Goal: Information Seeking & Learning: Learn about a topic

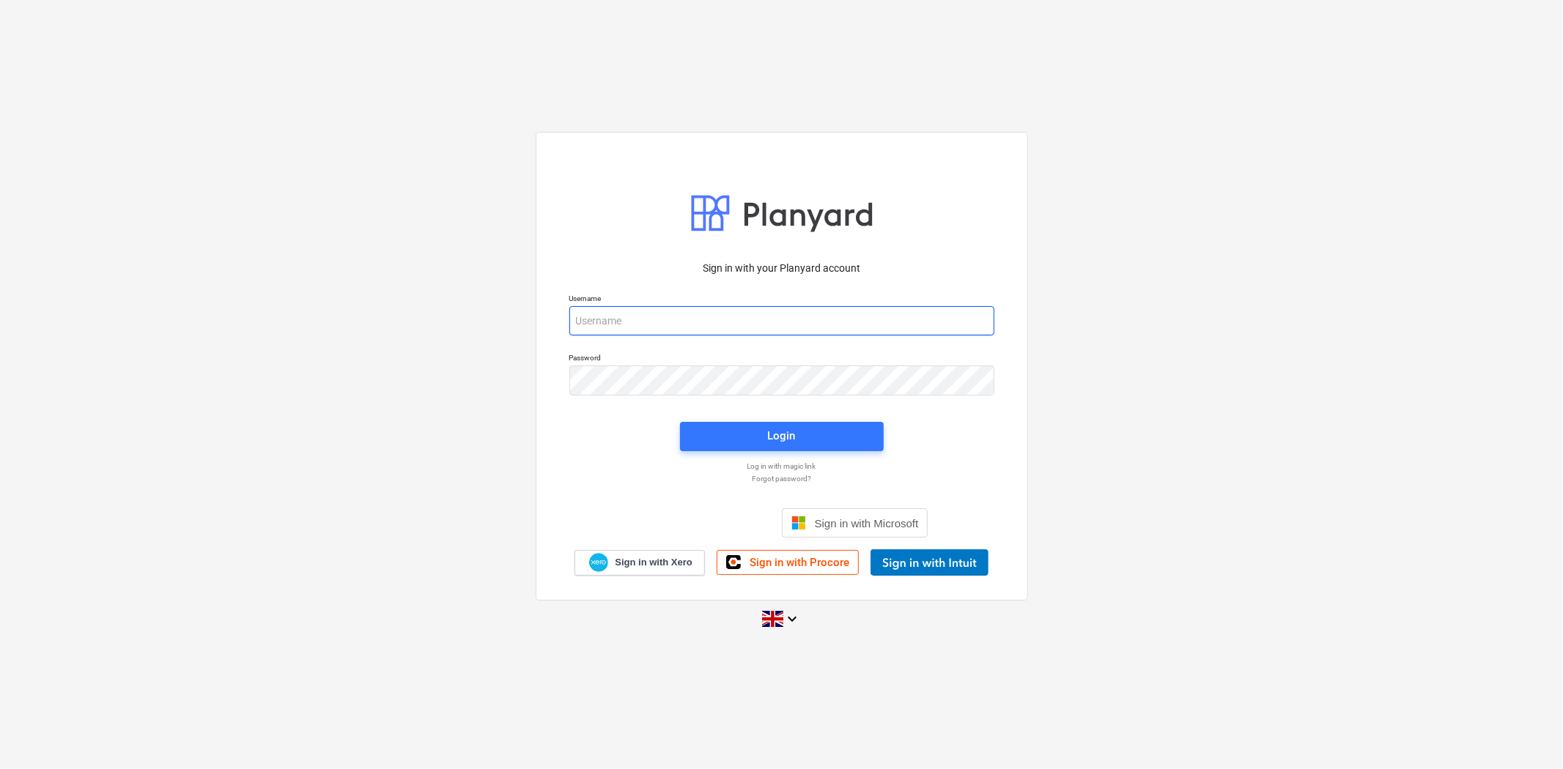
click at [704, 319] on input "email" at bounding box center [781, 320] width 425 height 29
type input "[PERSON_NAME][EMAIL_ADDRESS][PERSON_NAME][DOMAIN_NAME]"
click at [797, 426] on span "Login" at bounding box center [782, 435] width 169 height 19
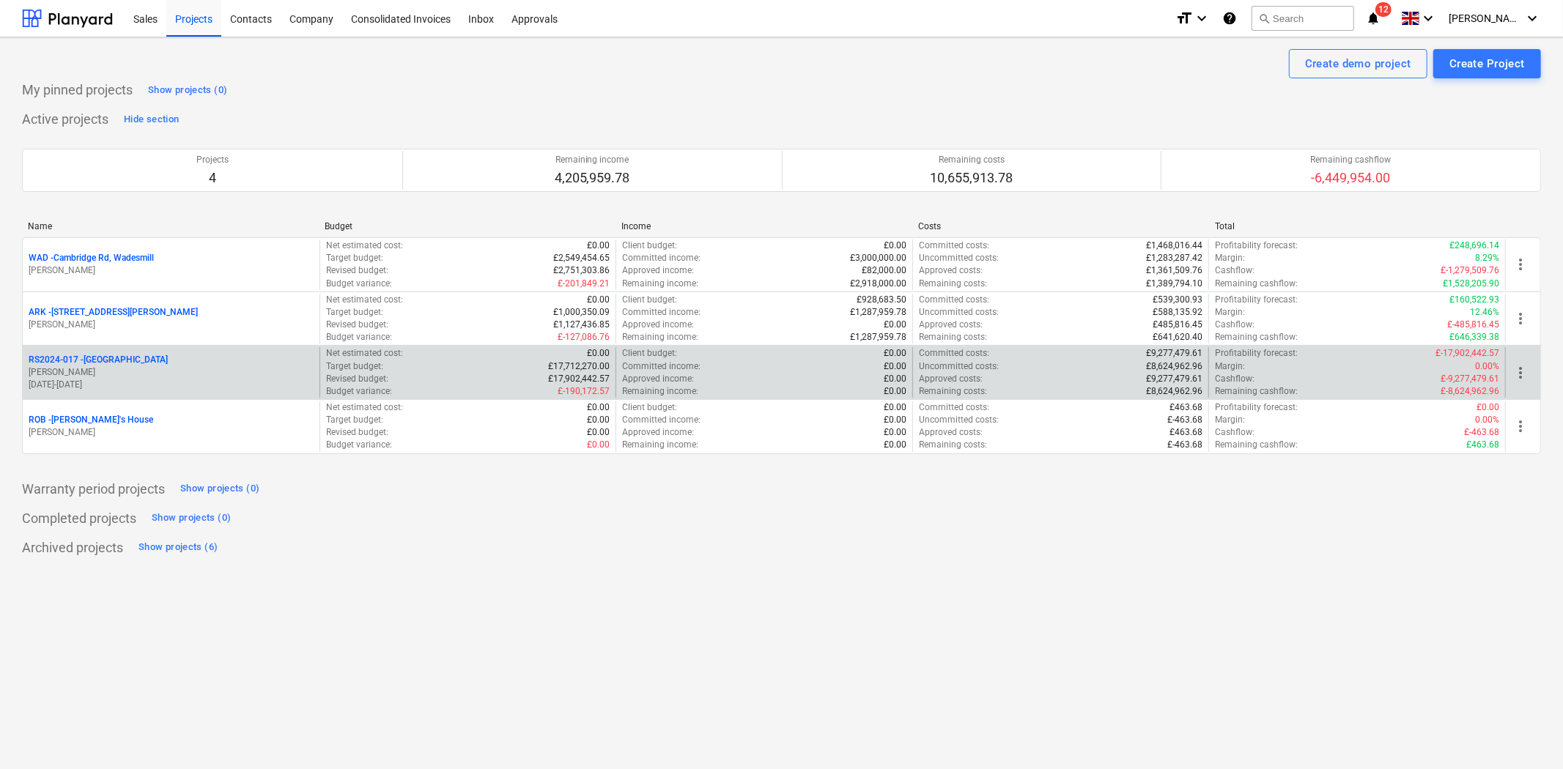
click at [143, 375] on p "[PERSON_NAME]" at bounding box center [171, 372] width 285 height 12
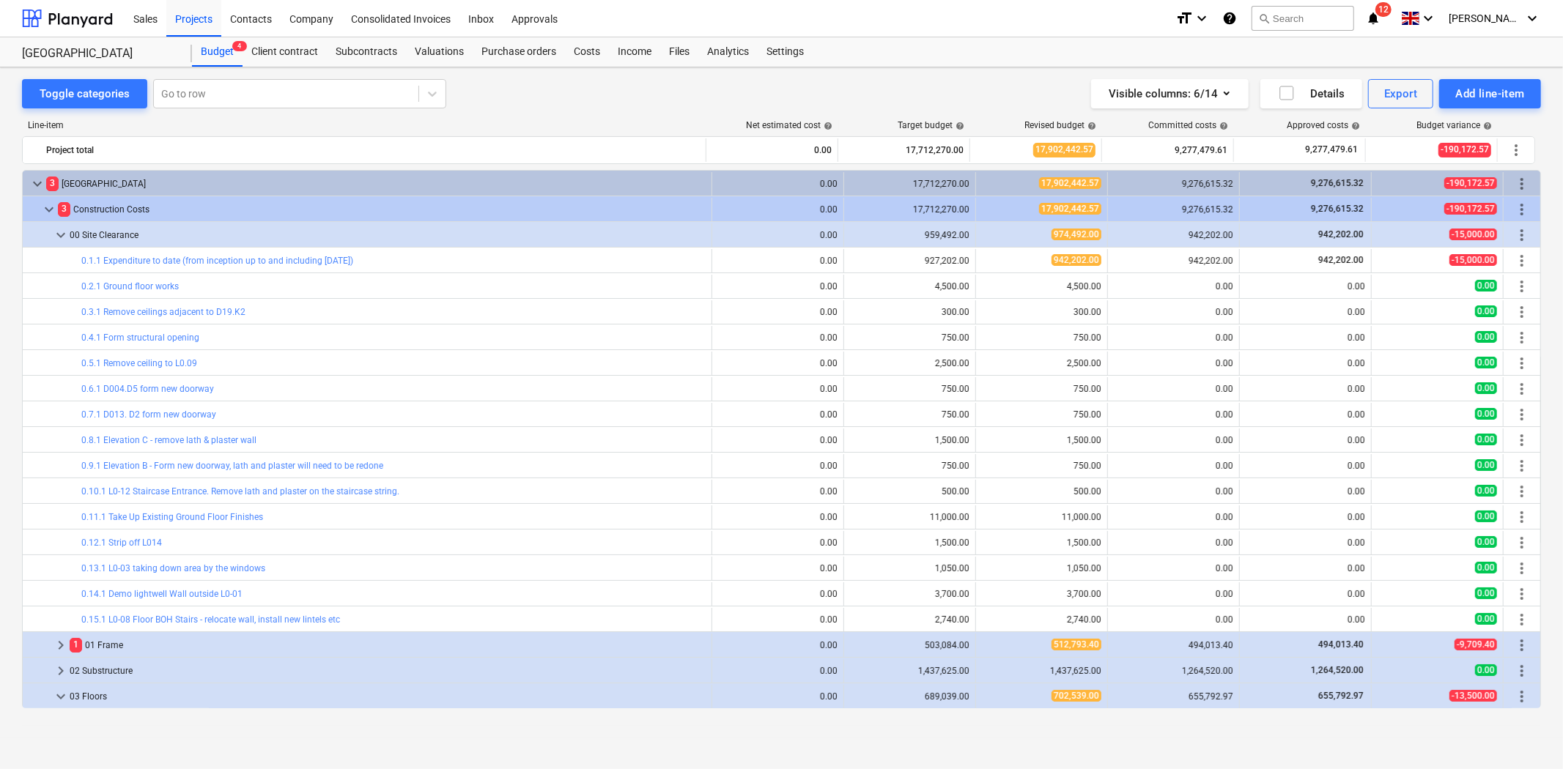
click at [924, 81] on div "Visible columns : 6/14 Details Export Add line-item" at bounding box center [1156, 93] width 769 height 29
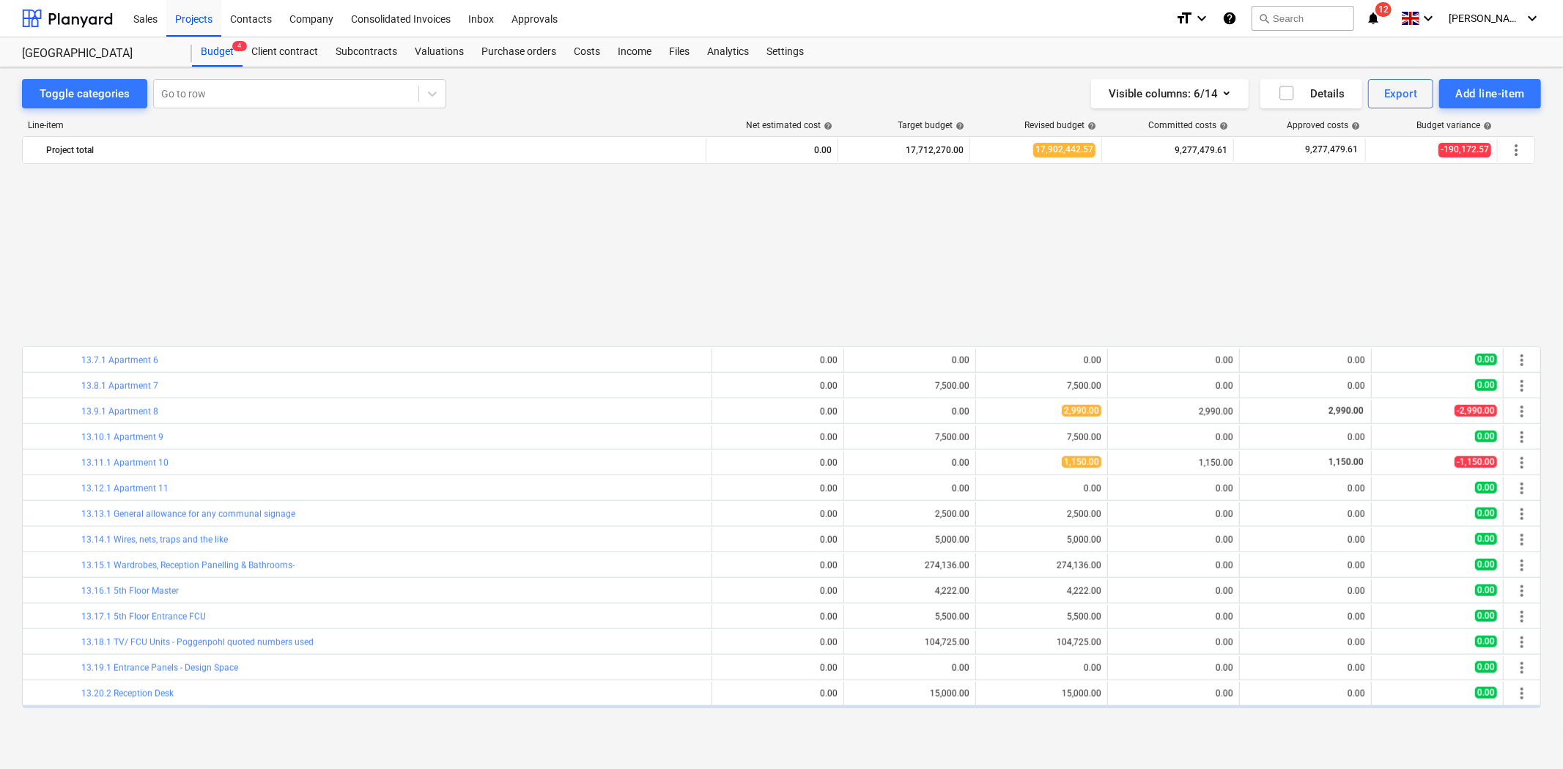
scroll to position [1512, 0]
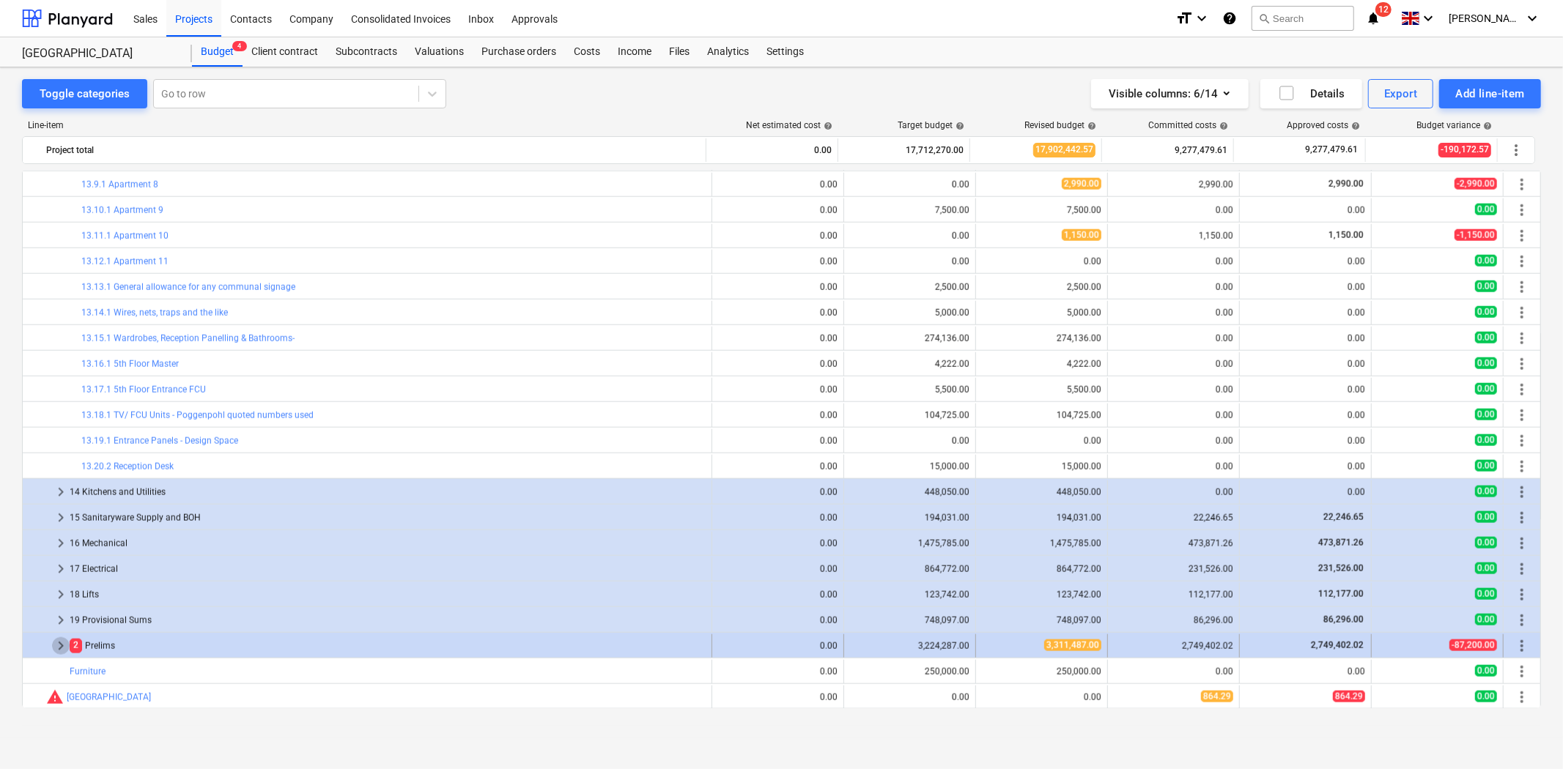
click at [62, 646] on span "keyboard_arrow_right" at bounding box center [61, 646] width 18 height 18
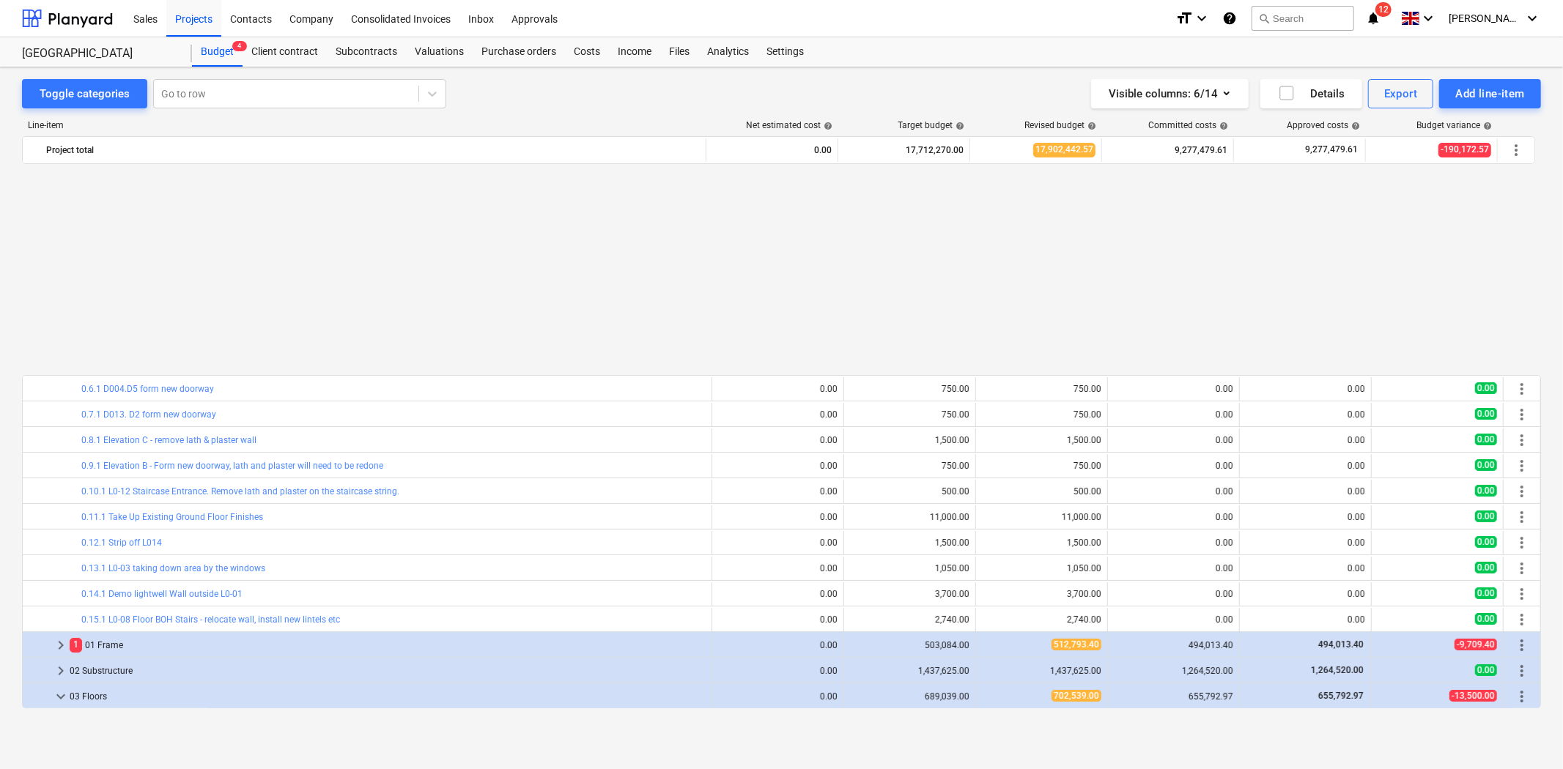
scroll to position [244, 0]
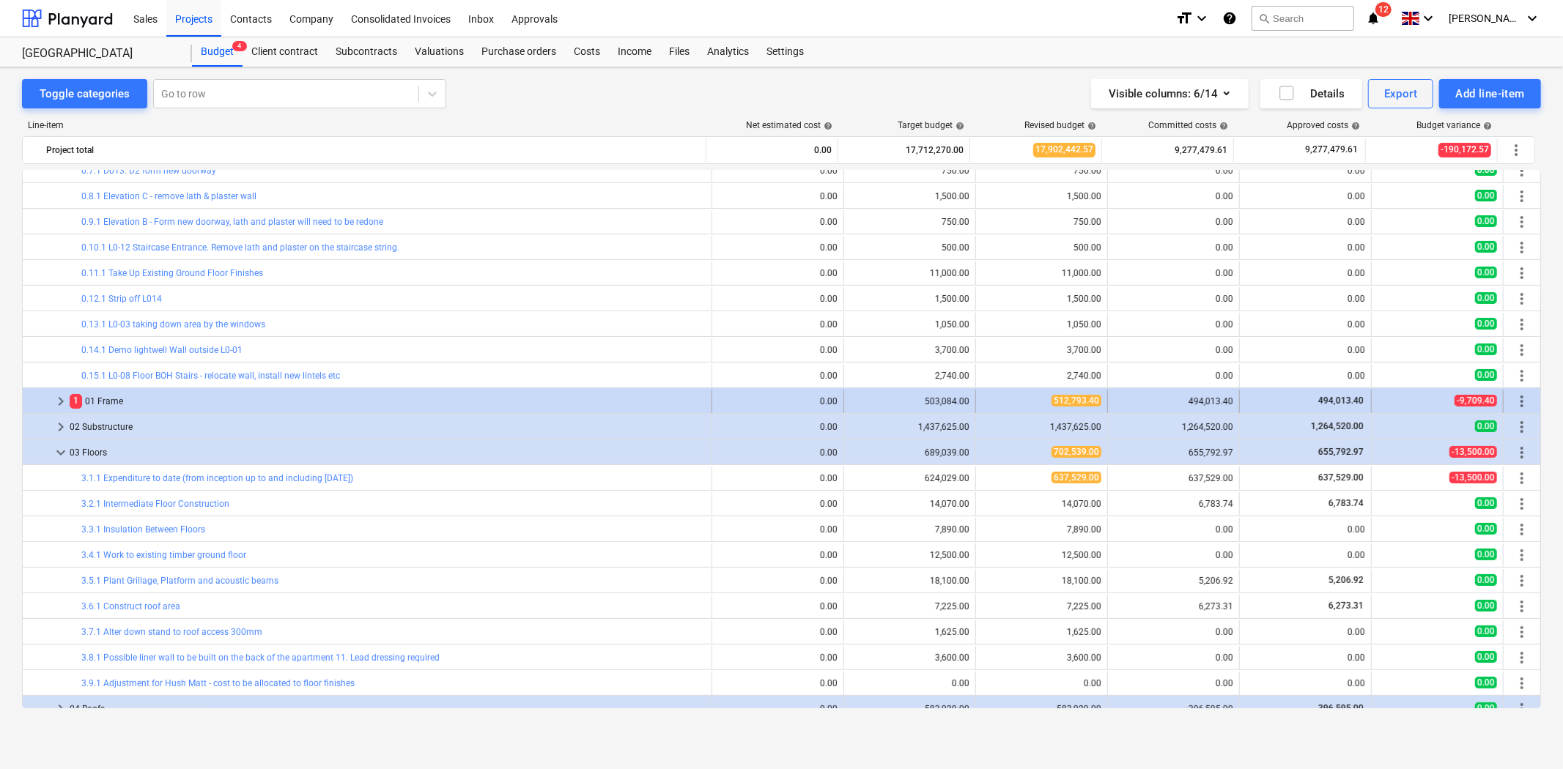
click at [67, 398] on span "keyboard_arrow_right" at bounding box center [61, 402] width 18 height 18
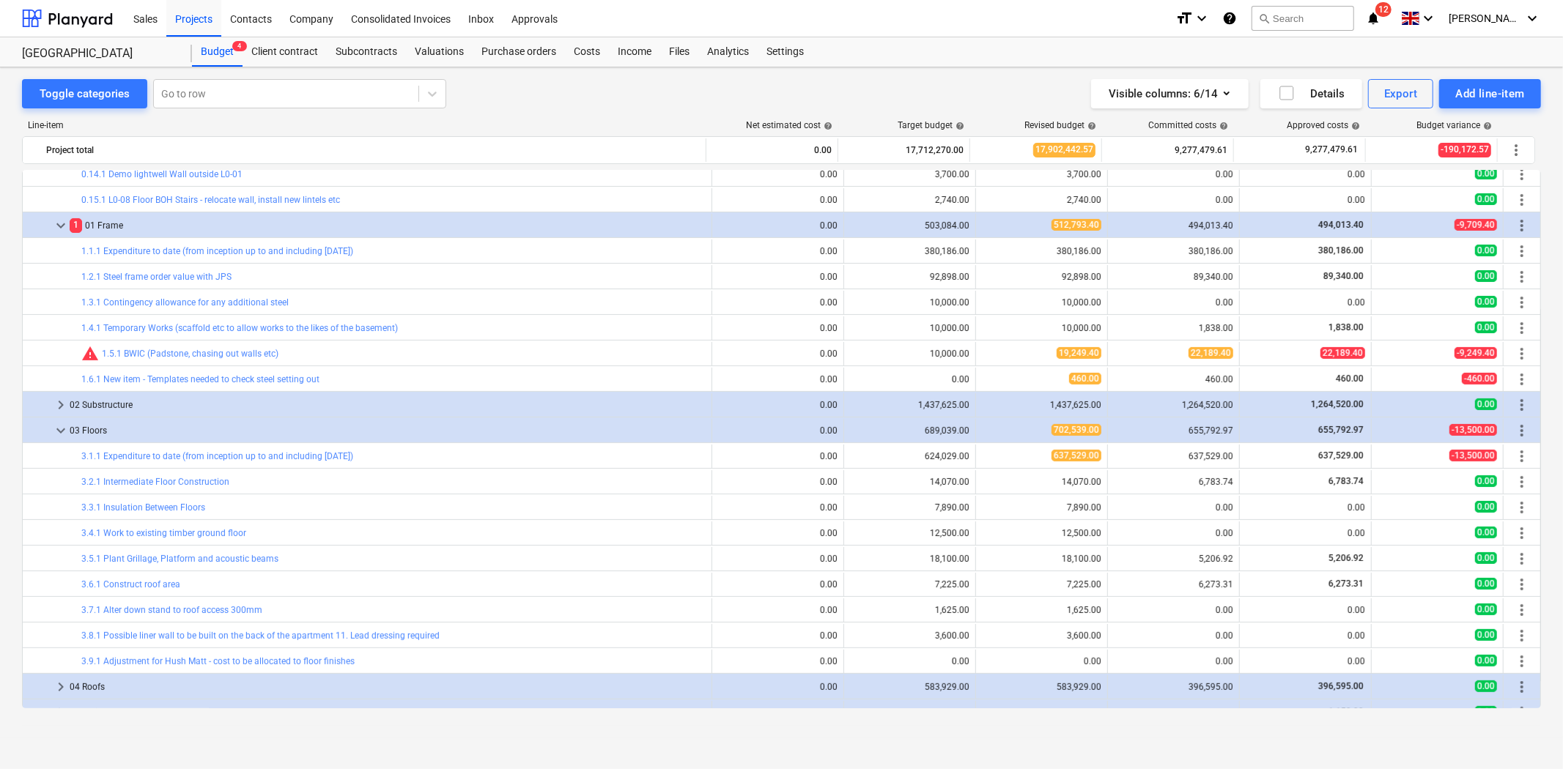
scroll to position [407, 0]
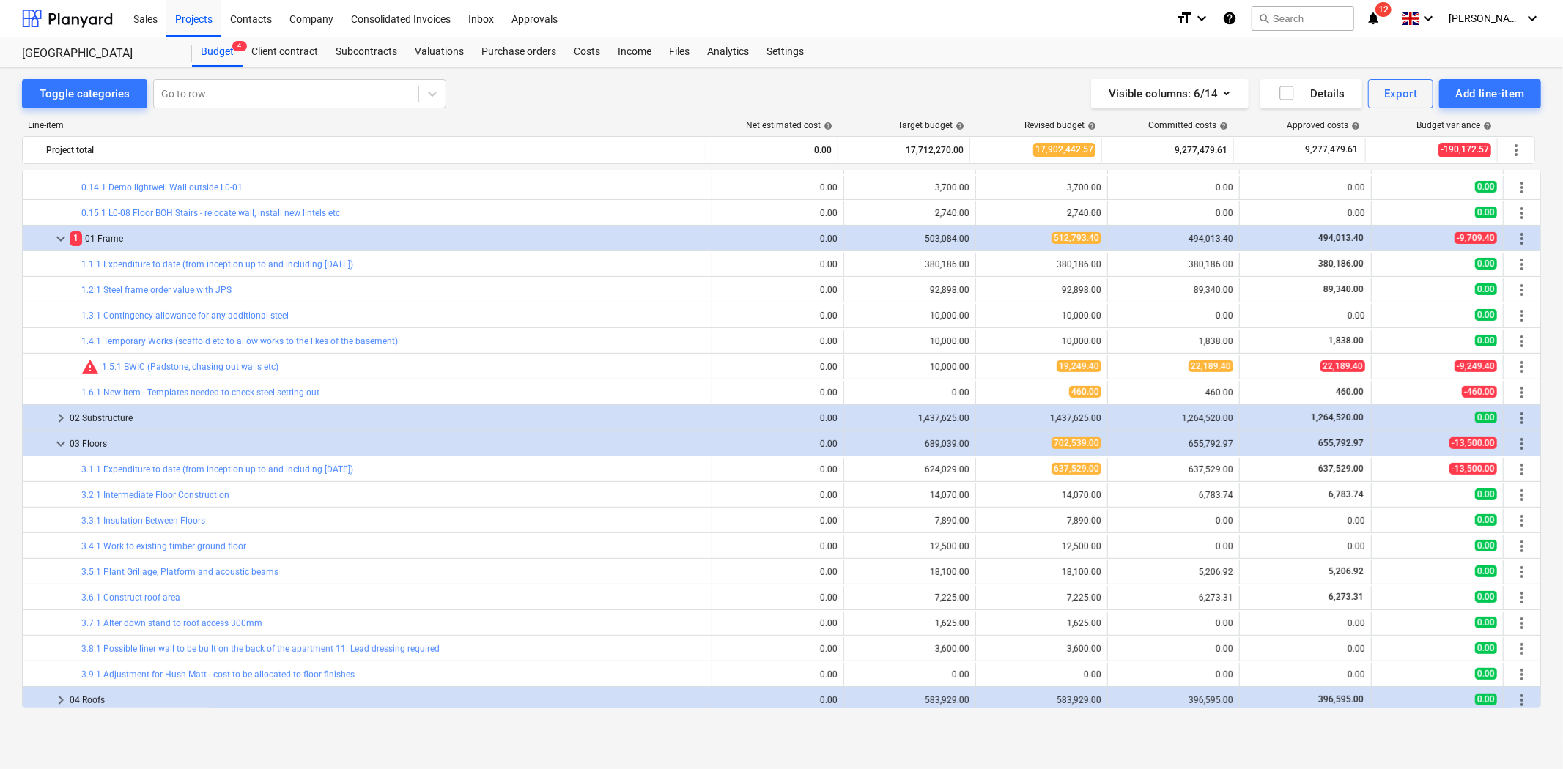
click at [57, 421] on span "keyboard_arrow_right" at bounding box center [61, 419] width 18 height 18
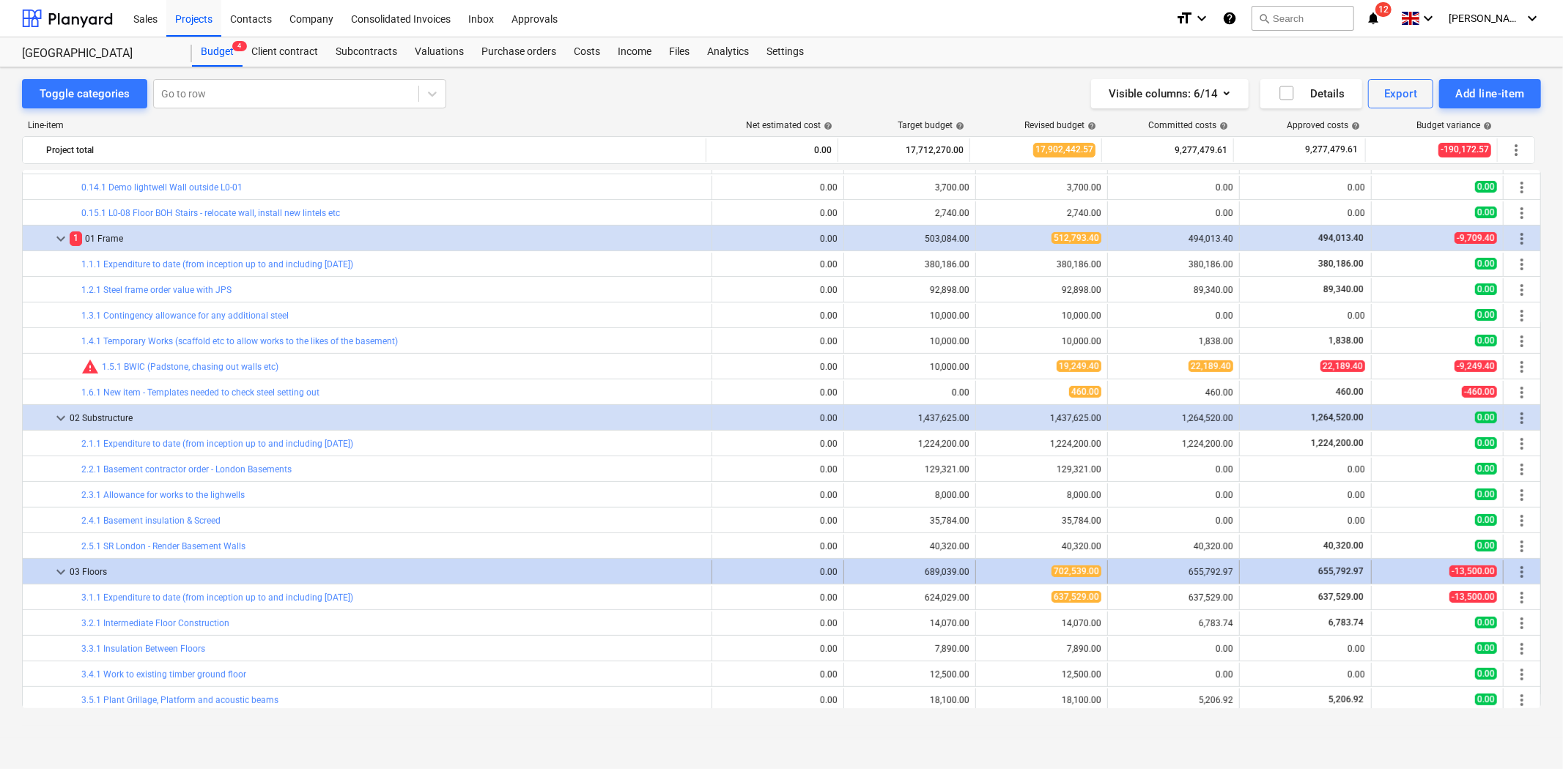
click at [59, 574] on span "keyboard_arrow_down" at bounding box center [61, 572] width 18 height 18
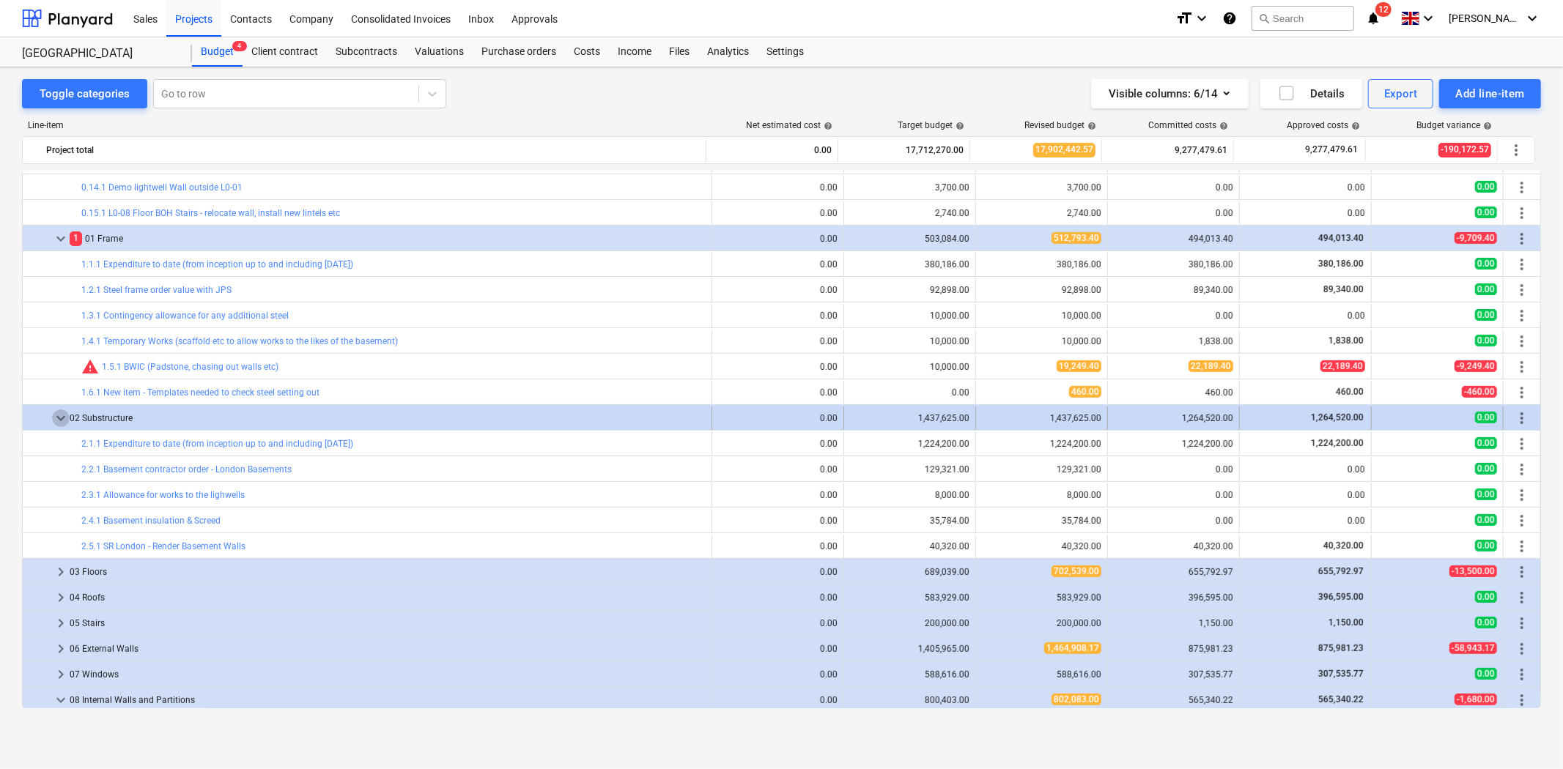
click at [56, 420] on span "keyboard_arrow_down" at bounding box center [61, 419] width 18 height 18
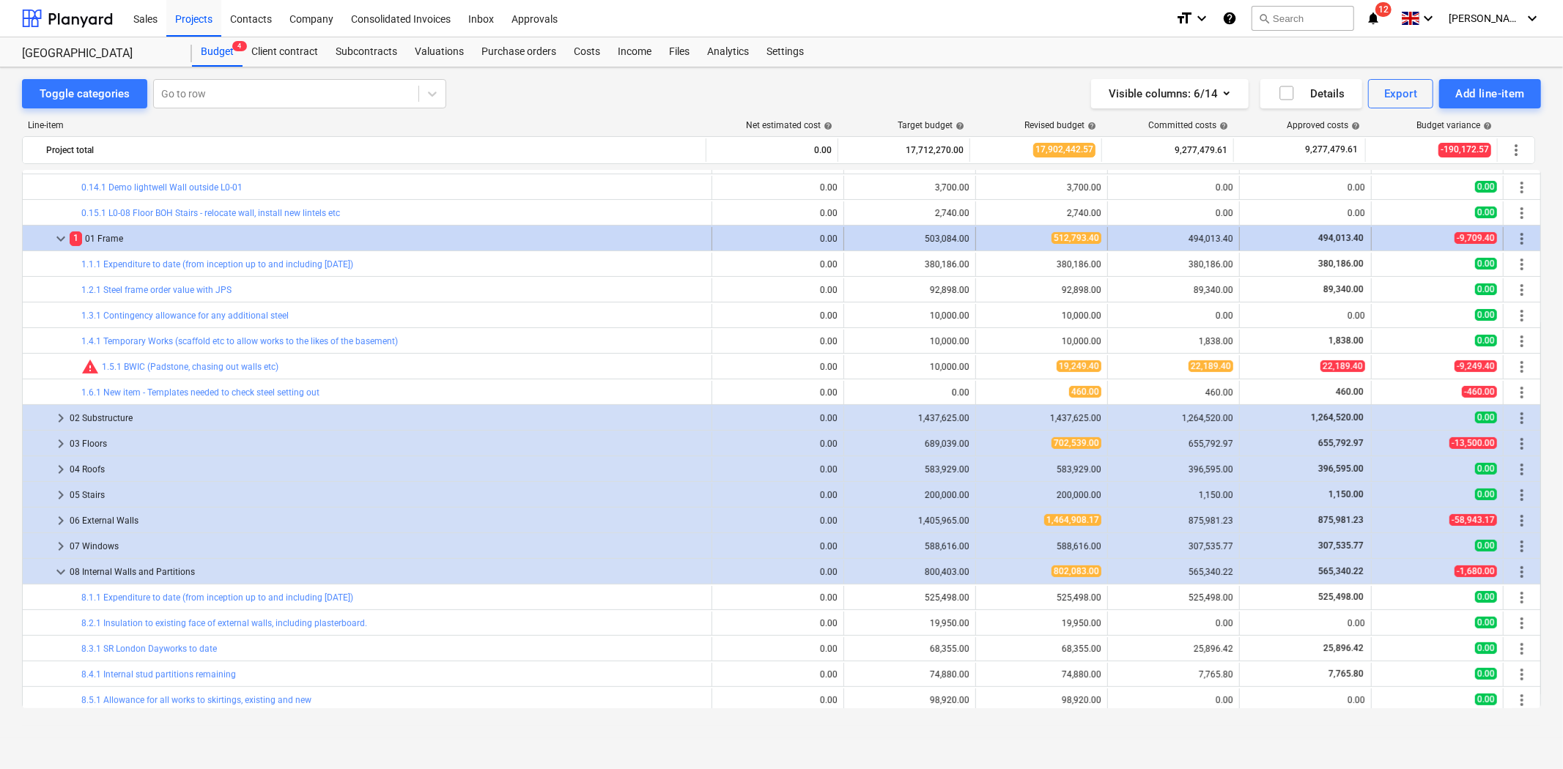
click at [60, 230] on span "keyboard_arrow_down" at bounding box center [61, 239] width 18 height 18
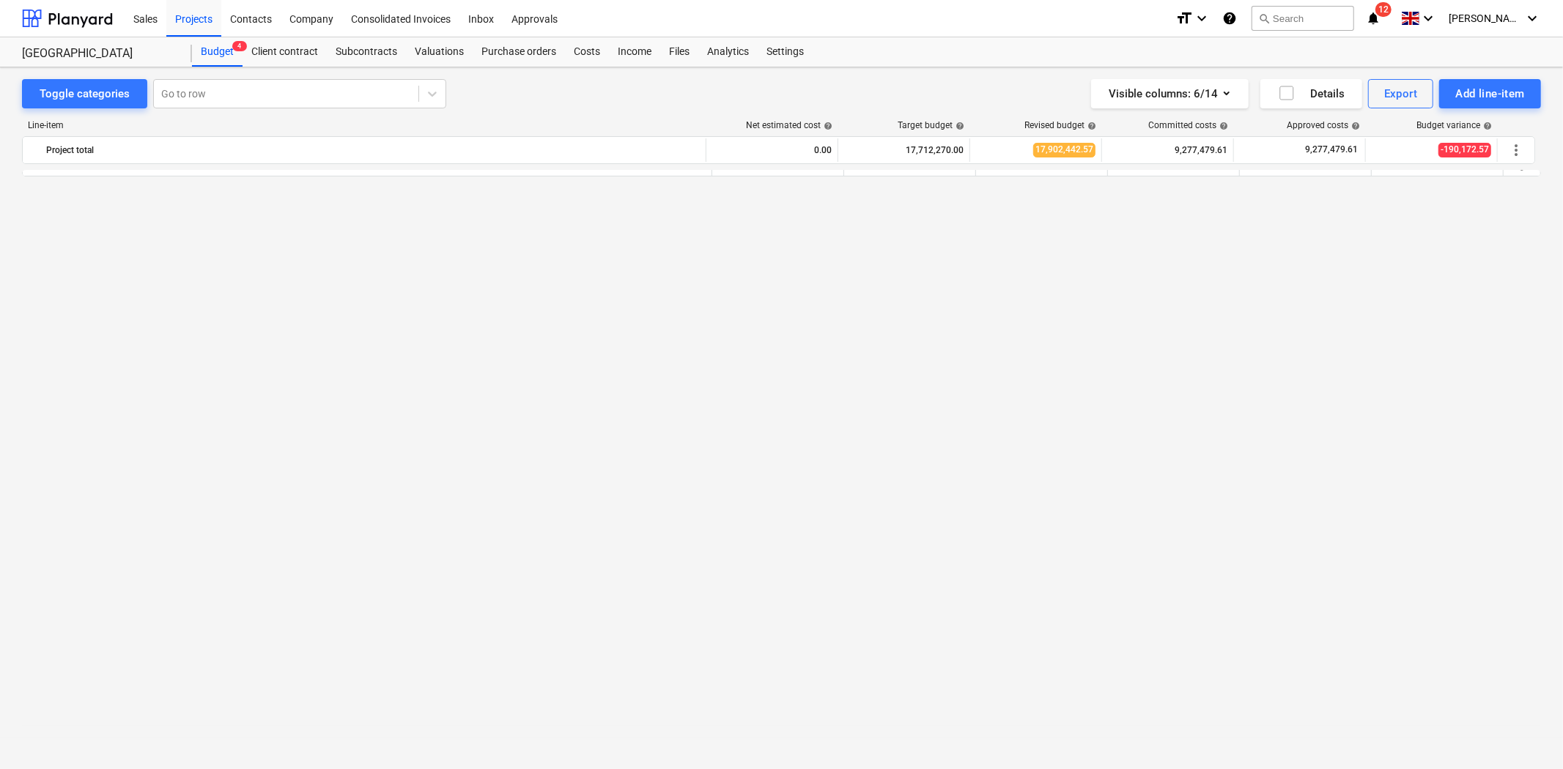
scroll to position [244, 0]
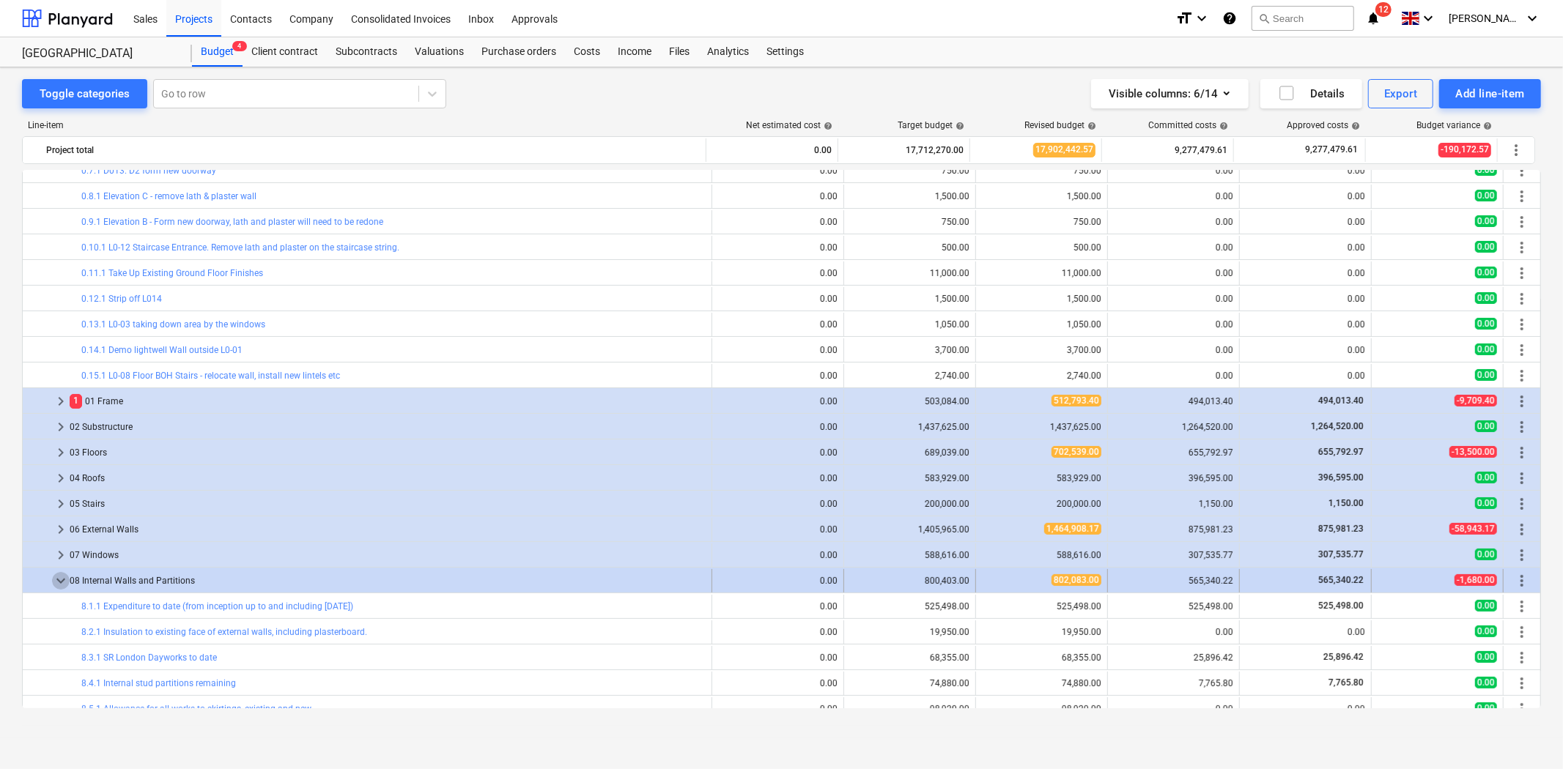
click at [62, 582] on span "keyboard_arrow_down" at bounding box center [61, 581] width 18 height 18
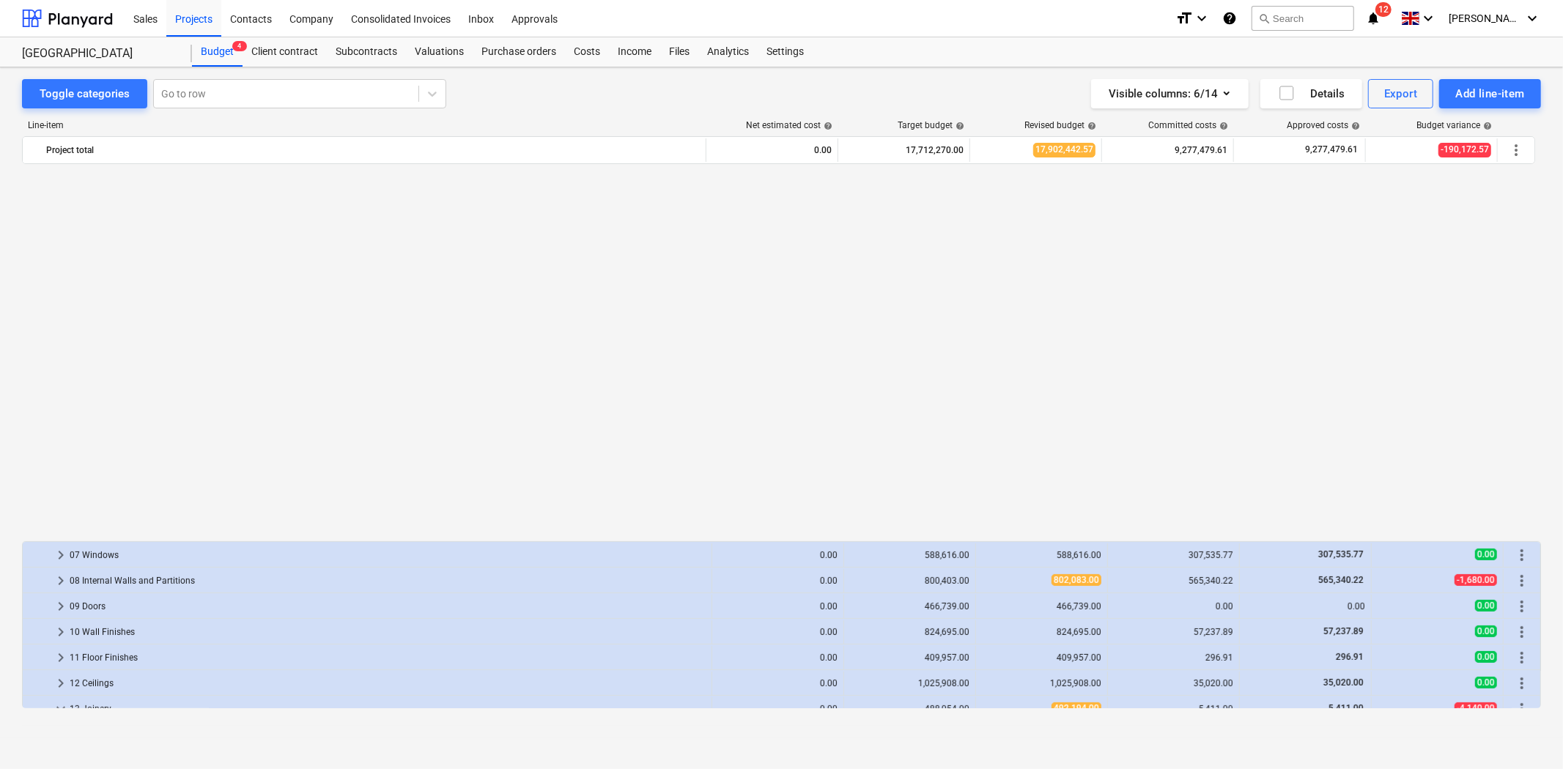
scroll to position [651, 0]
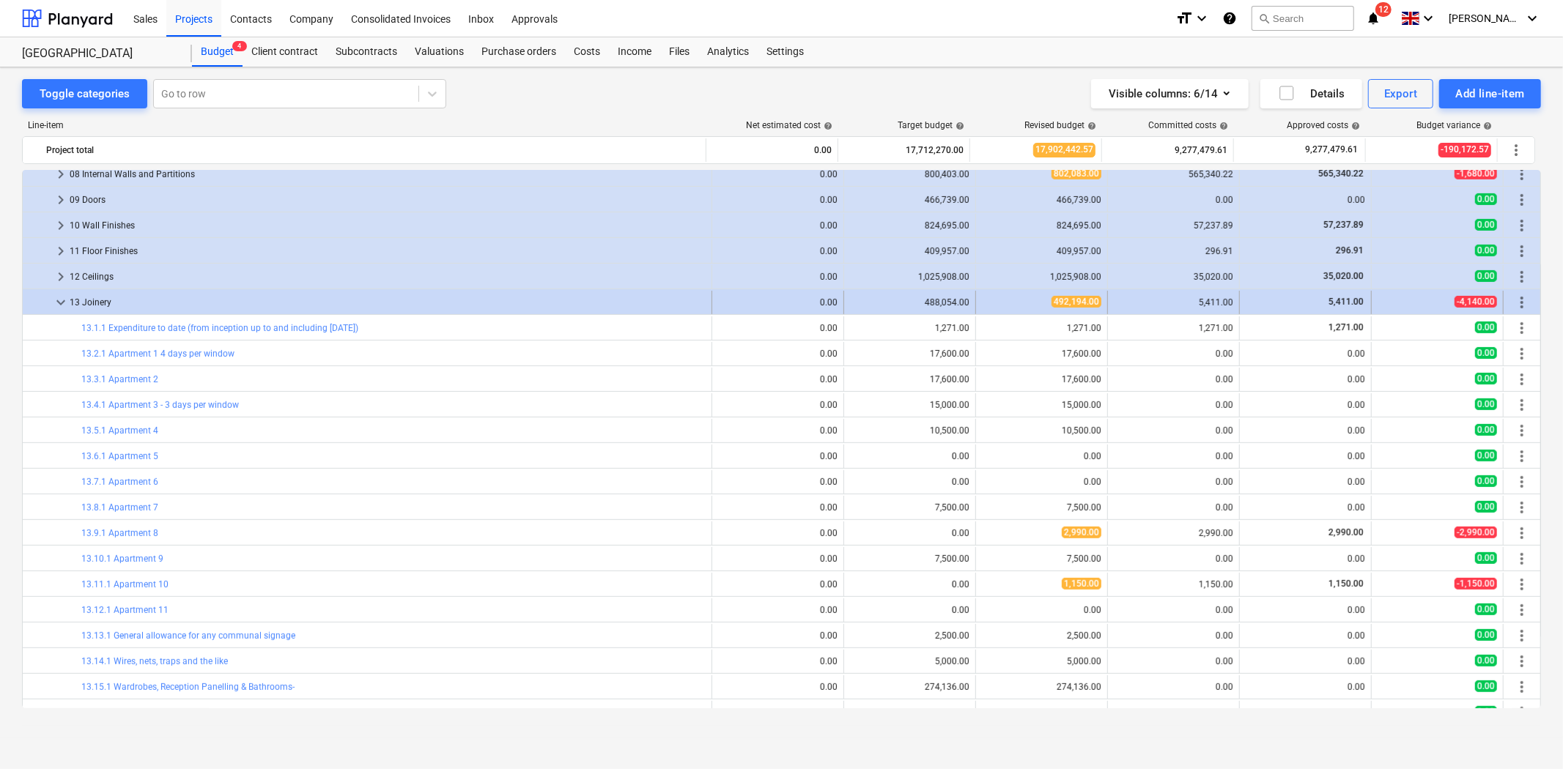
click at [64, 297] on span "keyboard_arrow_down" at bounding box center [61, 303] width 18 height 18
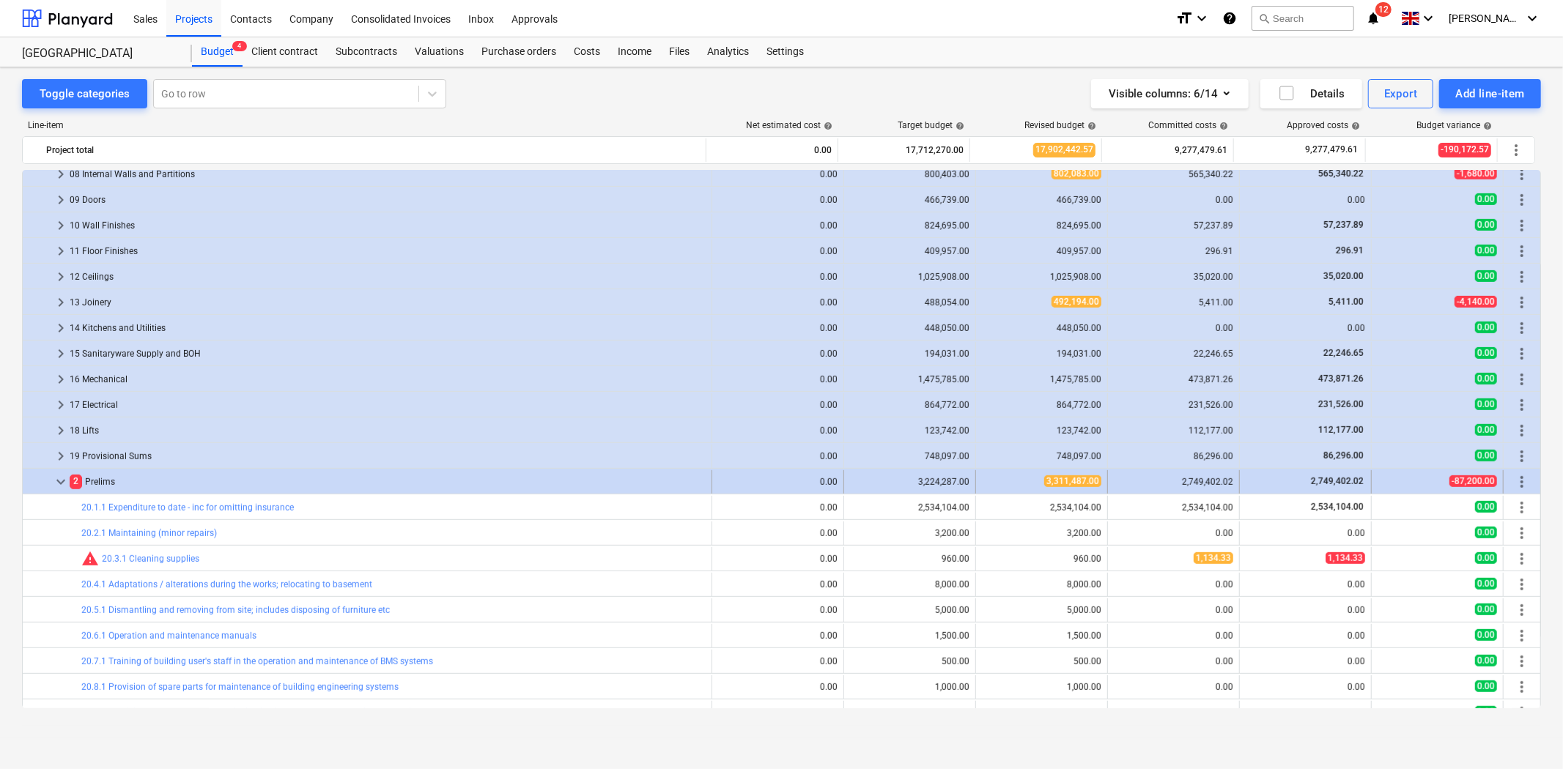
click at [59, 484] on span "keyboard_arrow_down" at bounding box center [61, 482] width 18 height 18
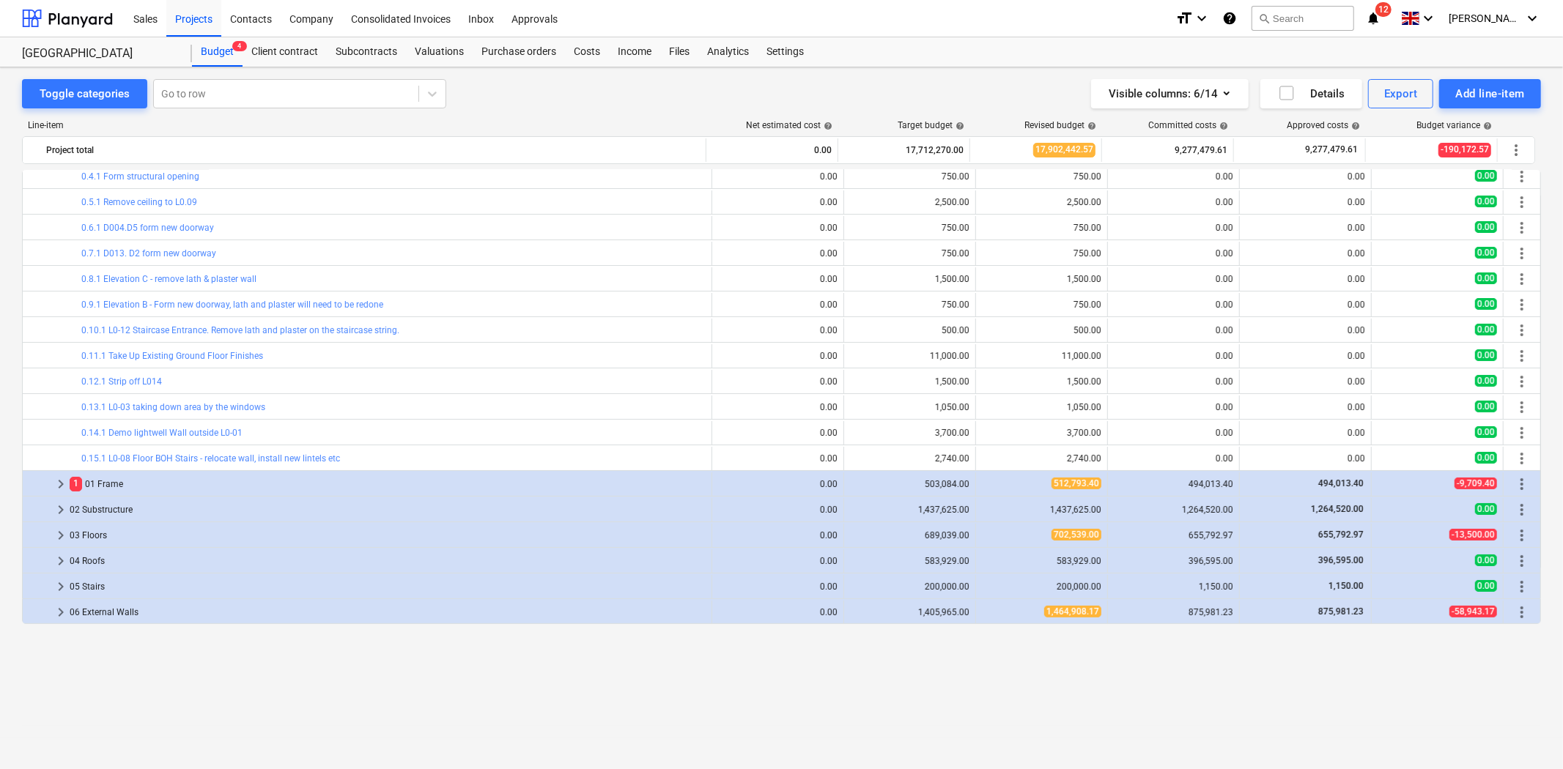
scroll to position [0, 0]
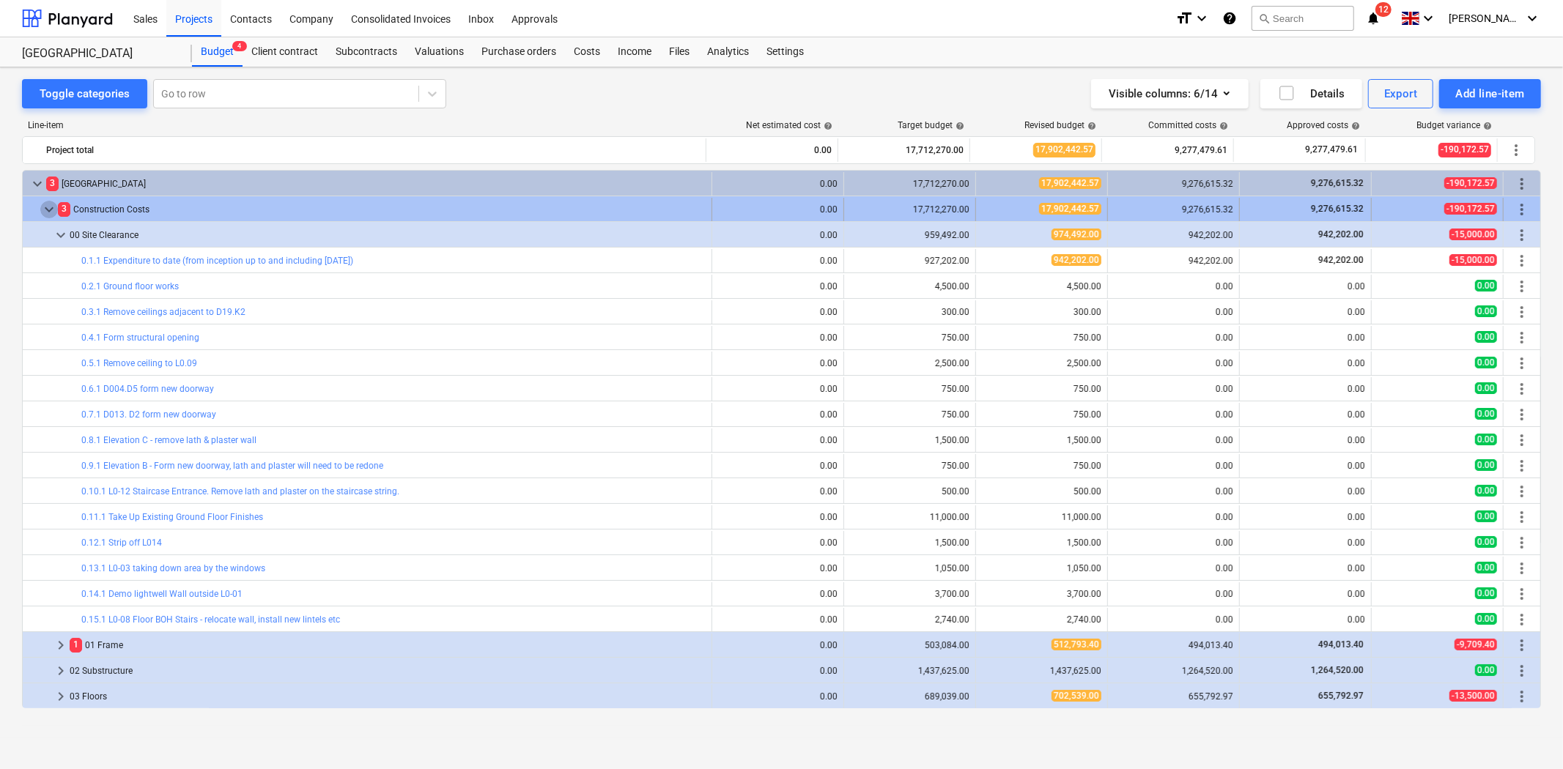
click at [48, 212] on span "keyboard_arrow_down" at bounding box center [49, 210] width 18 height 18
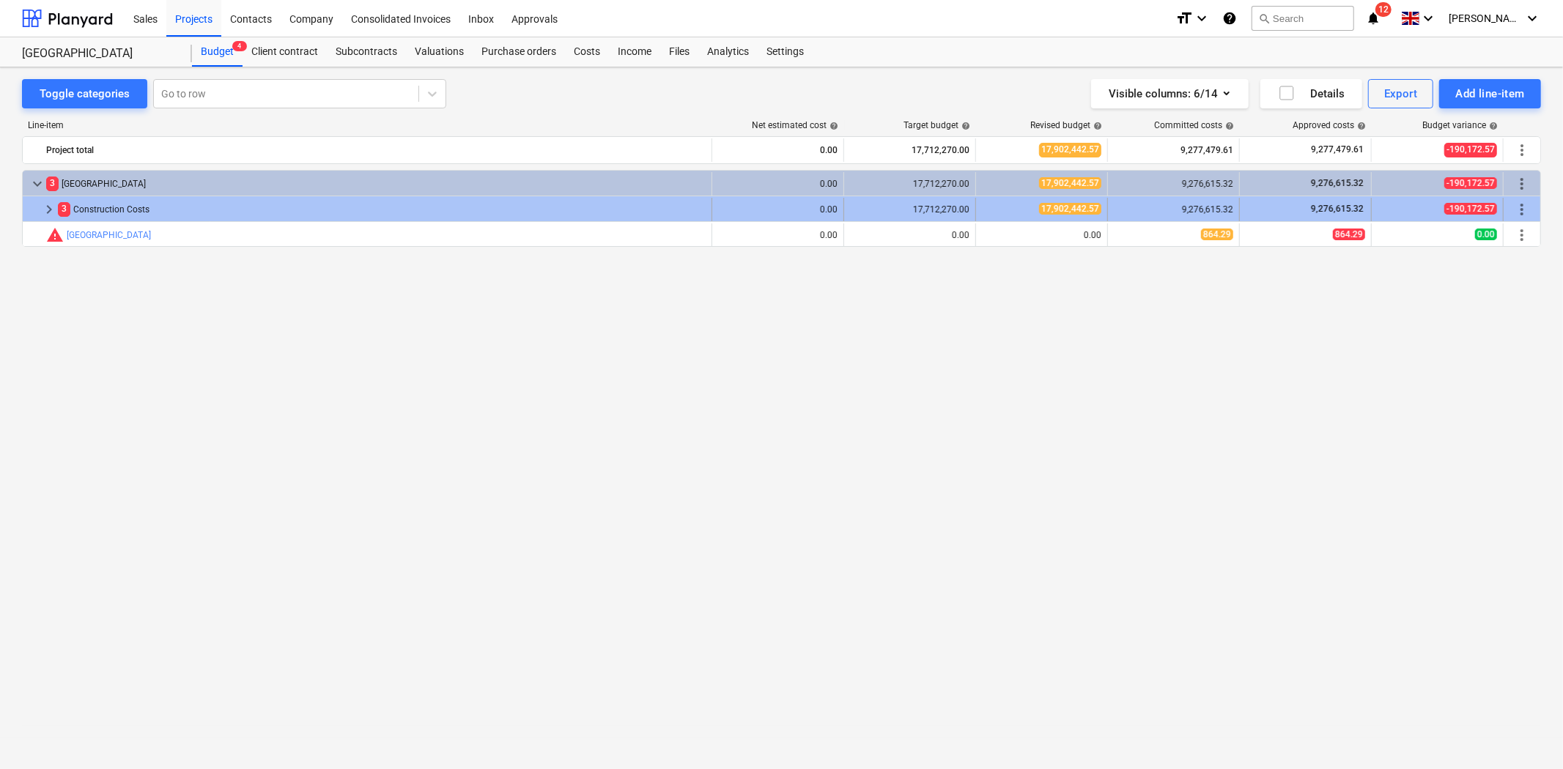
click at [47, 213] on span "keyboard_arrow_right" at bounding box center [49, 210] width 18 height 18
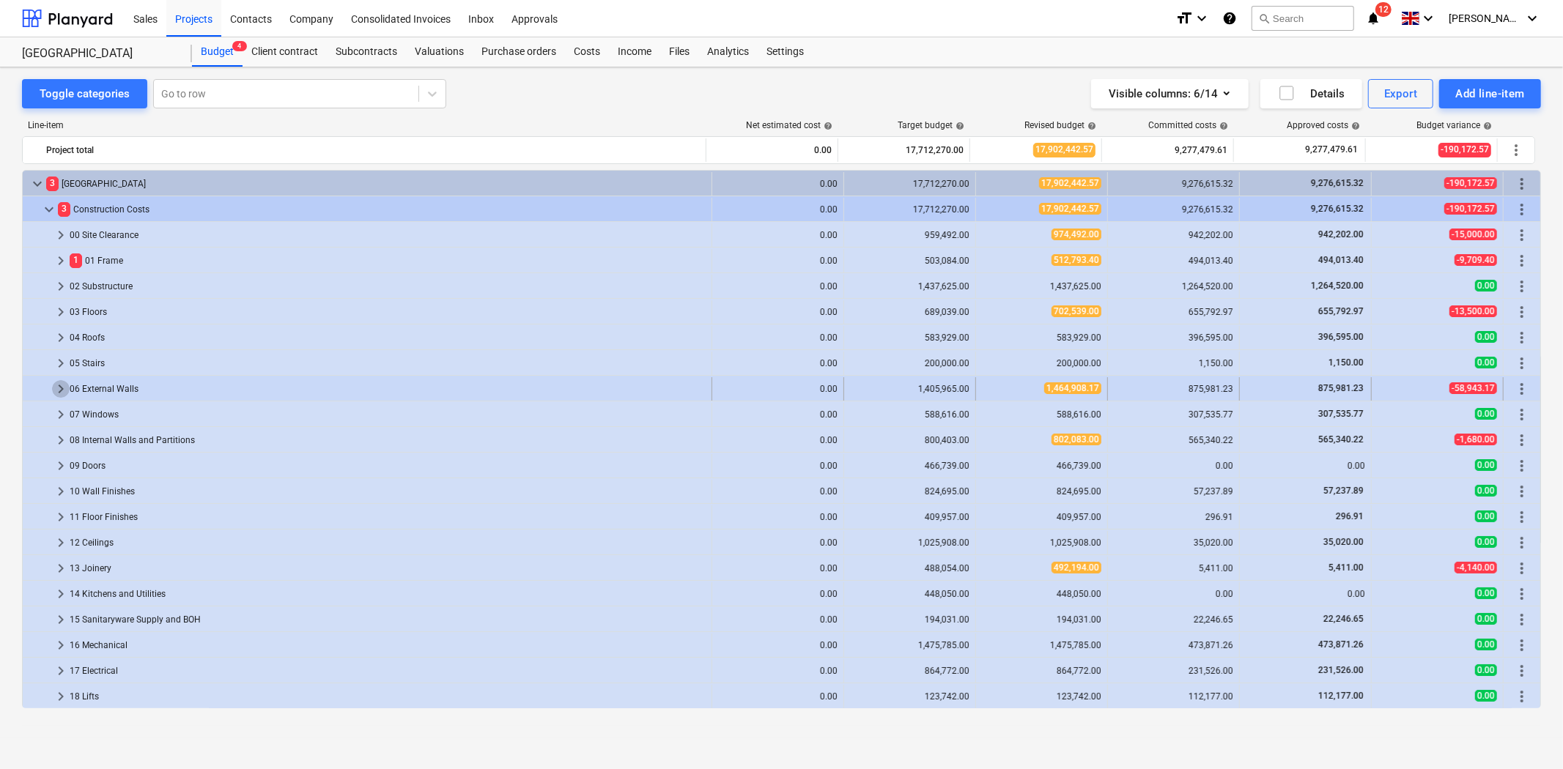
click at [53, 391] on span "keyboard_arrow_right" at bounding box center [61, 389] width 18 height 18
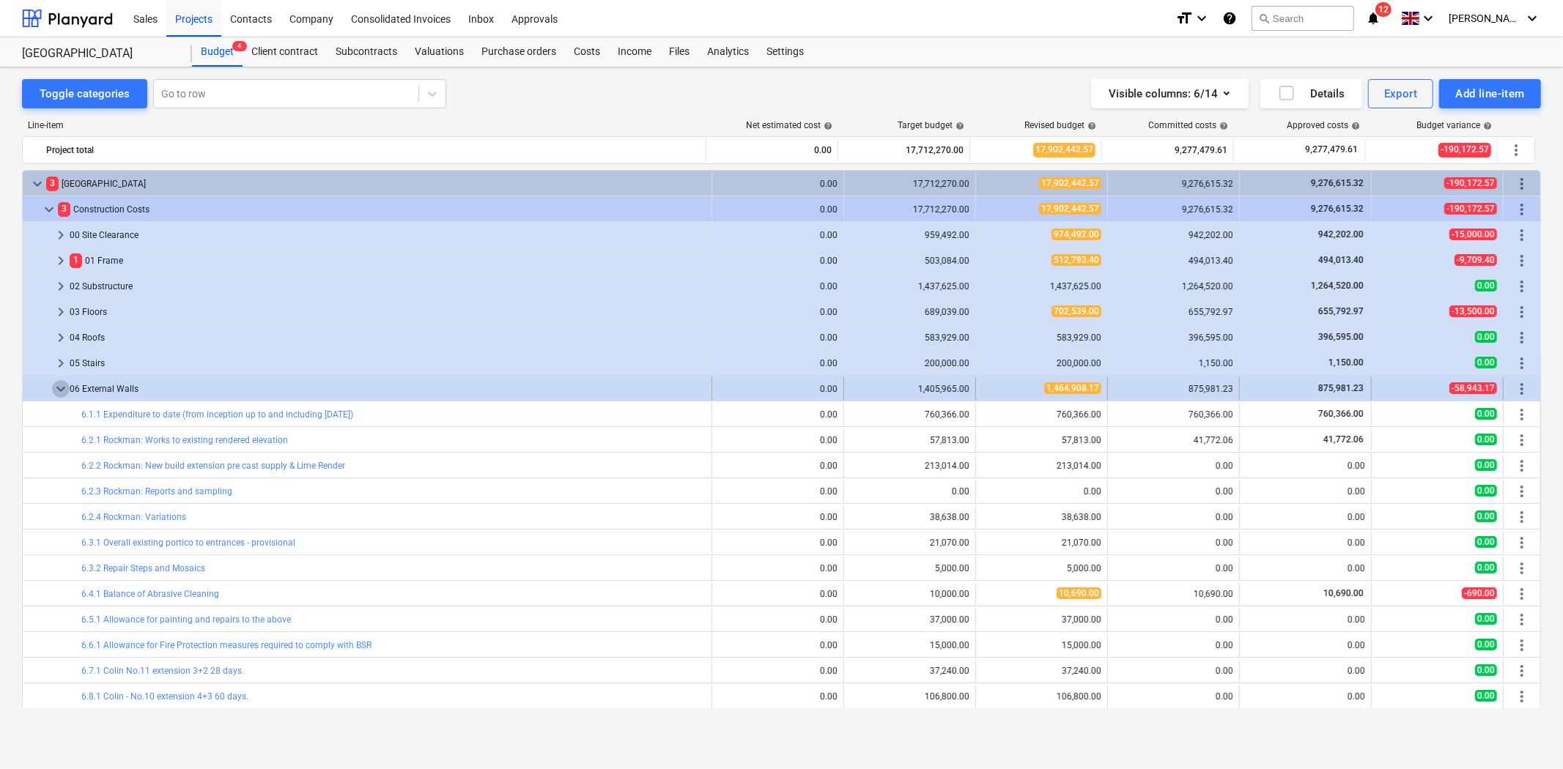
click at [56, 390] on span "keyboard_arrow_down" at bounding box center [61, 389] width 18 height 18
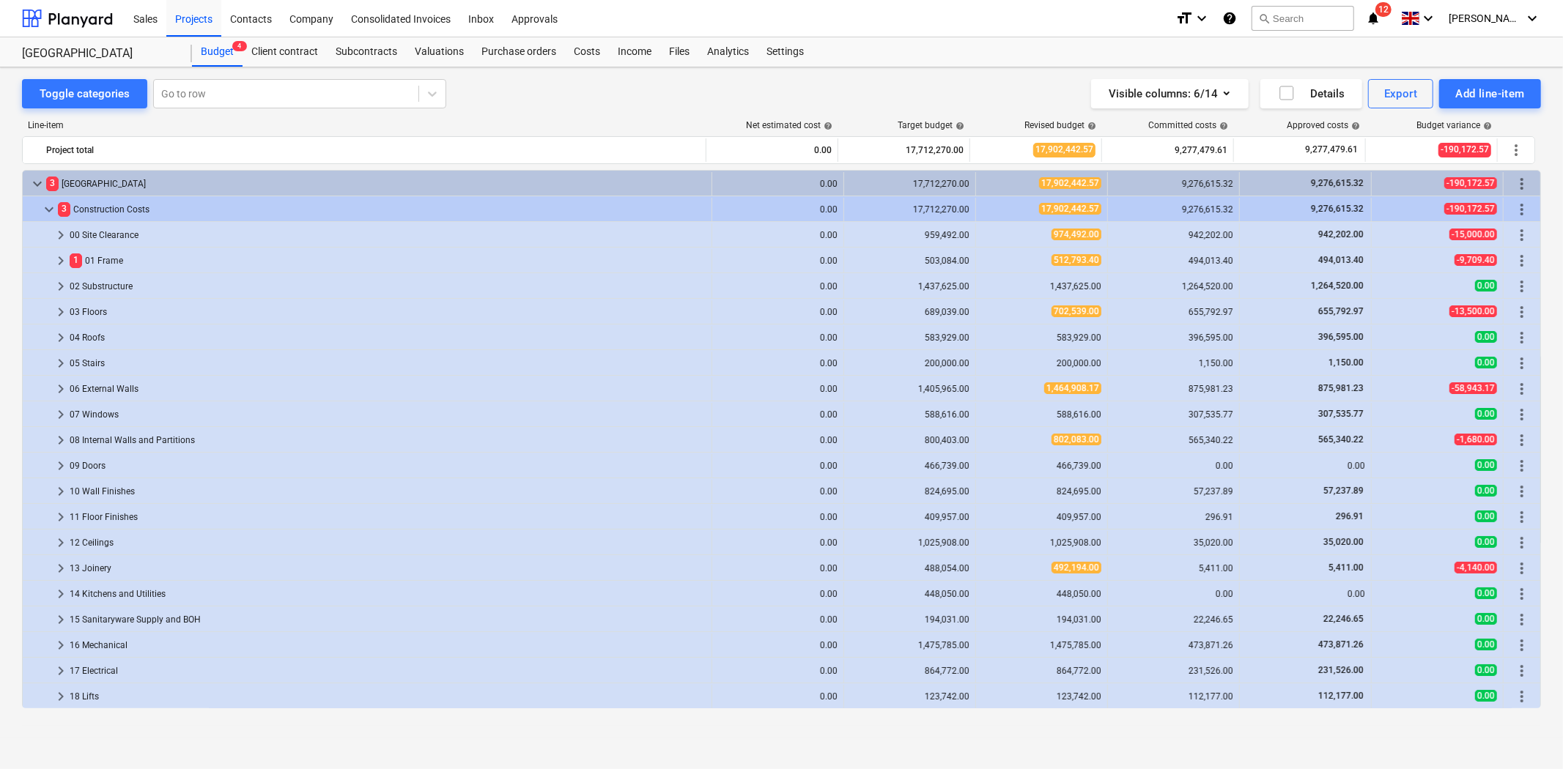
scroll to position [103, 0]
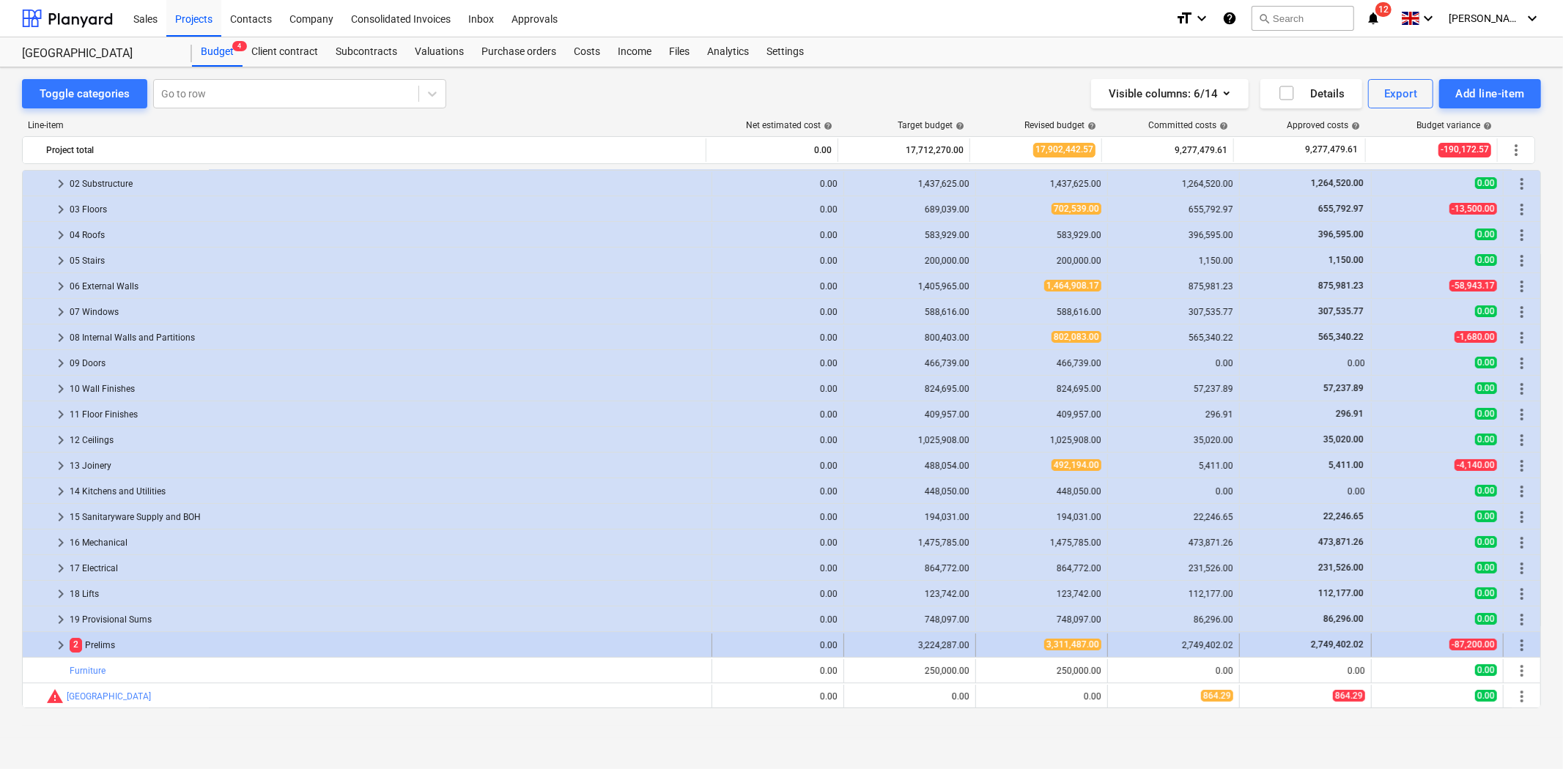
click at [59, 645] on span "keyboard_arrow_right" at bounding box center [61, 646] width 18 height 18
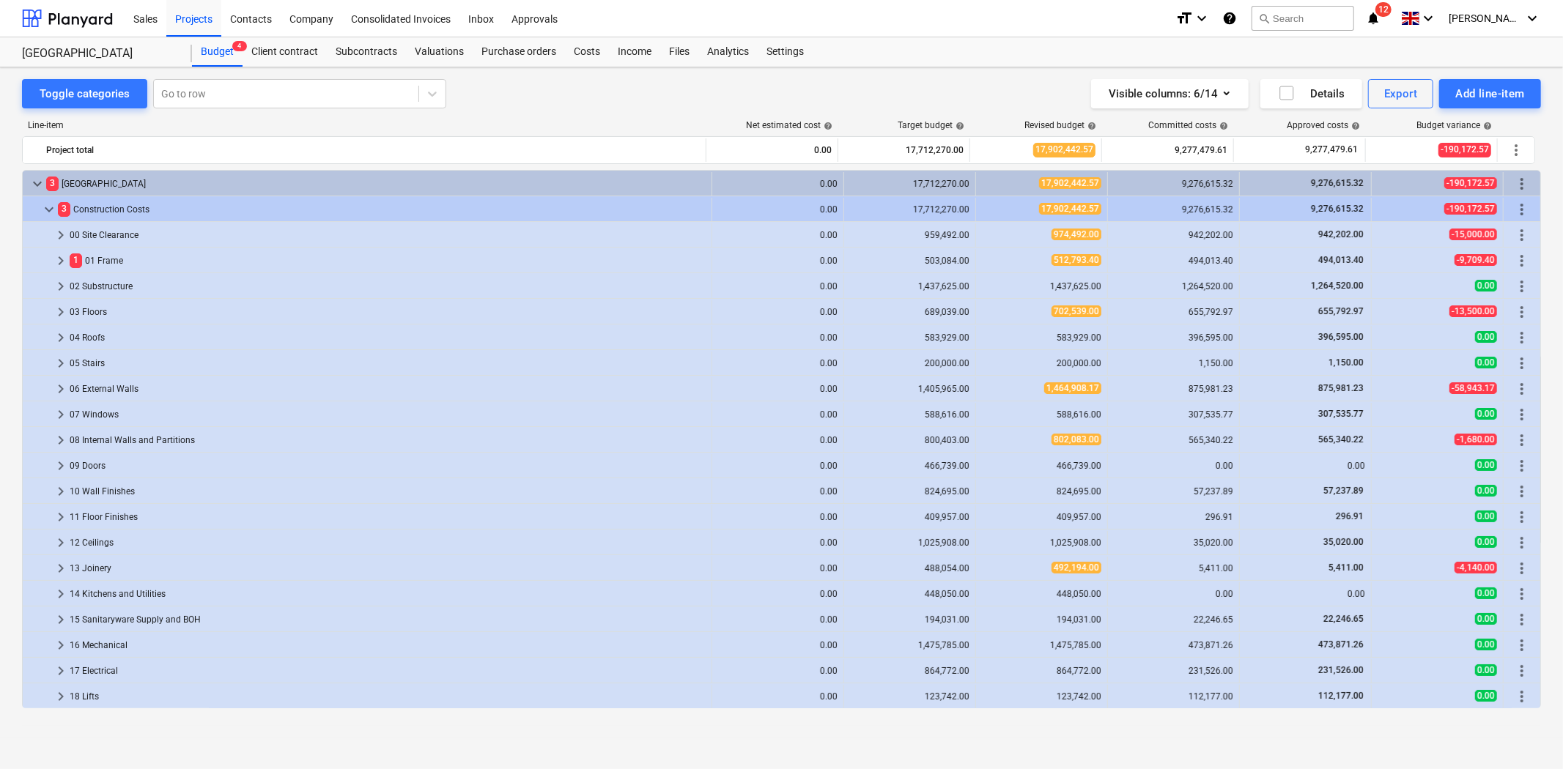
scroll to position [0, 0]
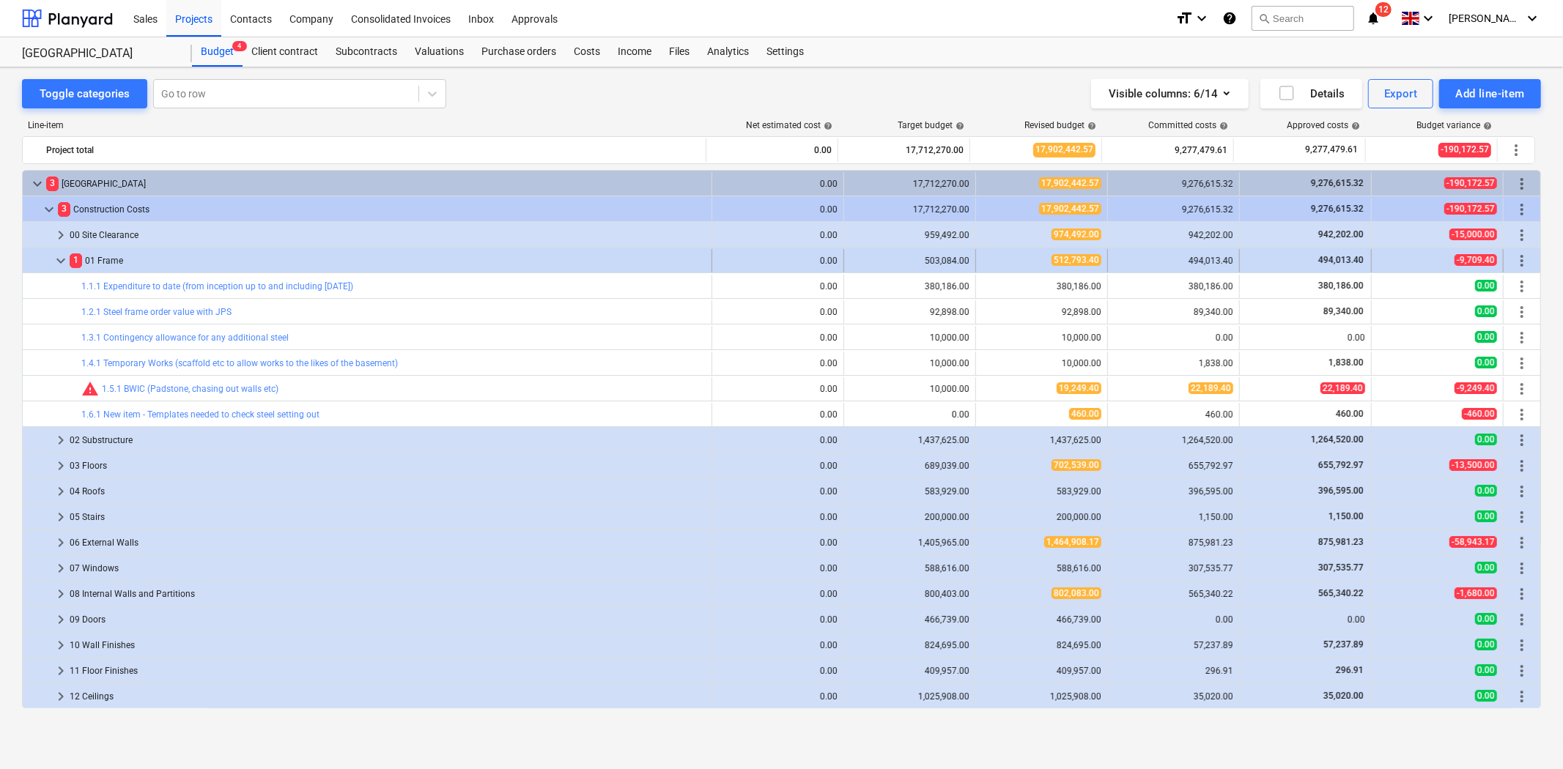
click at [62, 262] on span "keyboard_arrow_down" at bounding box center [61, 261] width 18 height 18
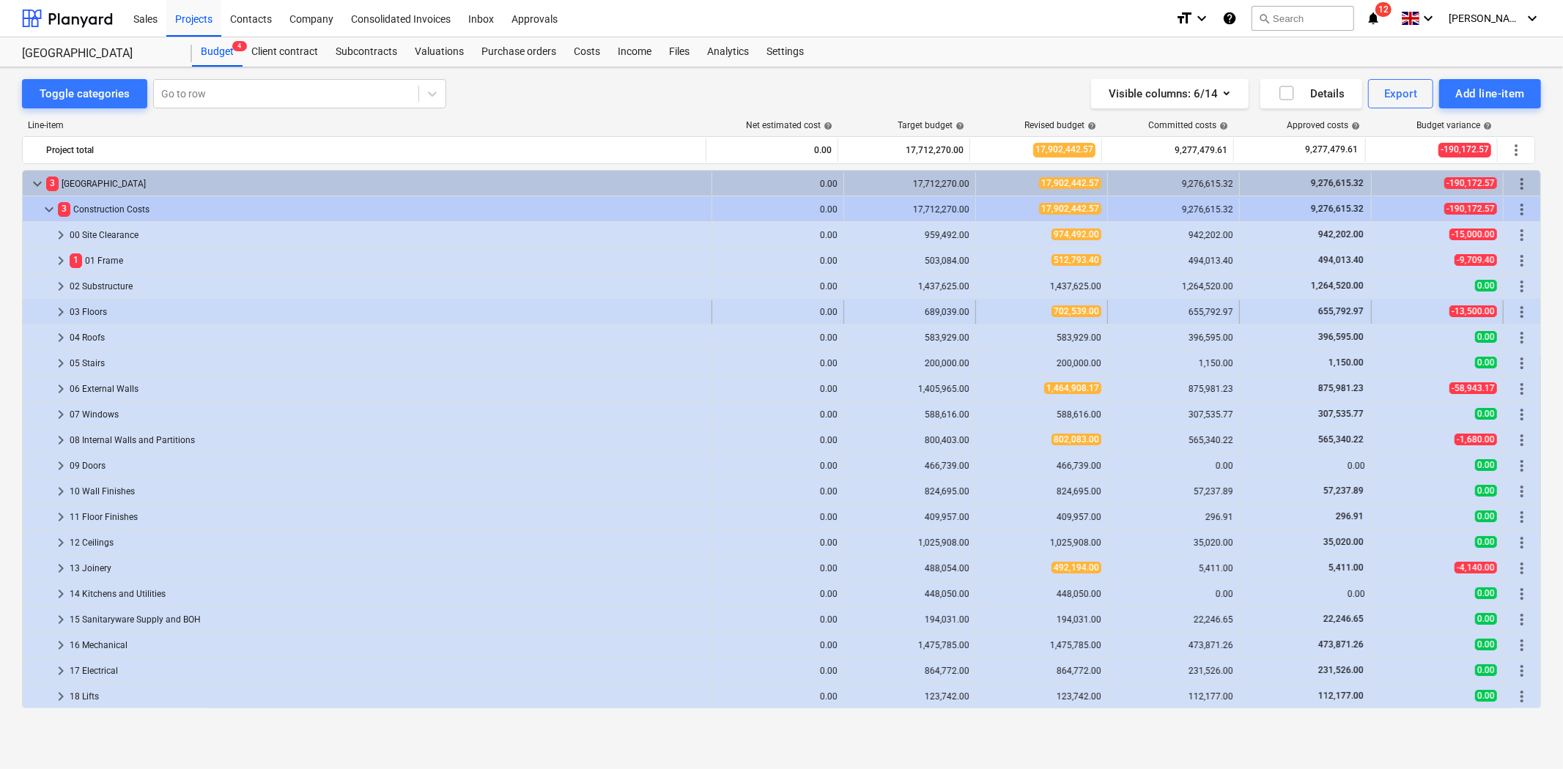
click at [53, 310] on span "keyboard_arrow_right" at bounding box center [61, 312] width 18 height 18
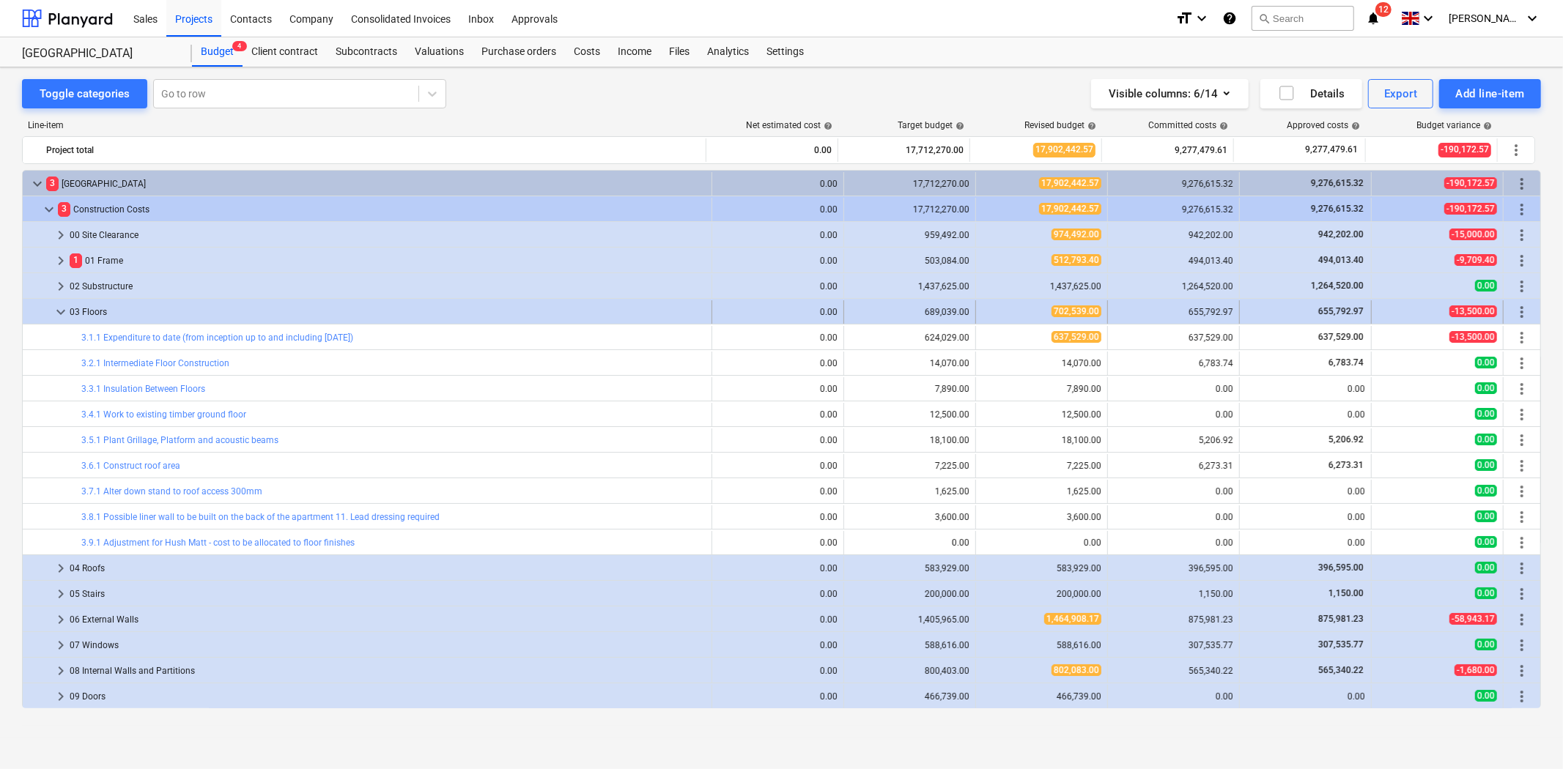
click at [63, 310] on span "keyboard_arrow_down" at bounding box center [61, 312] width 18 height 18
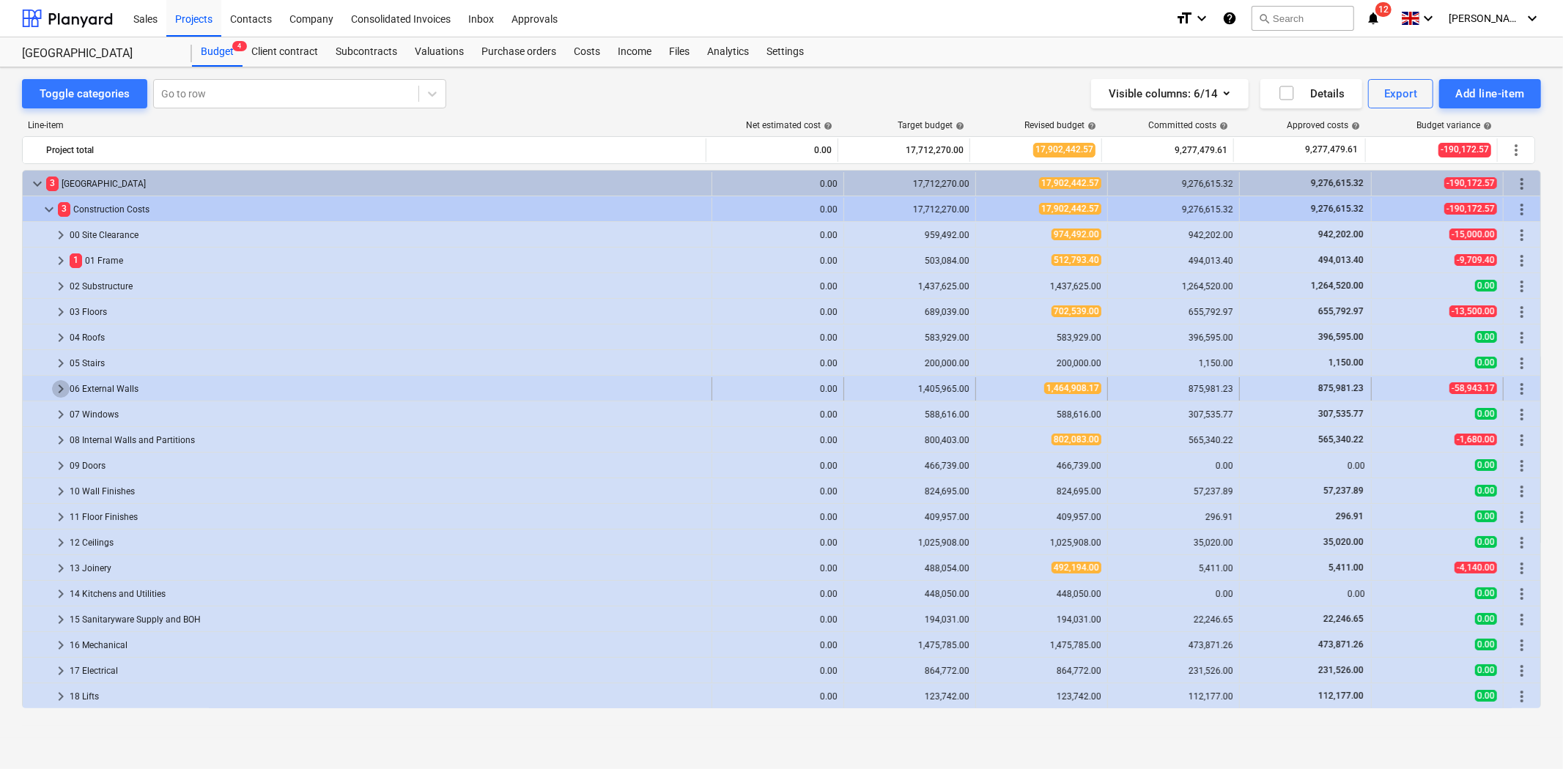
click at [62, 388] on span "keyboard_arrow_right" at bounding box center [61, 389] width 18 height 18
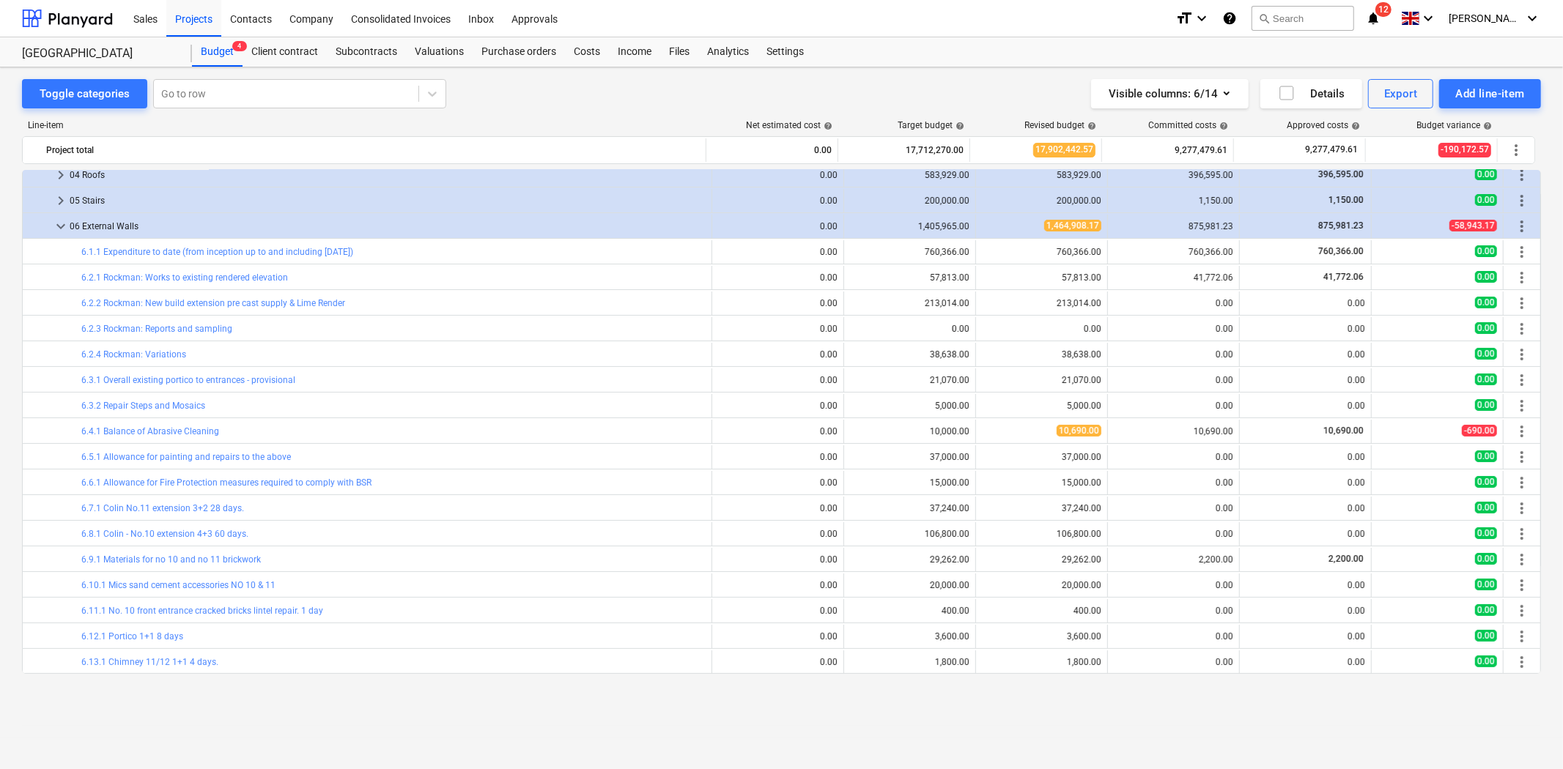
scroll to position [81, 0]
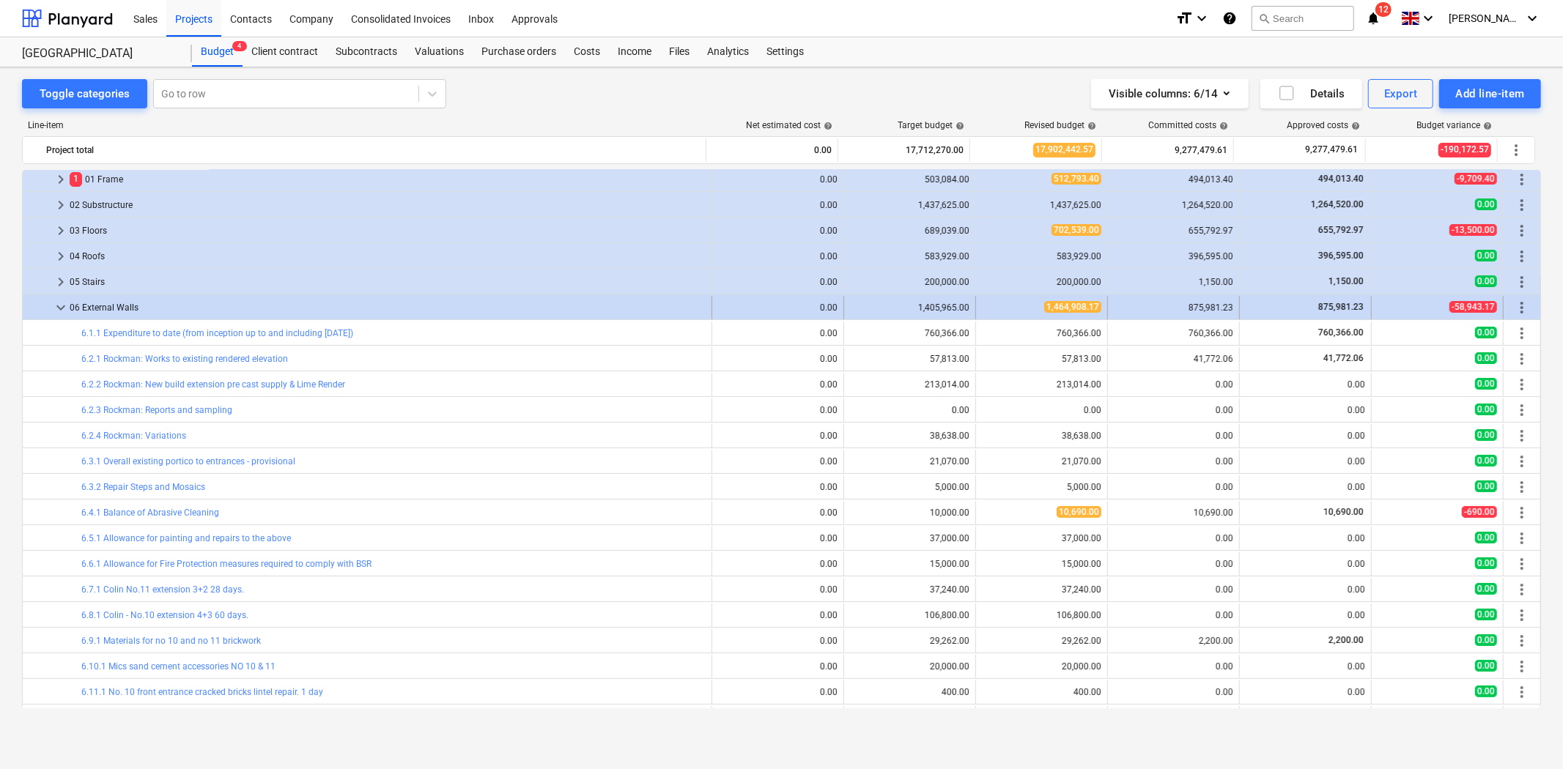
click at [64, 309] on span "keyboard_arrow_down" at bounding box center [61, 308] width 18 height 18
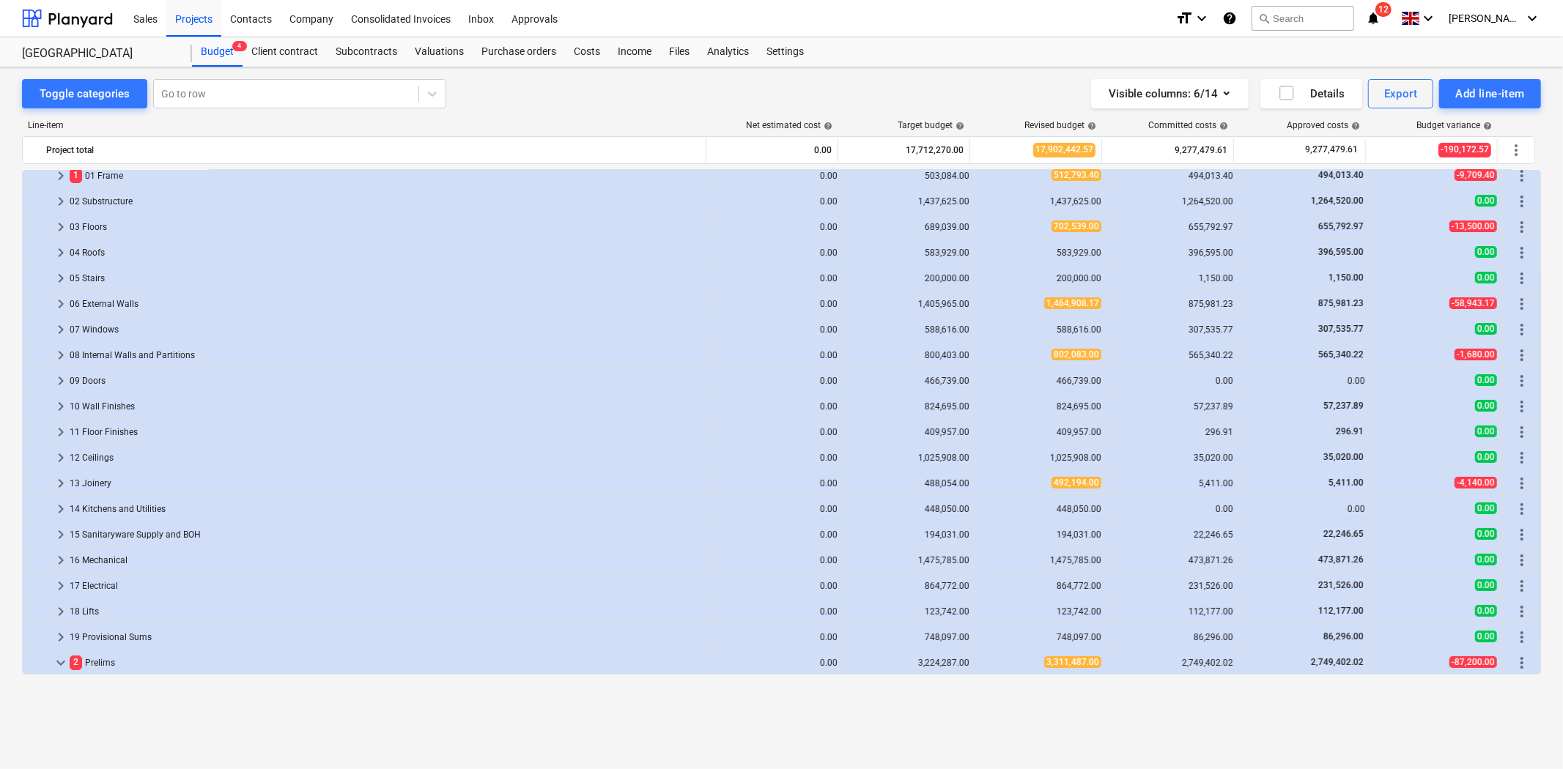
scroll to position [0, 0]
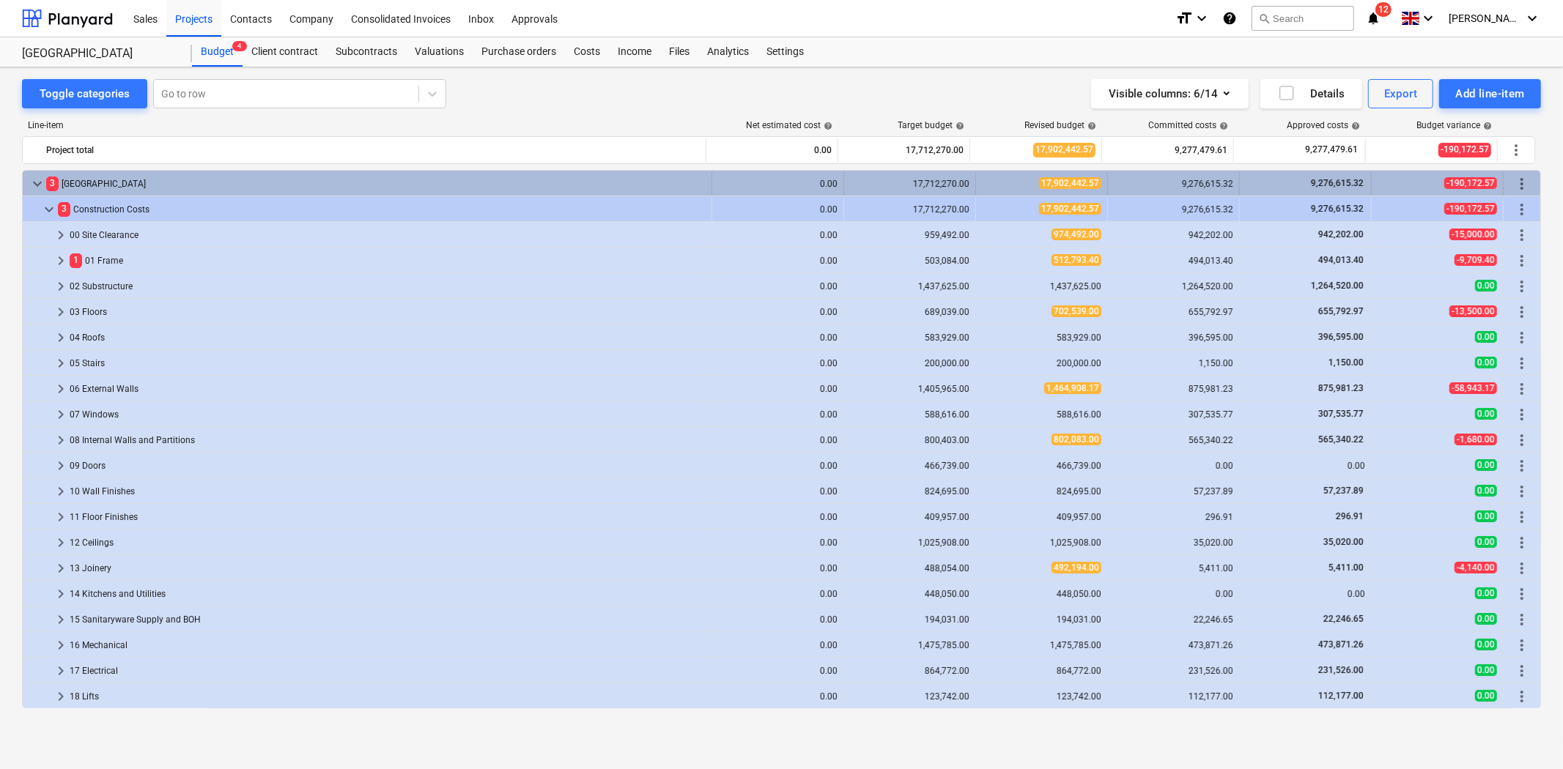
click at [37, 180] on span "keyboard_arrow_down" at bounding box center [38, 184] width 18 height 18
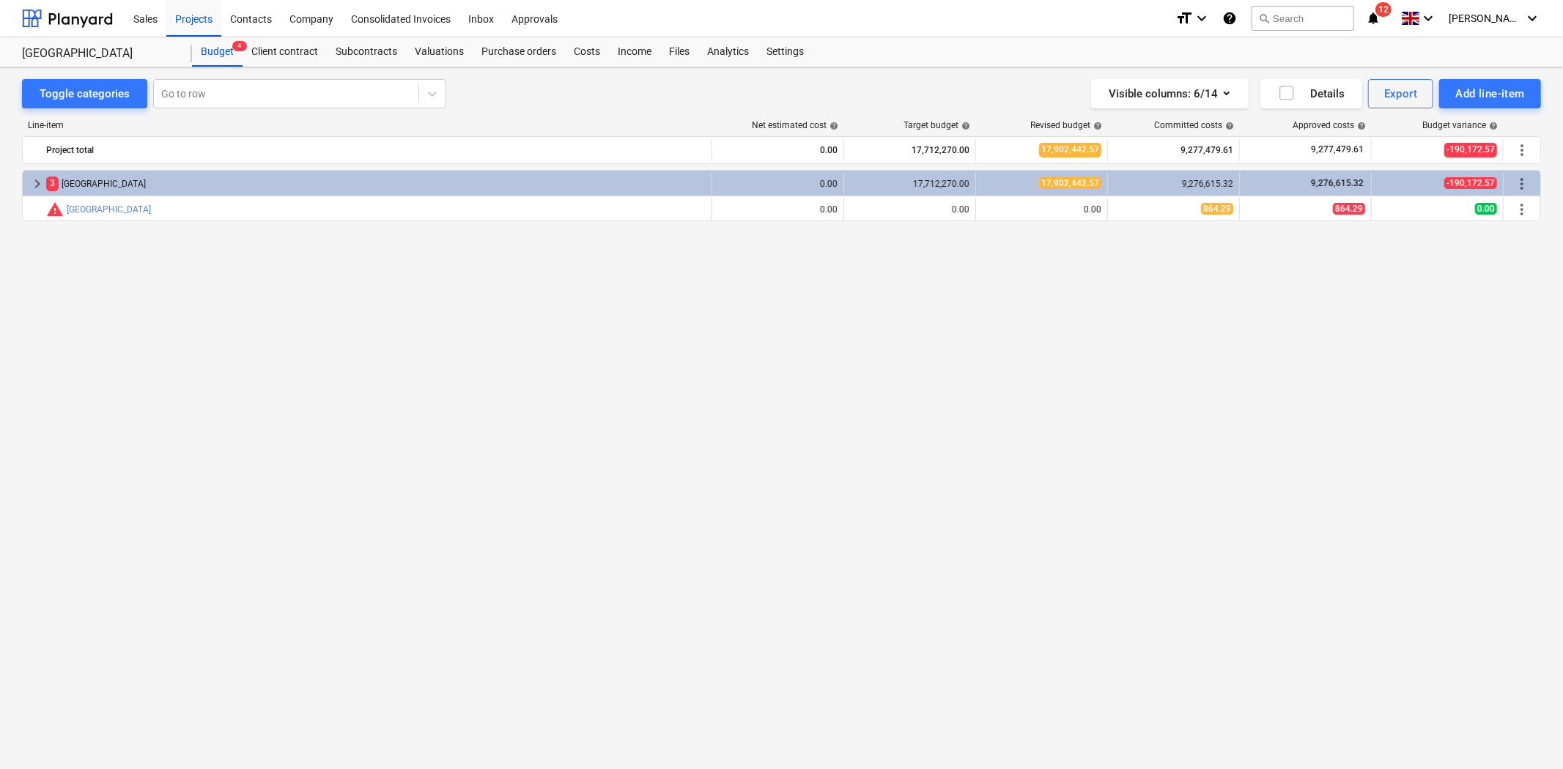
click at [37, 180] on span "keyboard_arrow_right" at bounding box center [38, 184] width 18 height 18
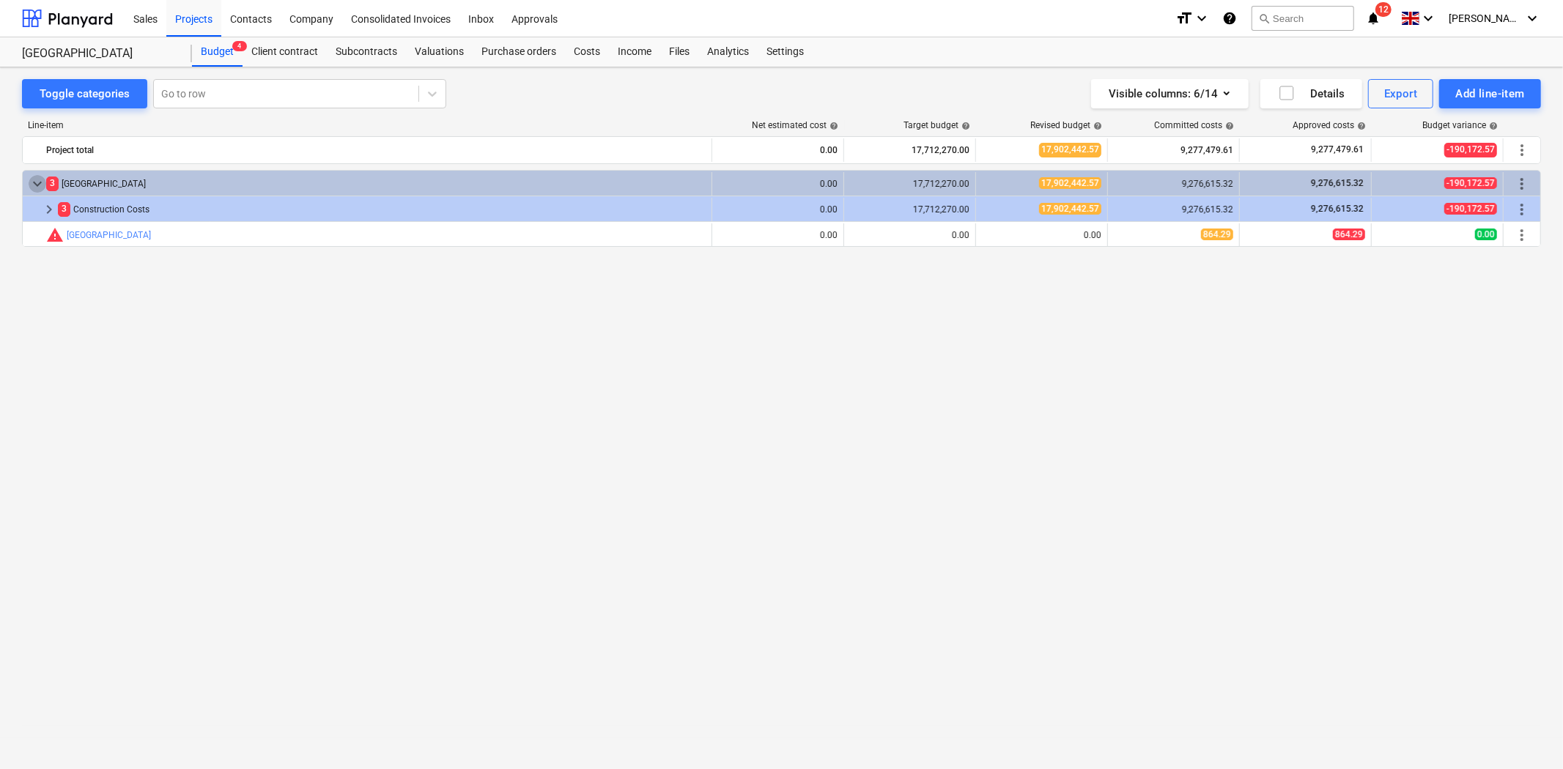
click at [37, 180] on span "keyboard_arrow_down" at bounding box center [38, 184] width 18 height 18
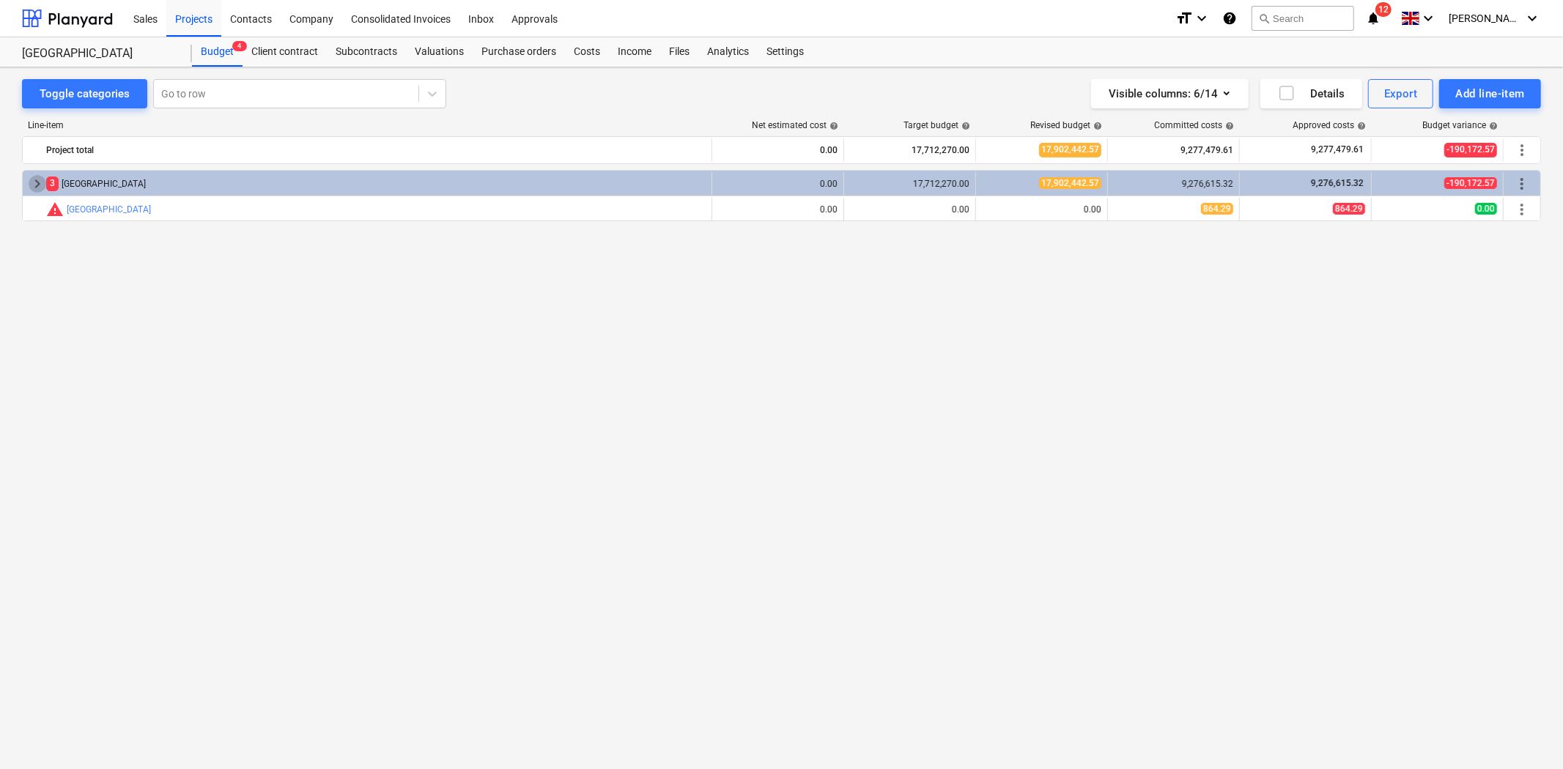
click at [37, 180] on span "keyboard_arrow_right" at bounding box center [38, 184] width 18 height 18
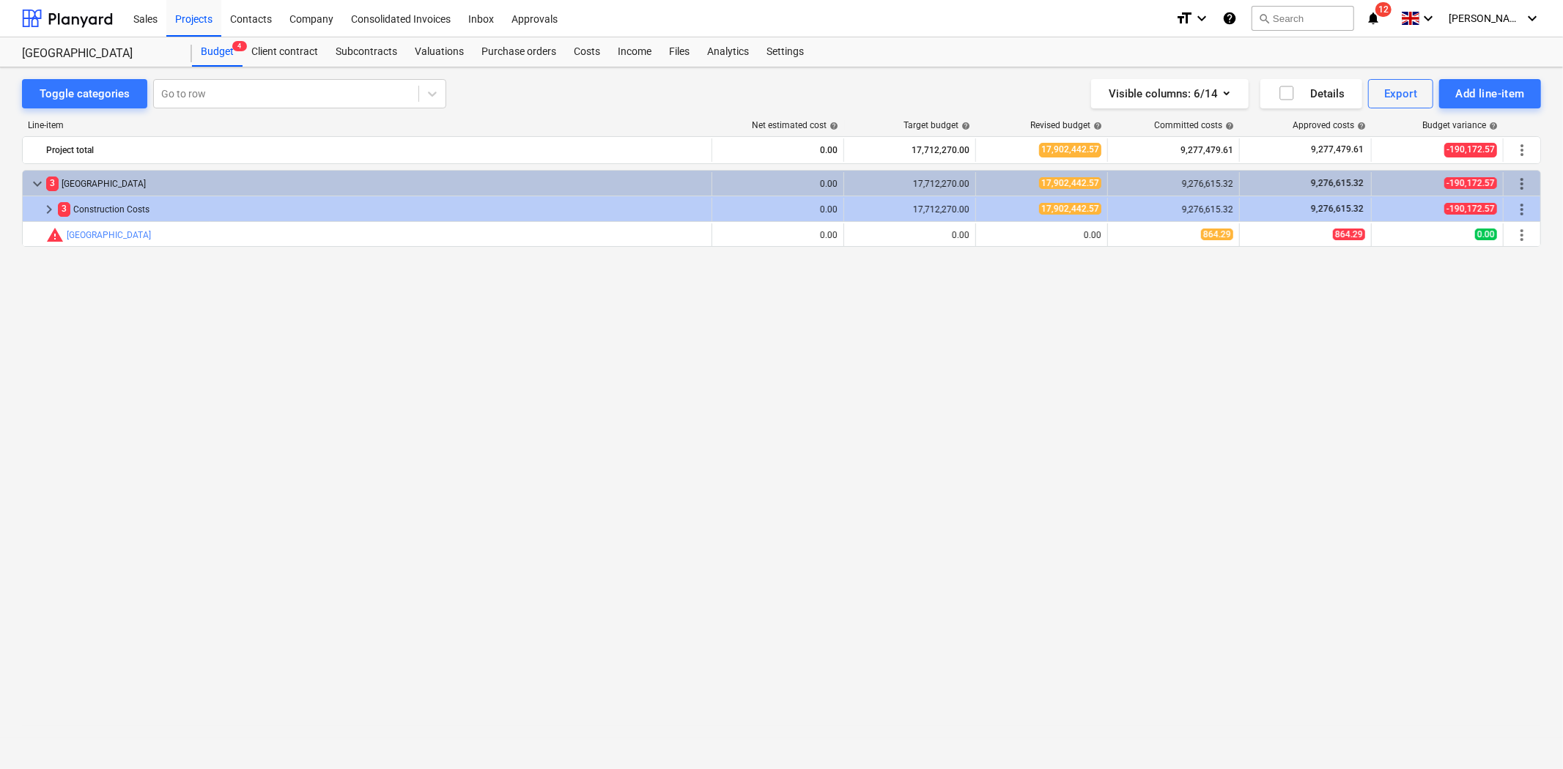
click at [37, 180] on span "keyboard_arrow_down" at bounding box center [38, 184] width 18 height 18
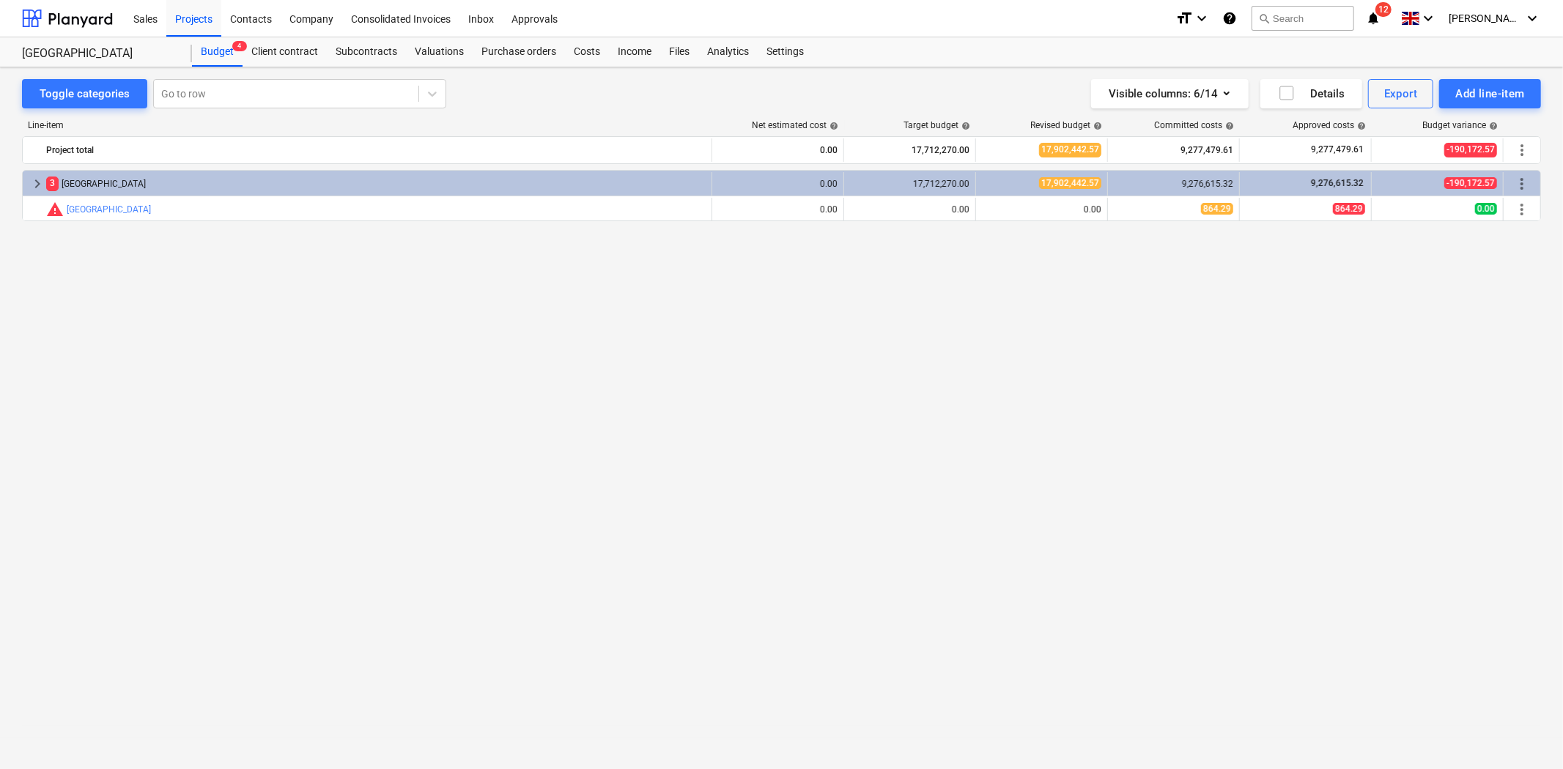
click at [37, 180] on span "keyboard_arrow_right" at bounding box center [38, 184] width 18 height 18
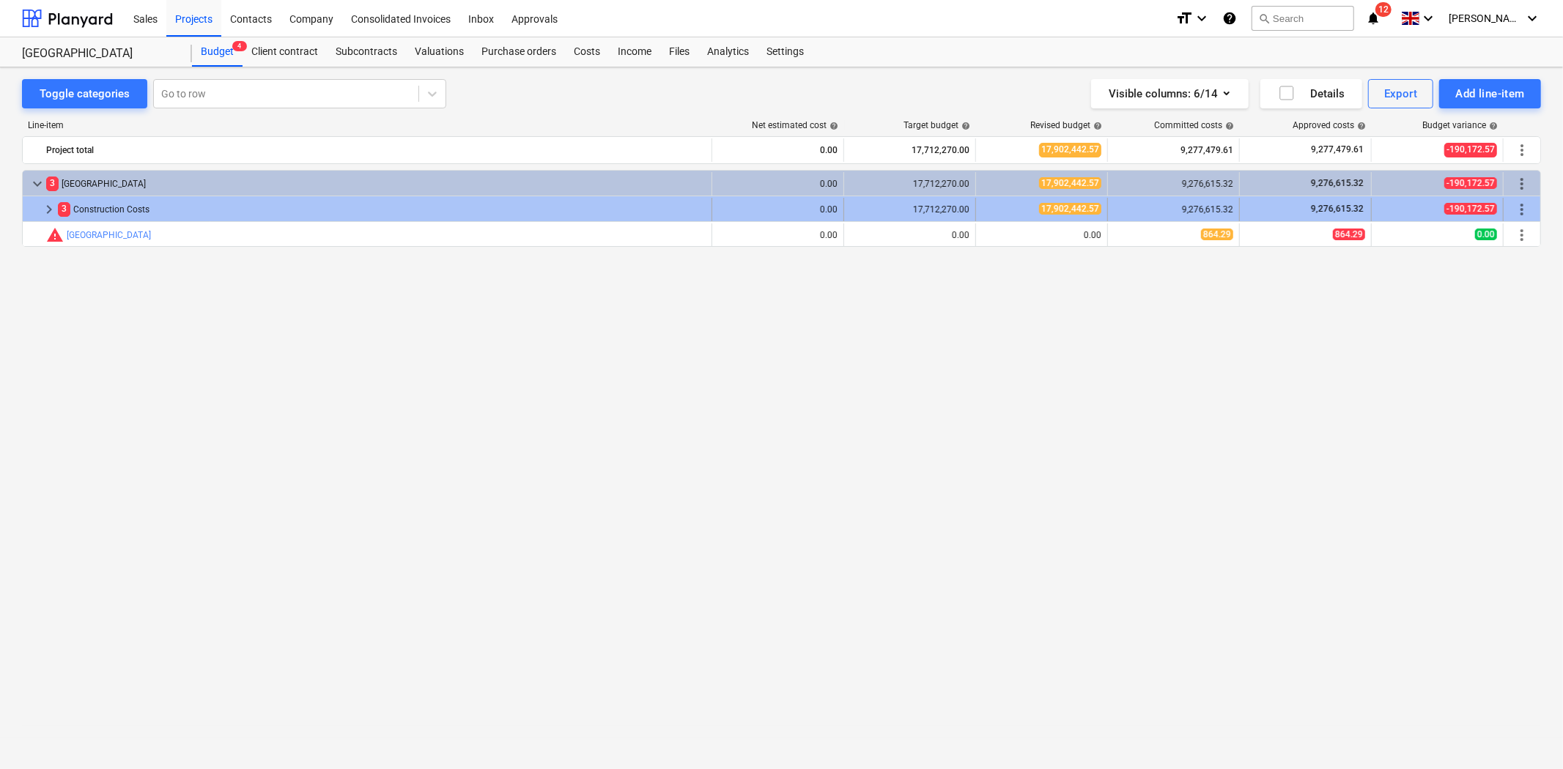
click at [48, 202] on span "keyboard_arrow_right" at bounding box center [49, 210] width 18 height 18
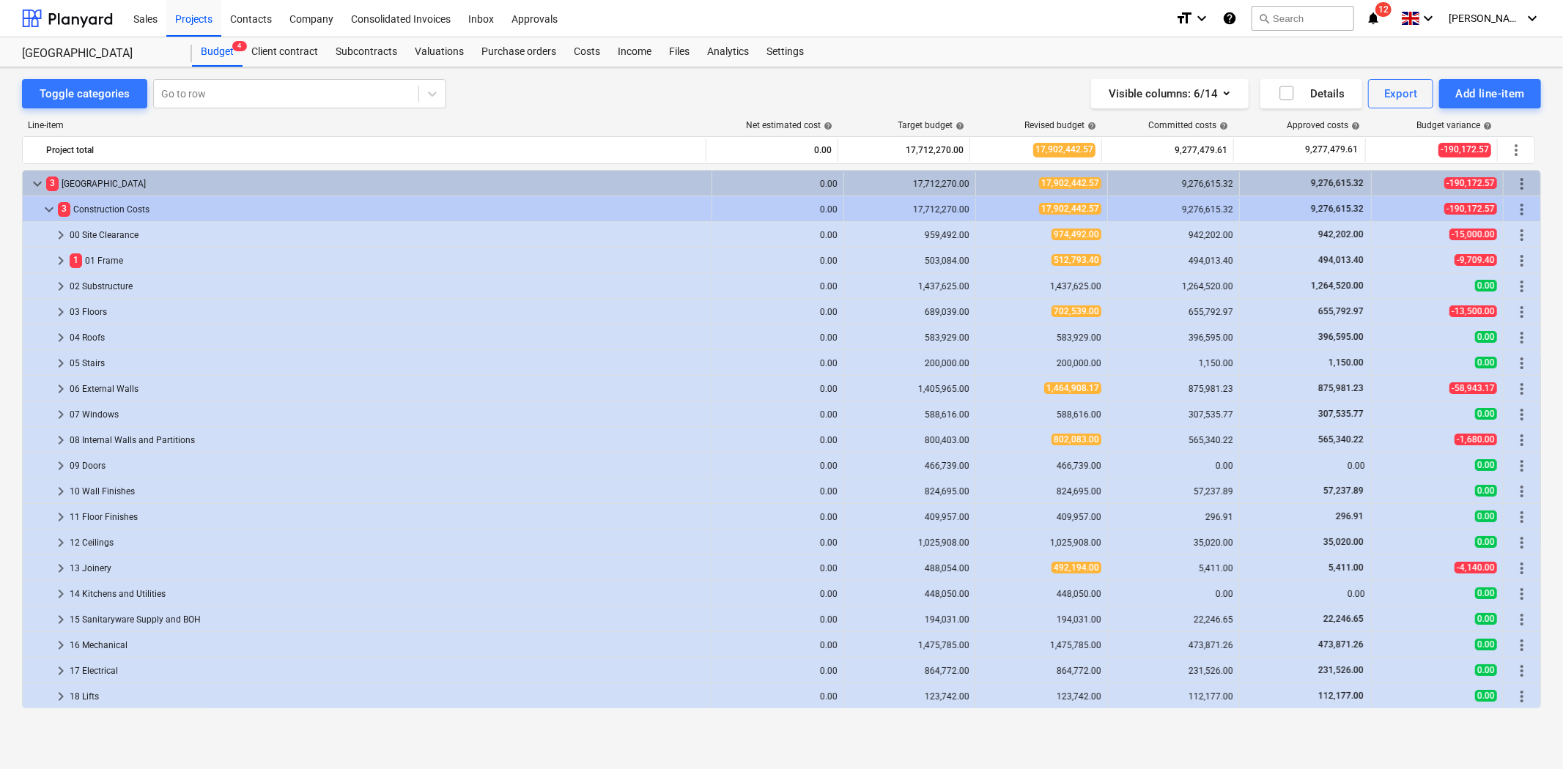
click at [928, 107] on div "Visible columns : 6/14 Details Export Add line-item" at bounding box center [1156, 93] width 769 height 29
click at [841, 73] on div "Toggle categories Go to row Visible columns : 6/14 Details Export Add line-item…" at bounding box center [781, 402] width 1563 height 670
click at [572, 85] on div "Toggle categories Go to row Visible columns : 6/14 Details Export Add line-item" at bounding box center [781, 93] width 1519 height 29
click at [1391, 12] on span "12" at bounding box center [1383, 9] width 16 height 15
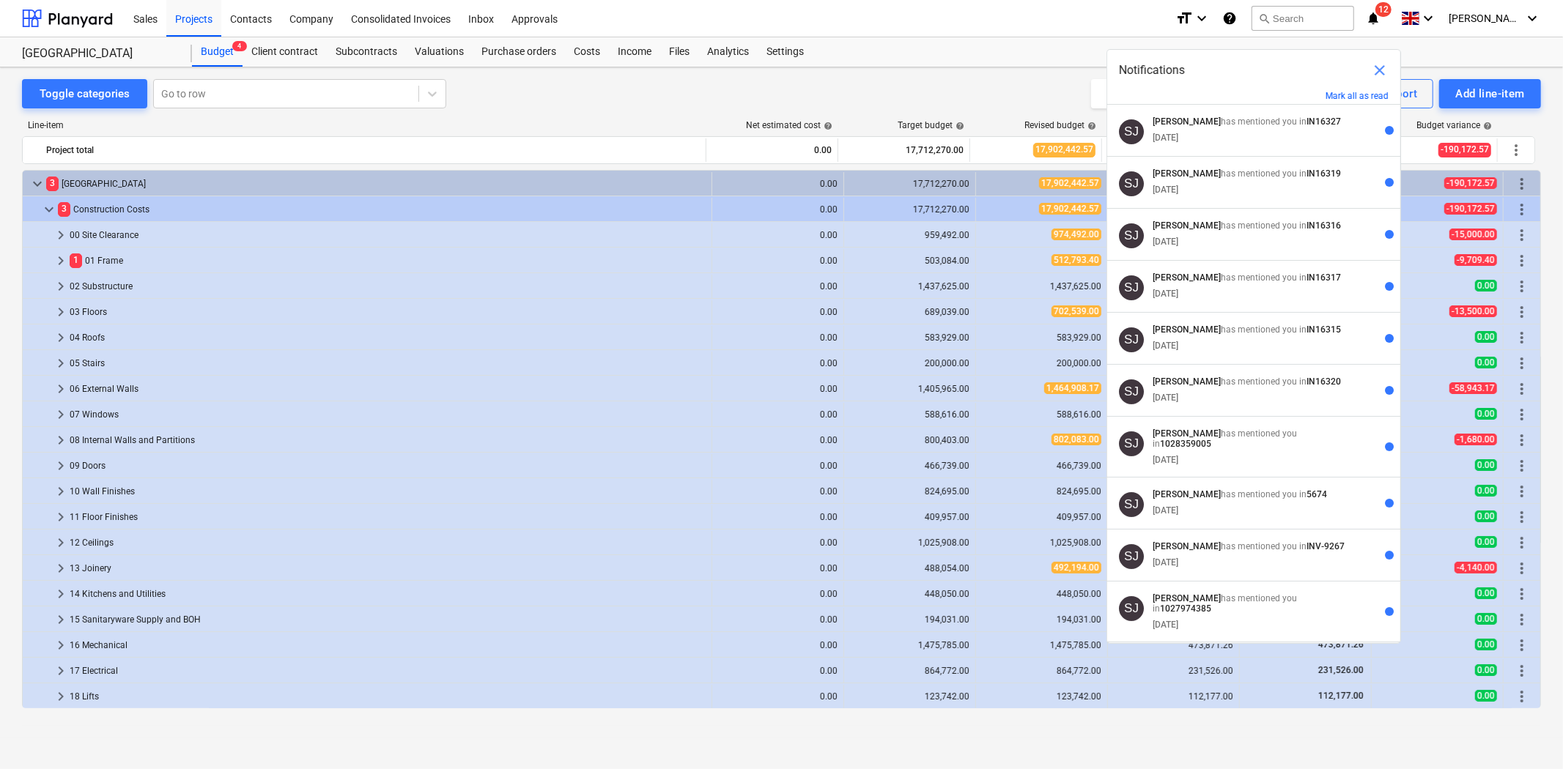
click at [1374, 71] on span "close" at bounding box center [1380, 71] width 18 height 18
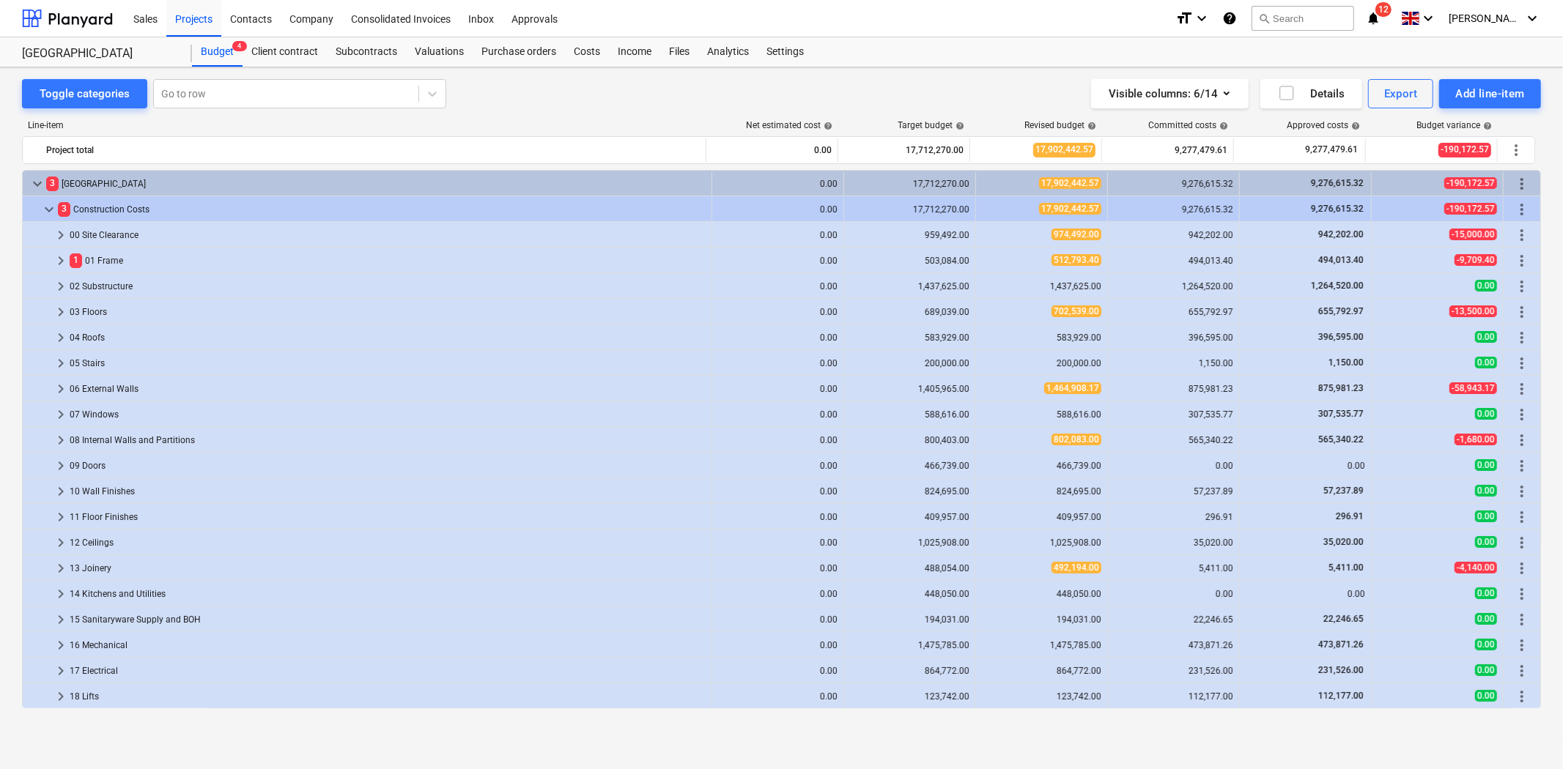
click at [903, 107] on div "Visible columns : 6/14 Details Export Add line-item" at bounding box center [1156, 93] width 769 height 29
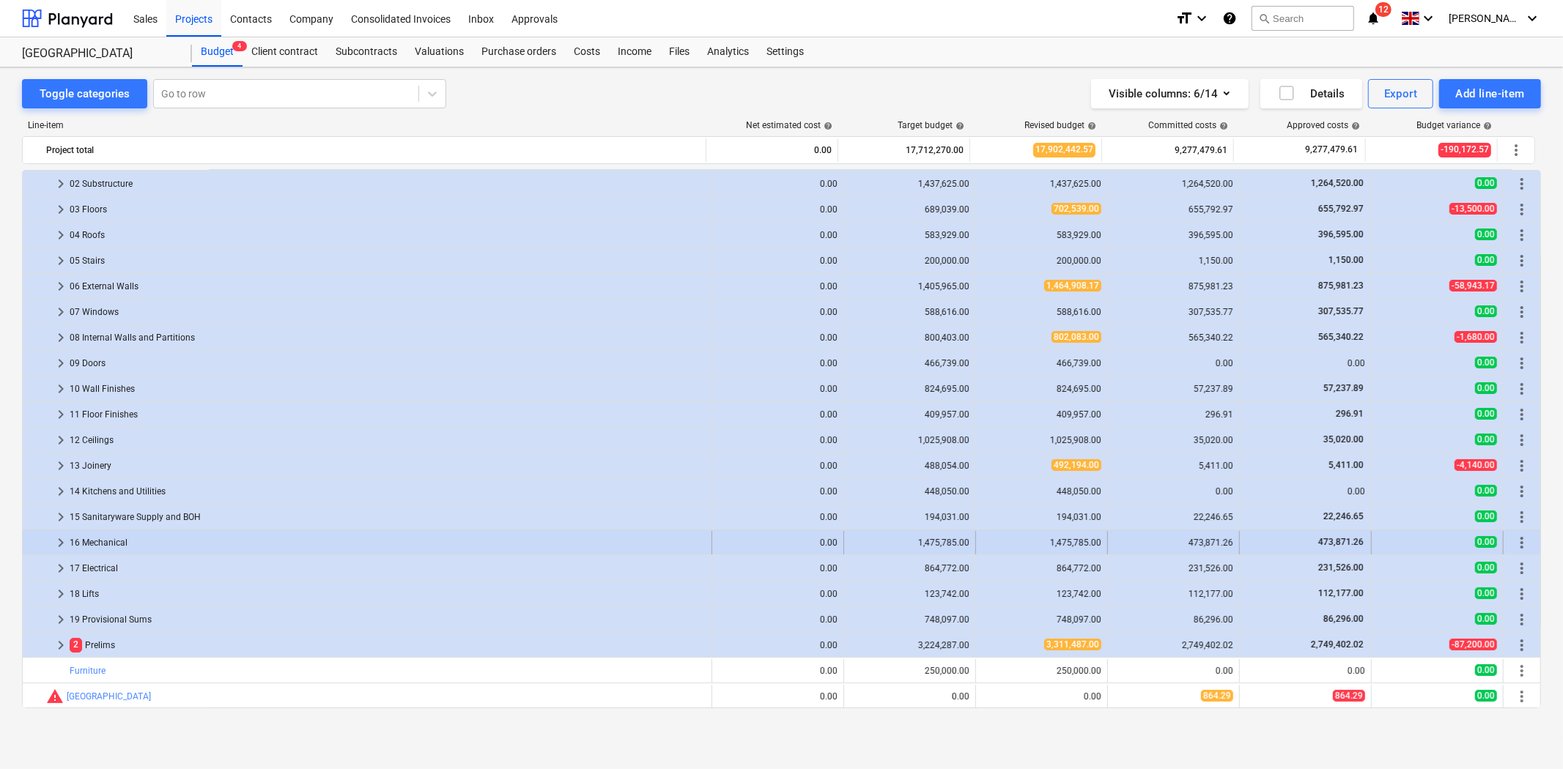
click at [70, 539] on div "16 Mechanical" at bounding box center [388, 542] width 636 height 23
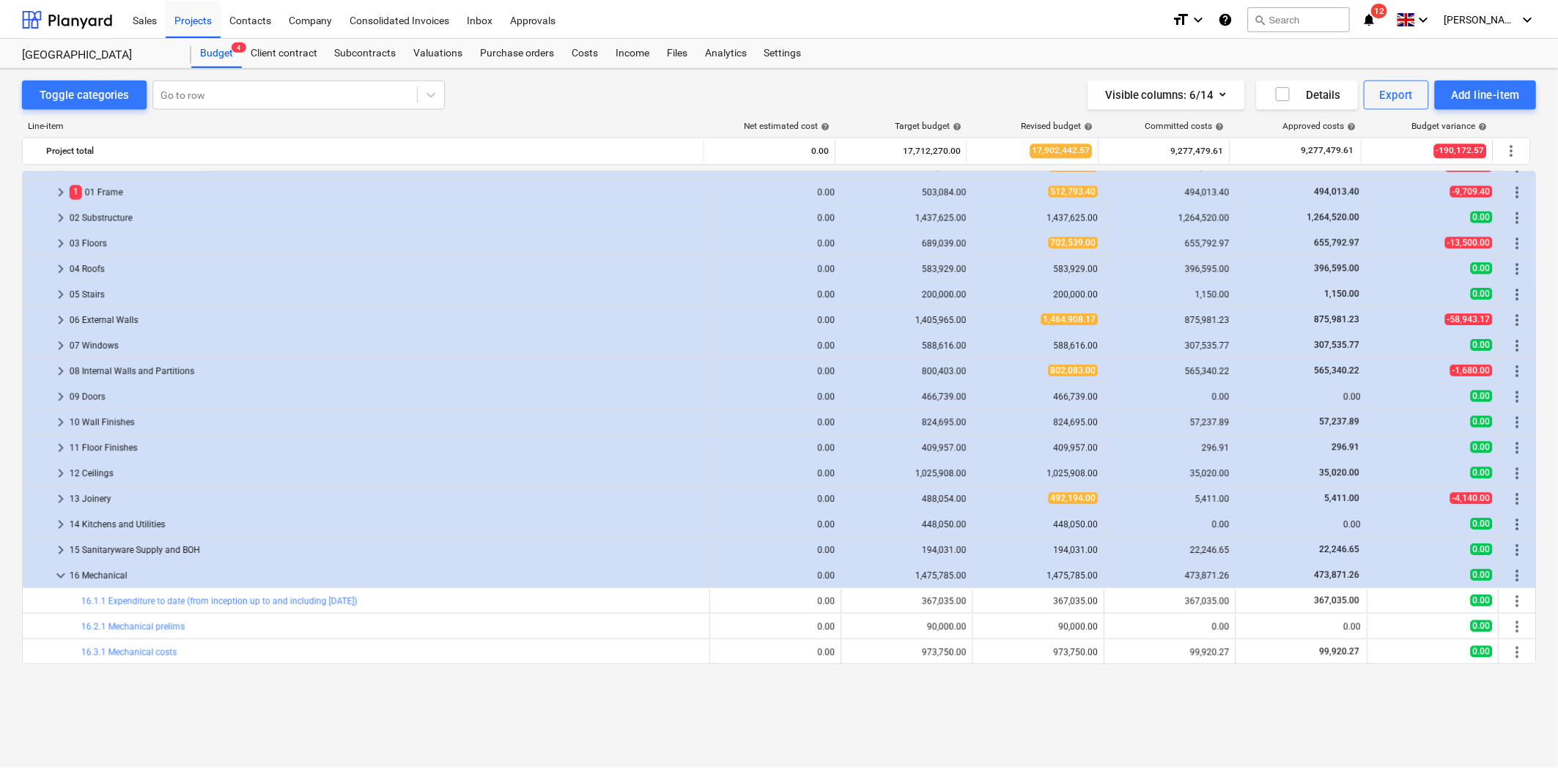
scroll to position [0, 0]
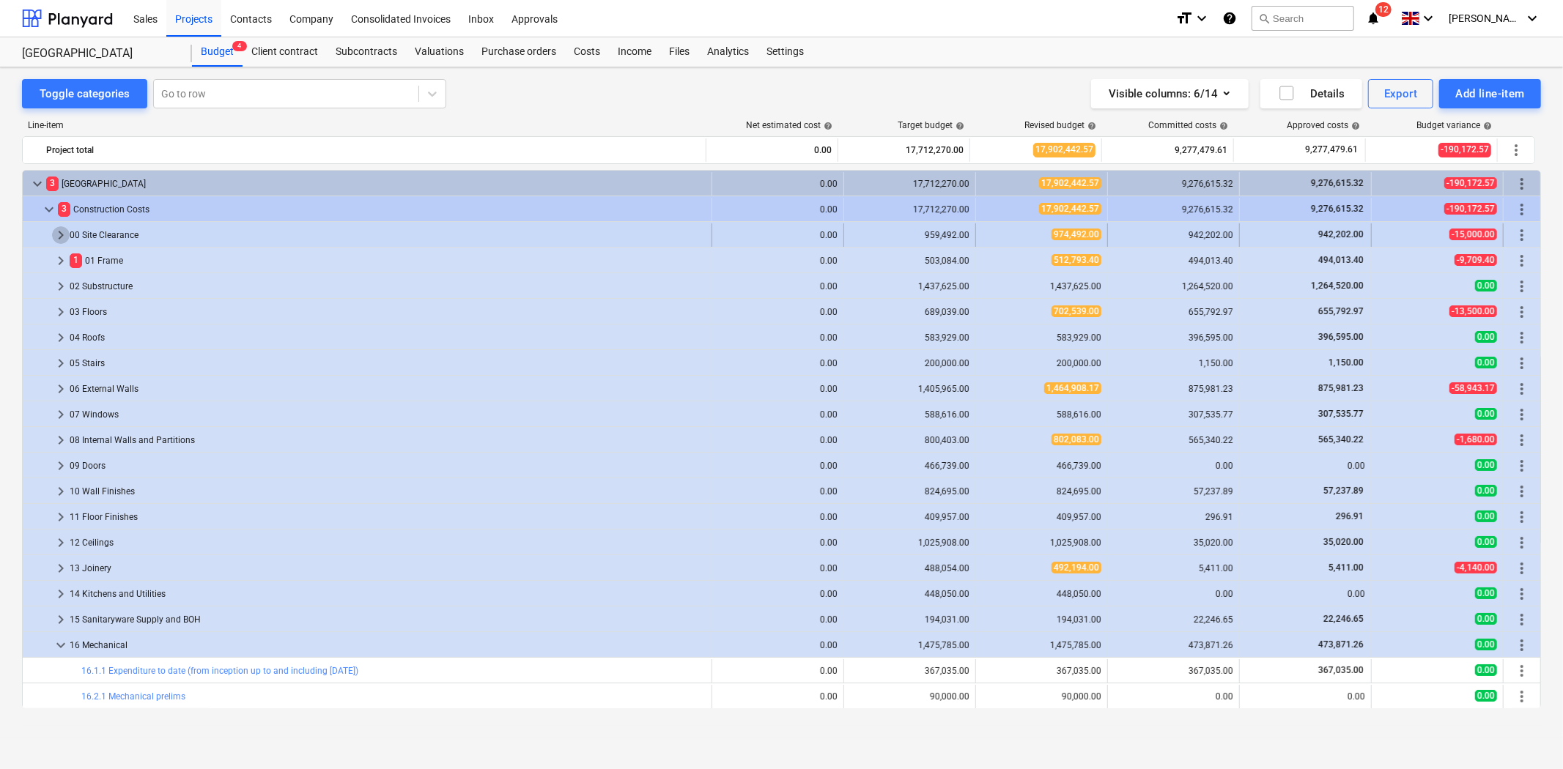
click at [57, 237] on span "keyboard_arrow_right" at bounding box center [61, 235] width 18 height 18
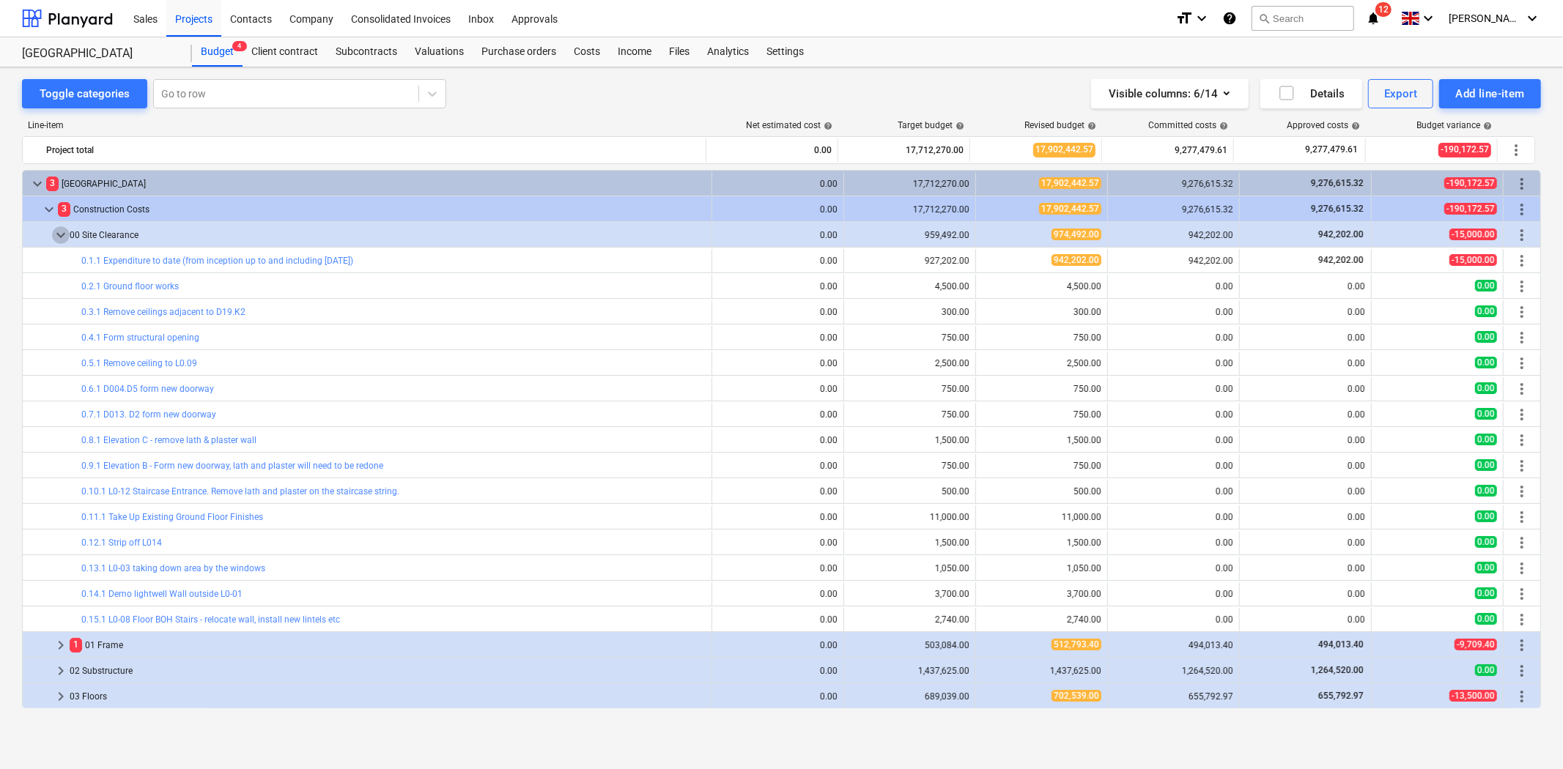
click at [57, 237] on span "keyboard_arrow_down" at bounding box center [61, 235] width 18 height 18
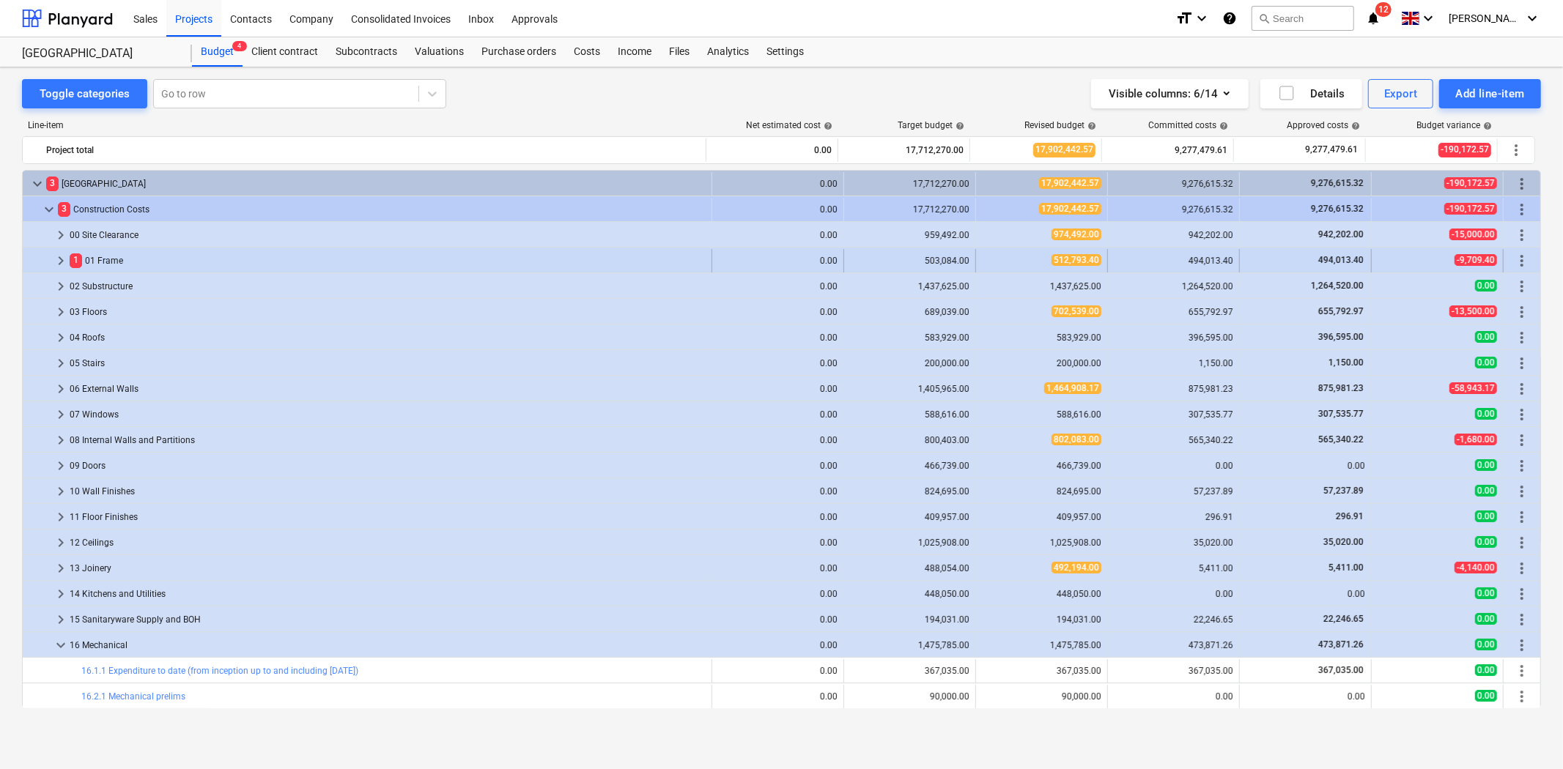
click at [63, 265] on span "keyboard_arrow_right" at bounding box center [61, 261] width 18 height 18
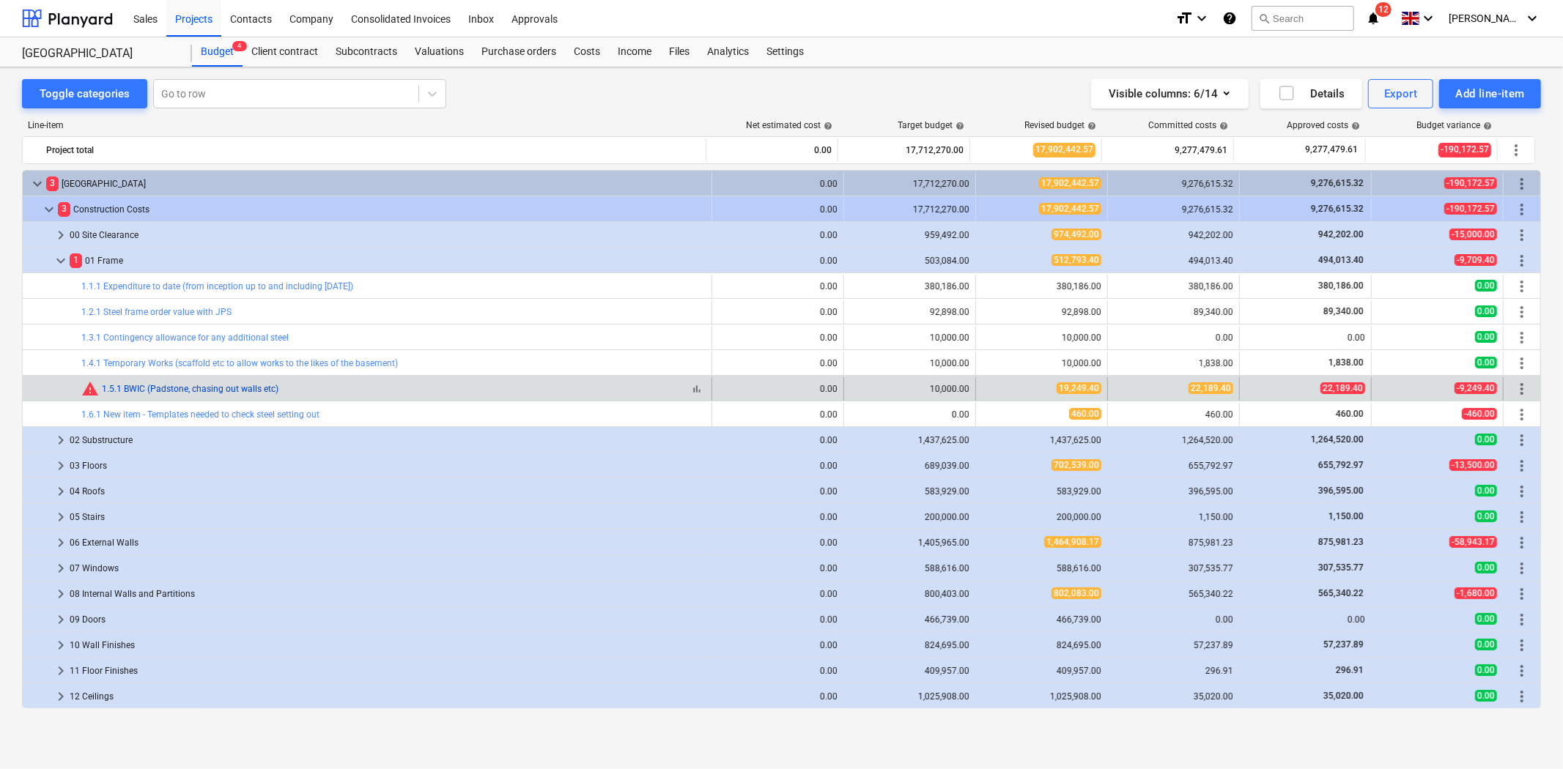
click at [229, 390] on link "1.5.1 BWIC (Padstone, chasing out walls etc)" at bounding box center [190, 389] width 177 height 10
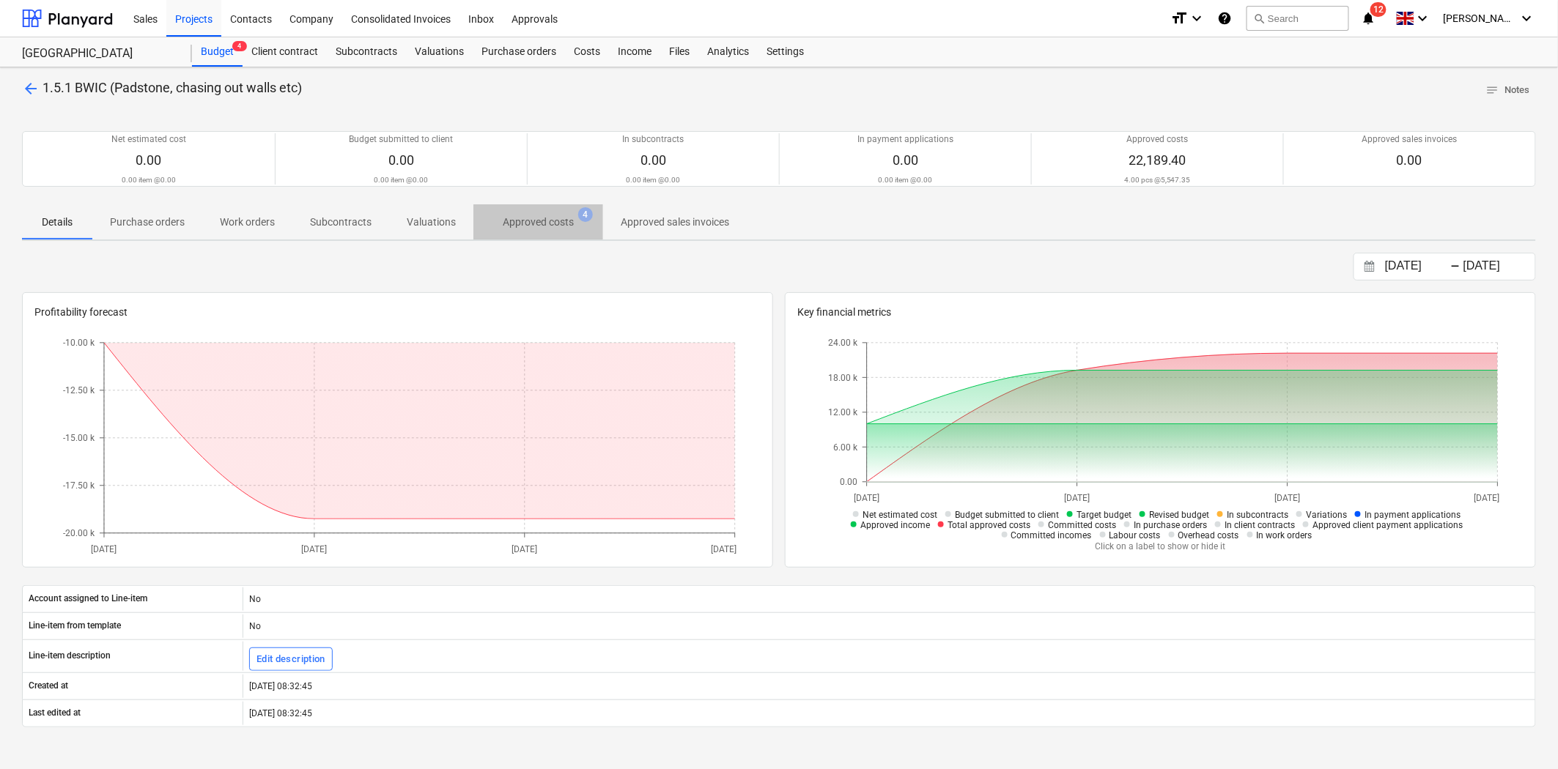
click at [522, 232] on span "Approved costs 4" at bounding box center [538, 222] width 130 height 26
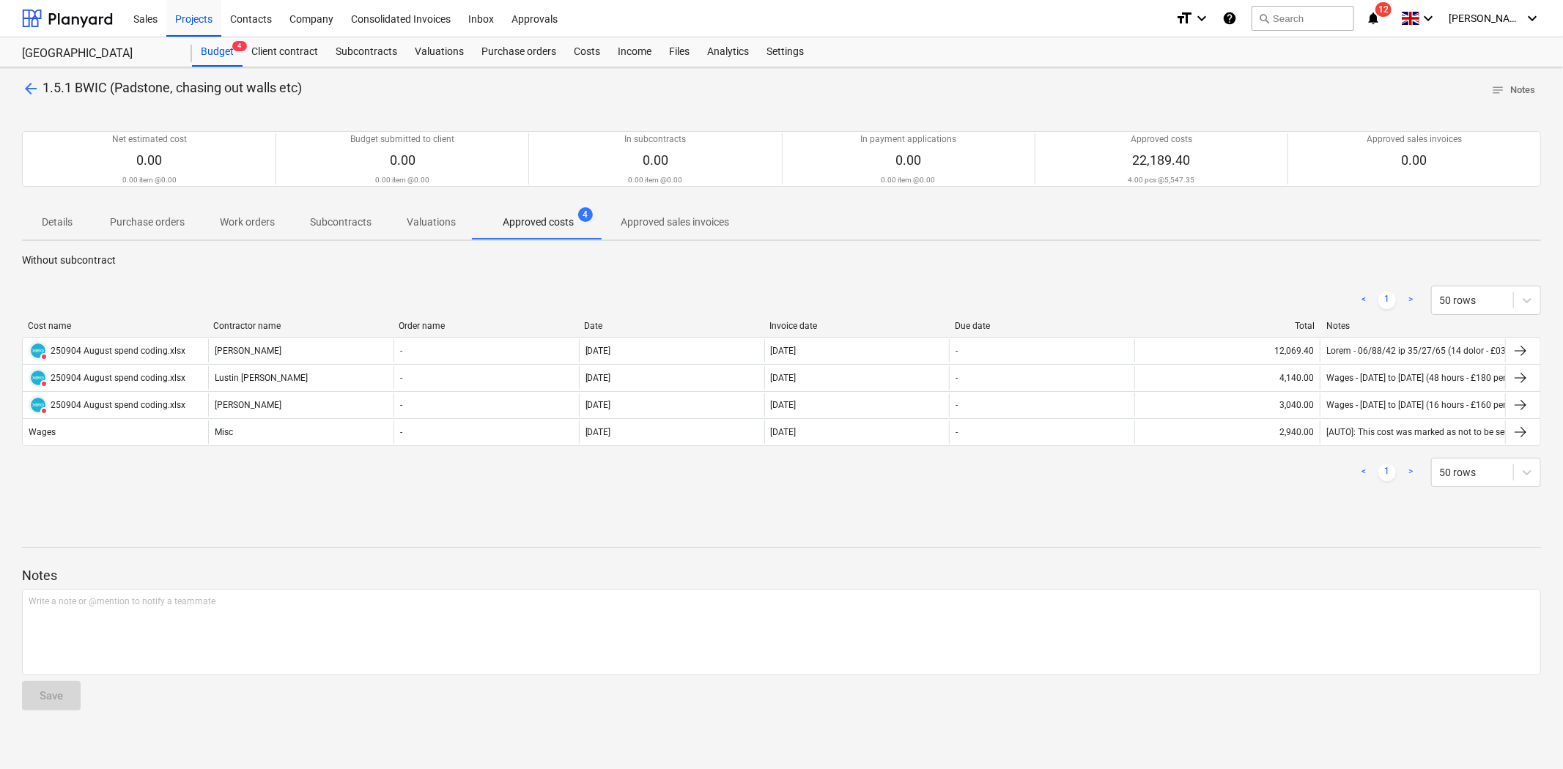
click at [431, 225] on p "Valuations" at bounding box center [431, 222] width 49 height 15
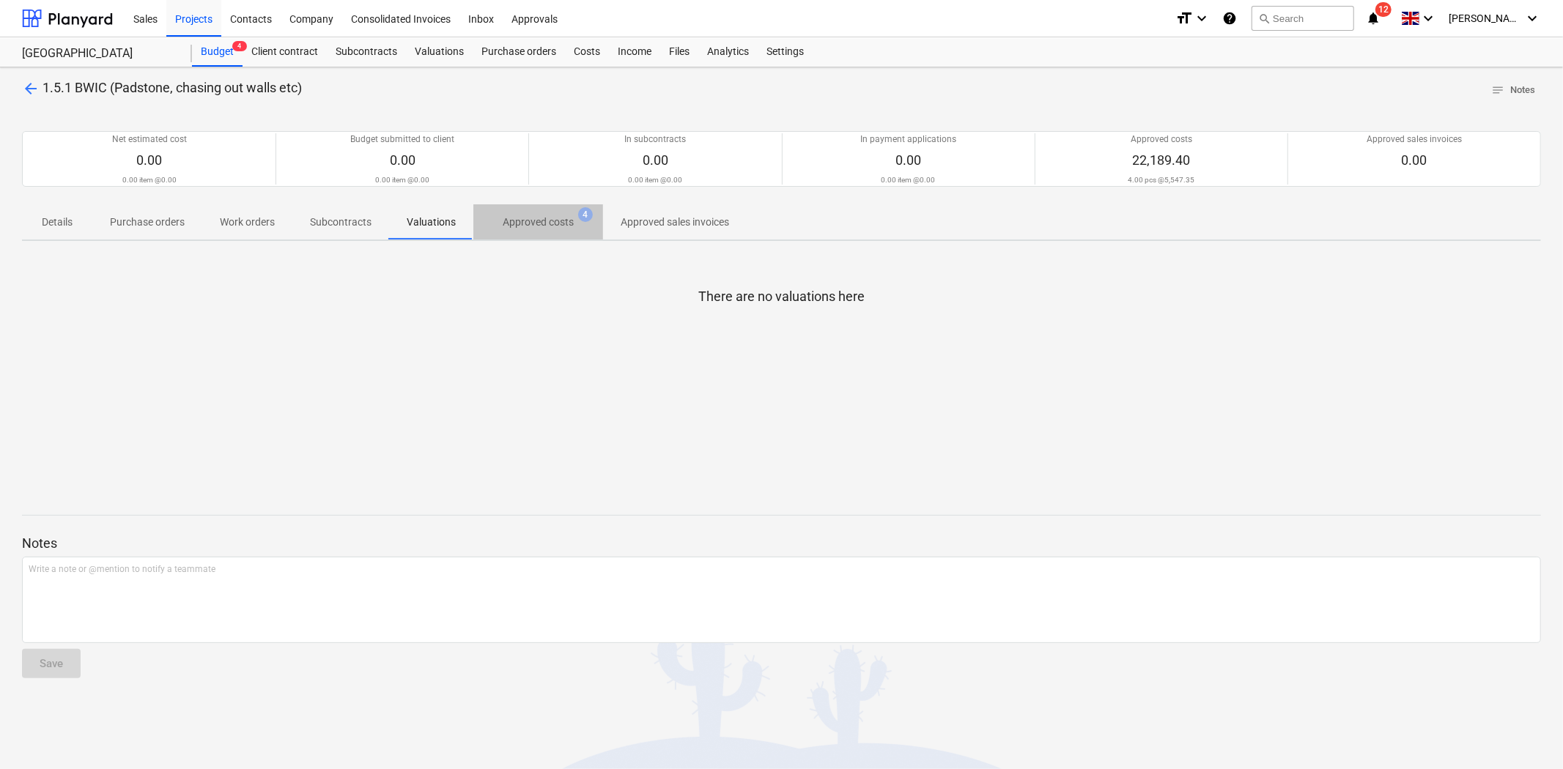
click at [516, 221] on p "Approved costs" at bounding box center [538, 222] width 71 height 15
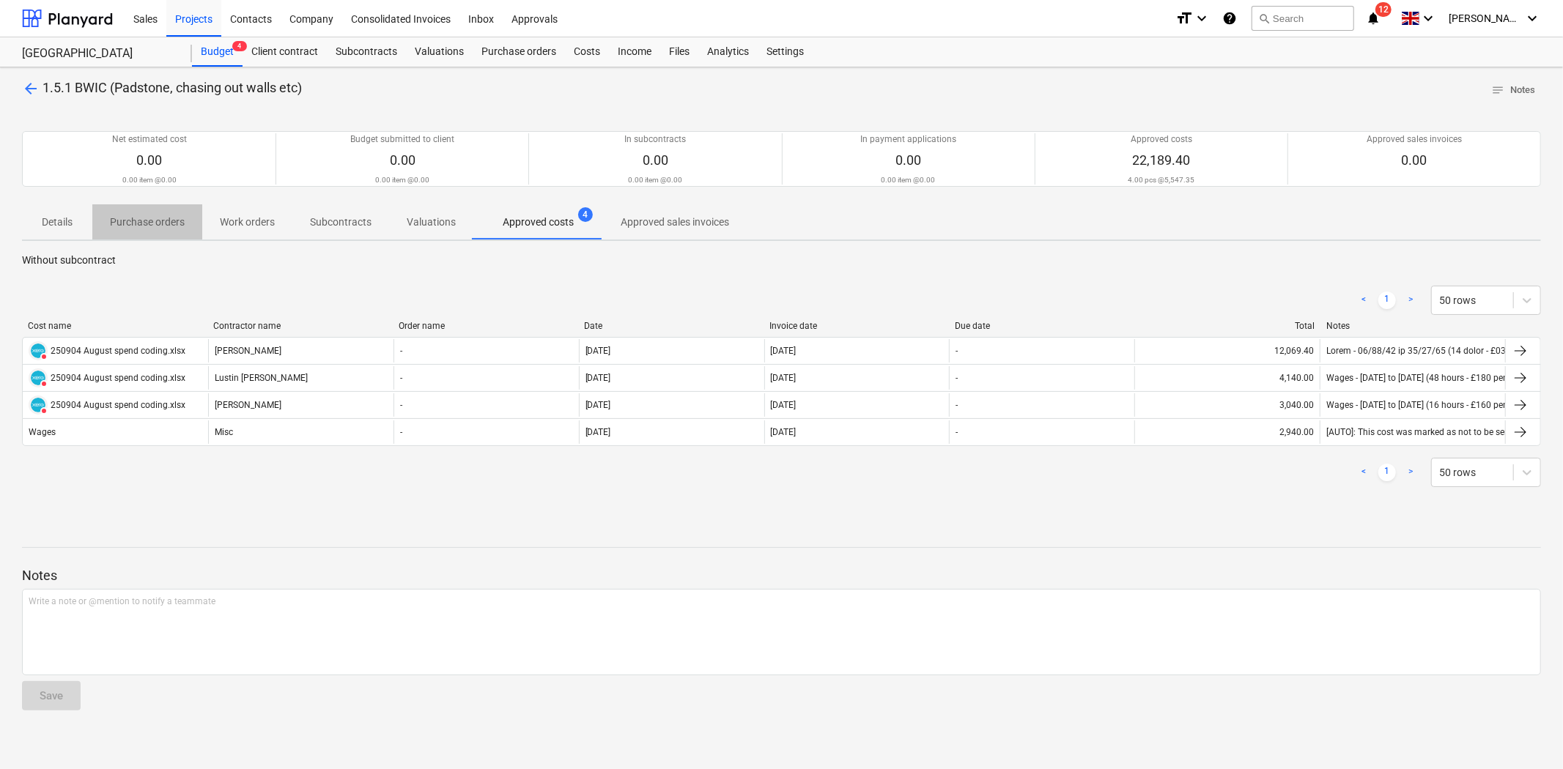
click at [139, 220] on p "Purchase orders" at bounding box center [147, 222] width 75 height 15
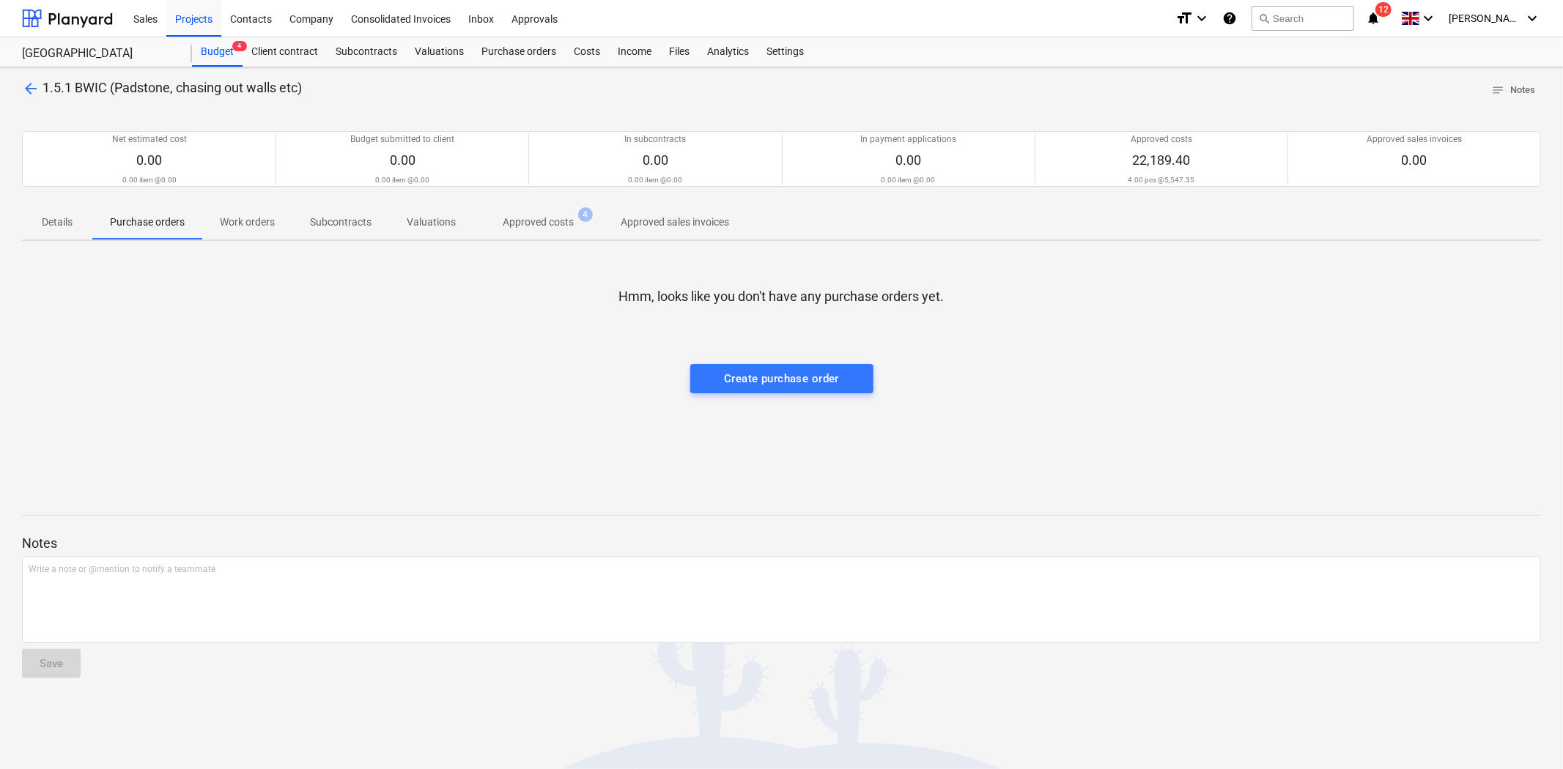
click at [57, 228] on p "Details" at bounding box center [57, 222] width 35 height 15
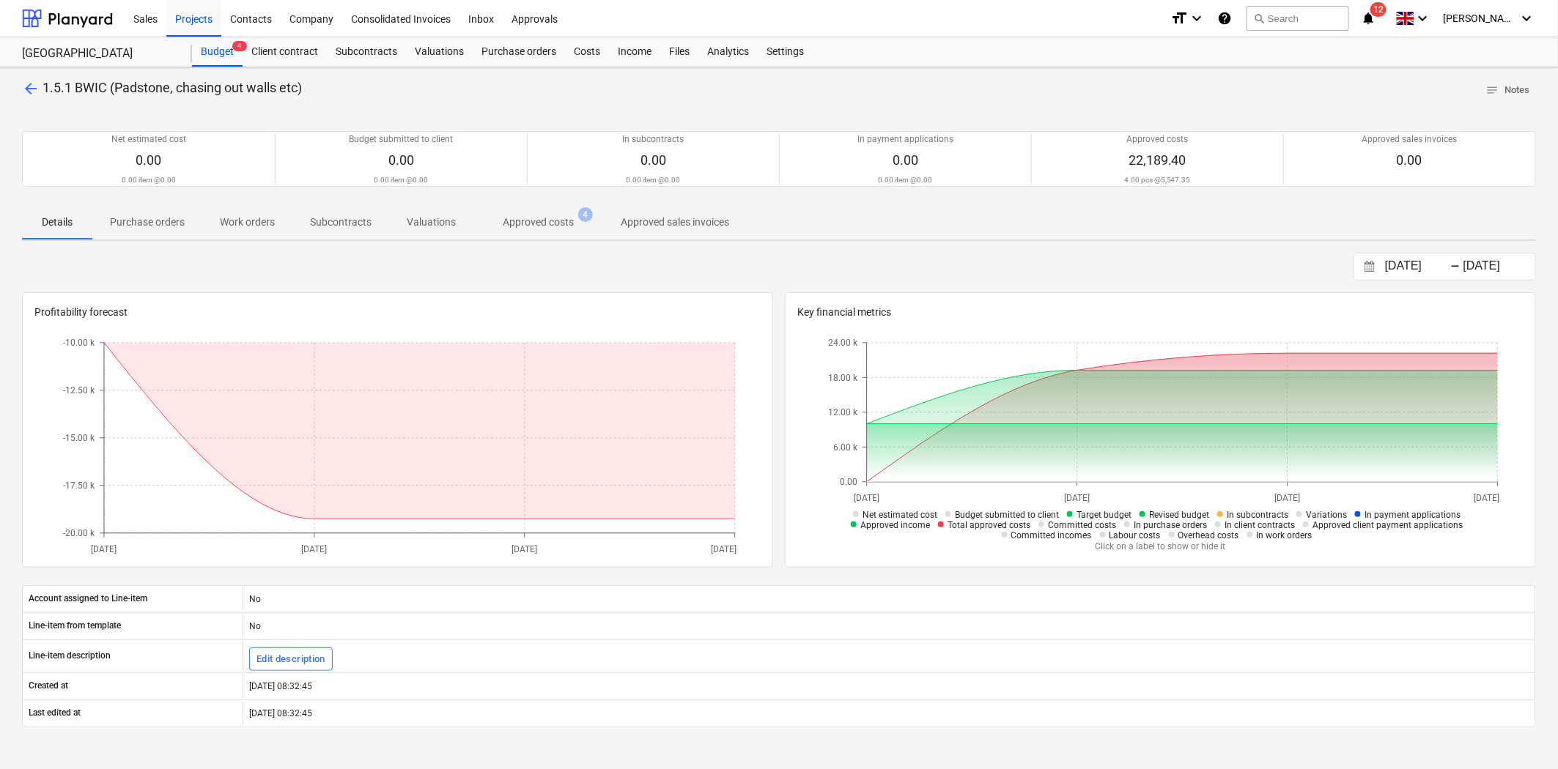
click at [161, 229] on p "Purchase orders" at bounding box center [147, 222] width 75 height 15
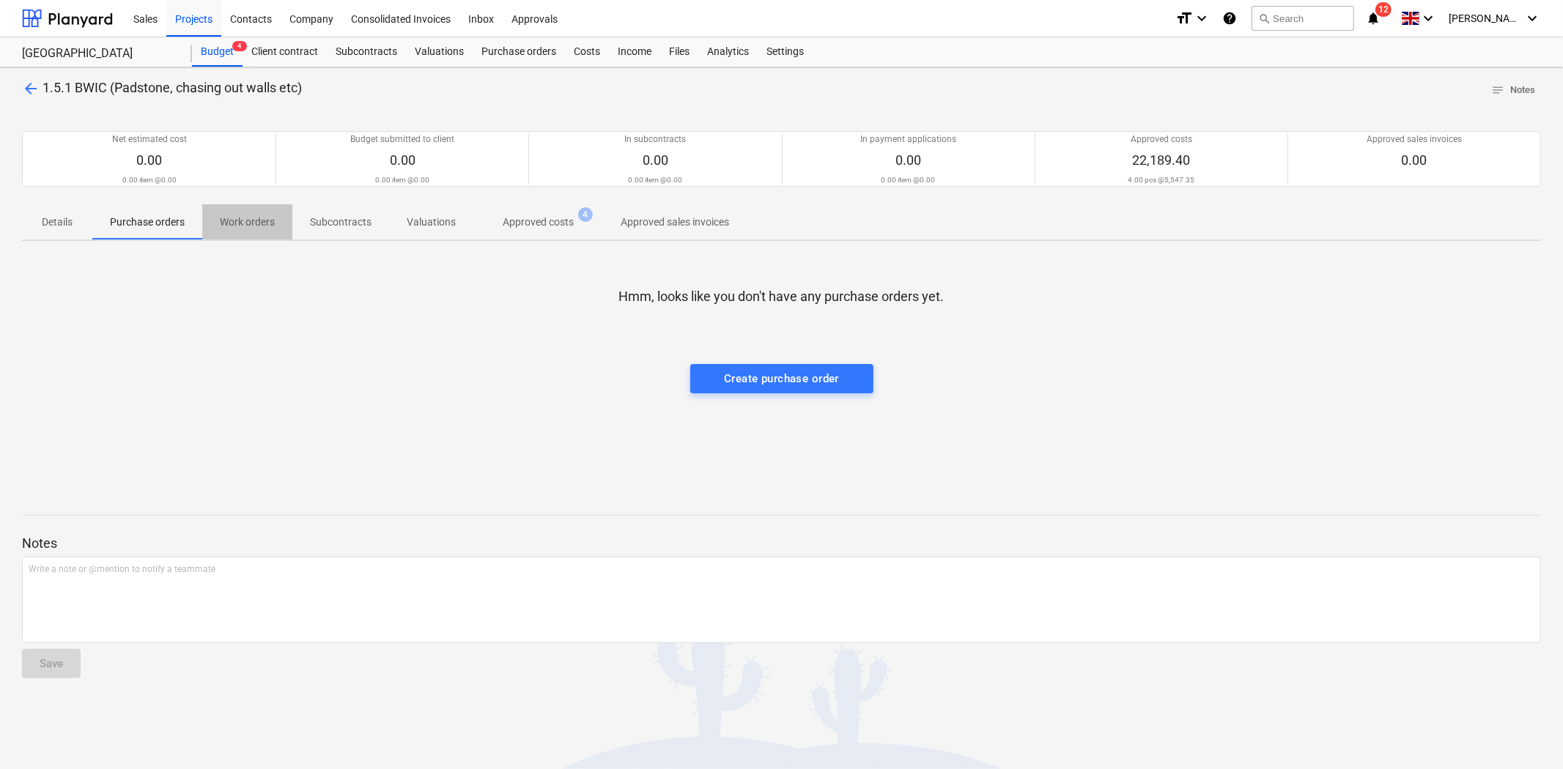
click at [236, 223] on p "Work orders" at bounding box center [247, 222] width 55 height 15
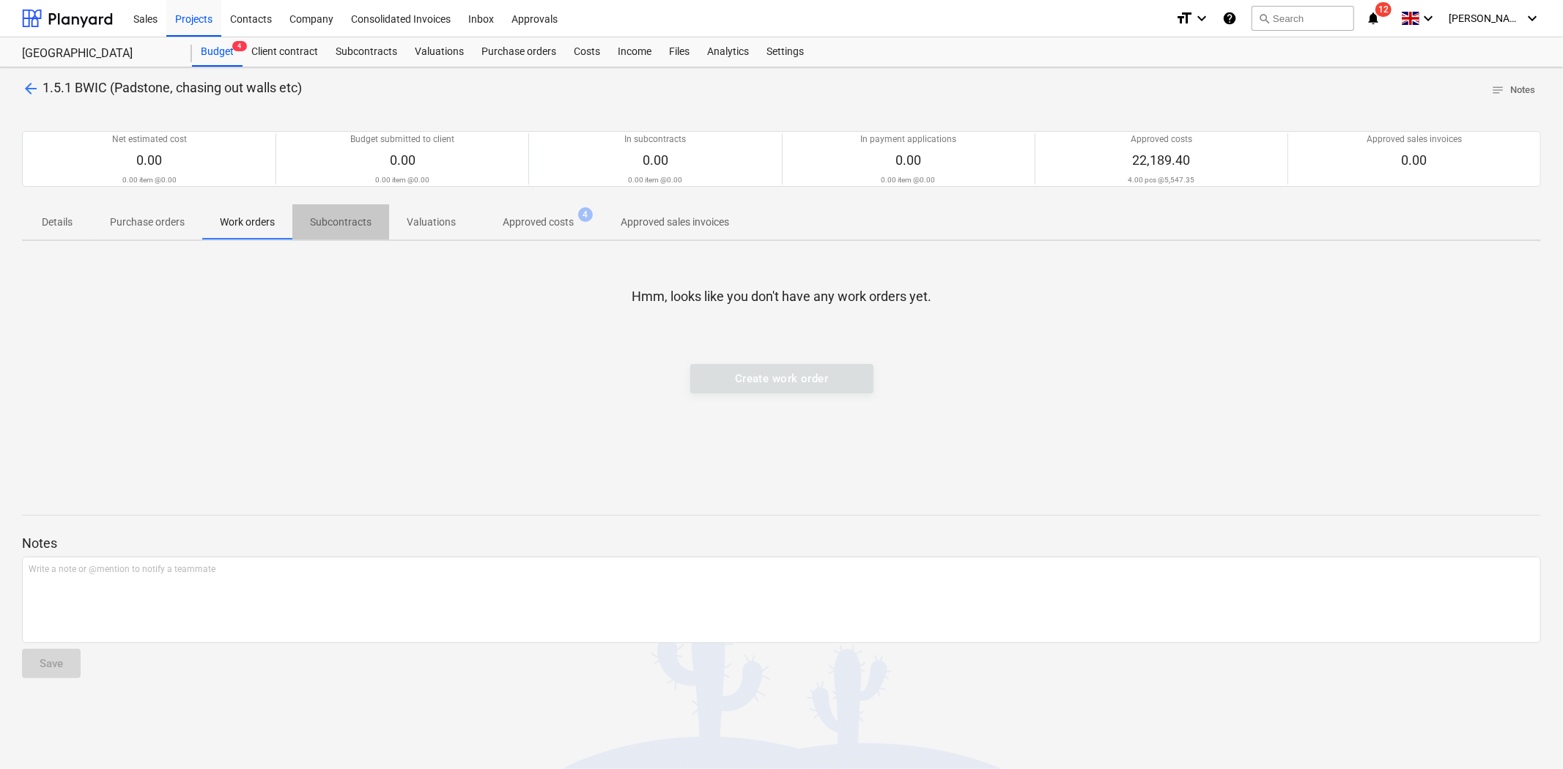
click at [317, 223] on p "Subcontracts" at bounding box center [341, 222] width 62 height 15
click at [429, 221] on p "Valuations" at bounding box center [431, 222] width 49 height 15
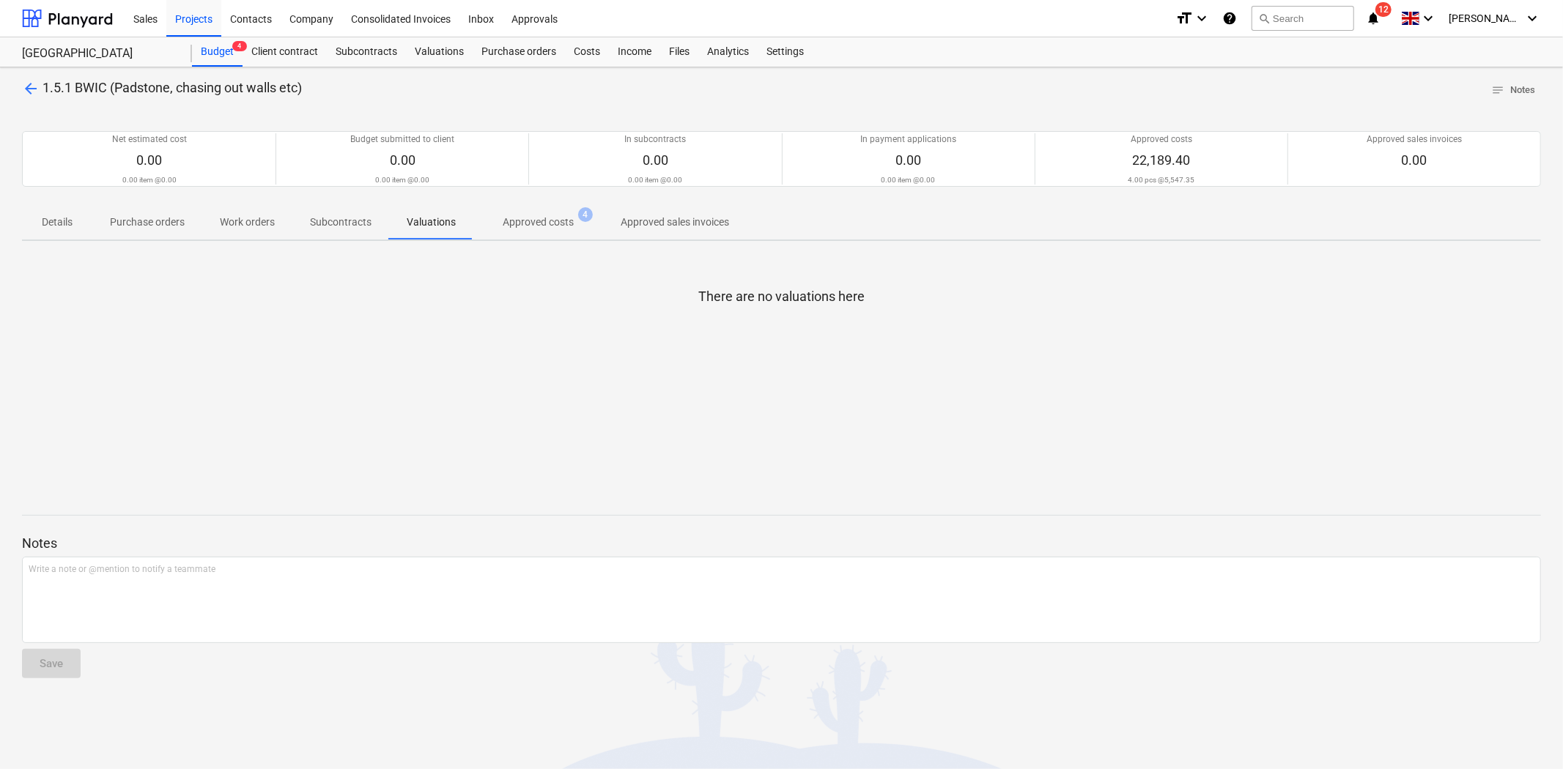
click at [541, 221] on p "Approved costs" at bounding box center [538, 222] width 71 height 15
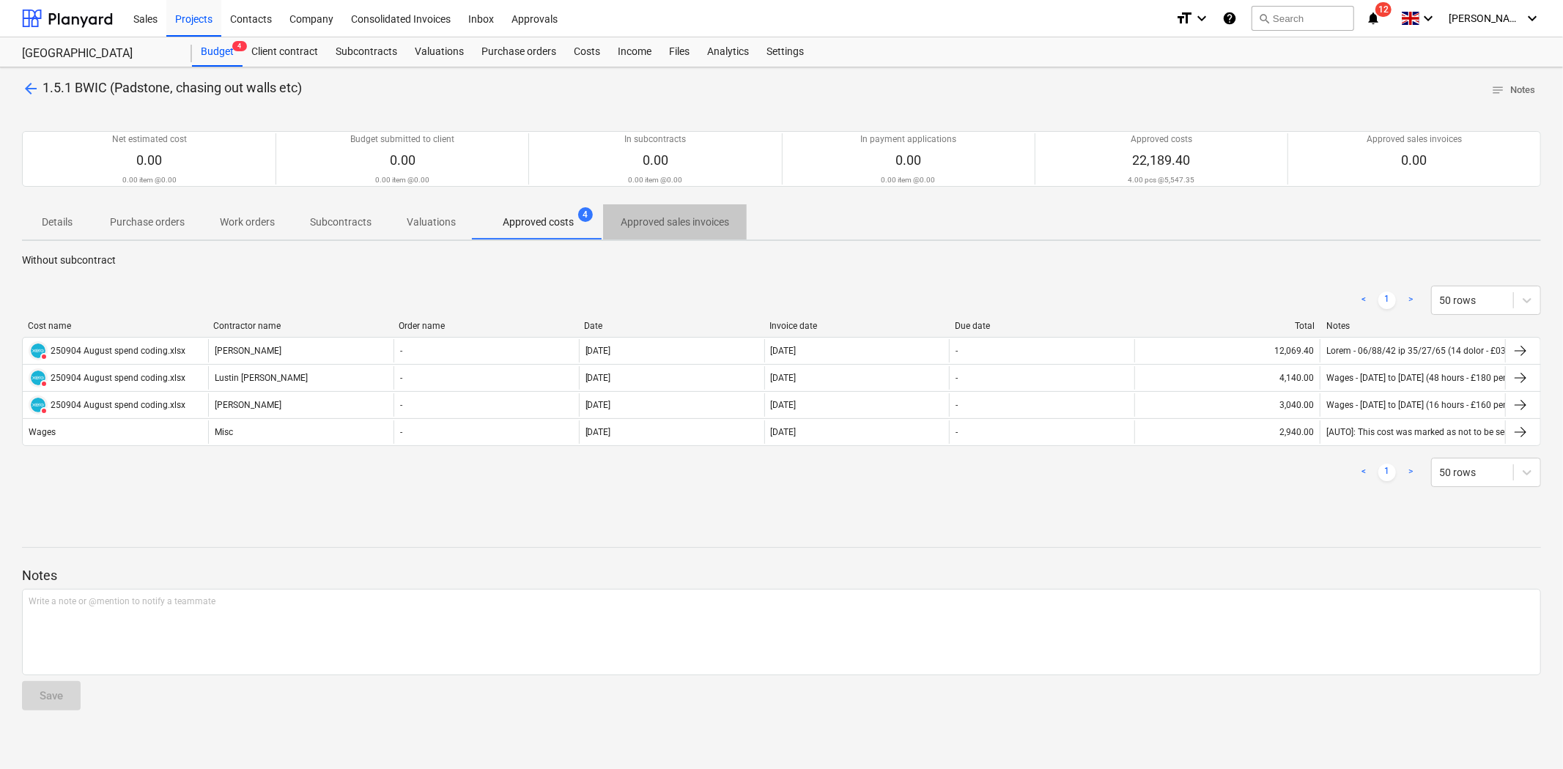
click at [665, 221] on p "Approved sales invoices" at bounding box center [675, 222] width 108 height 15
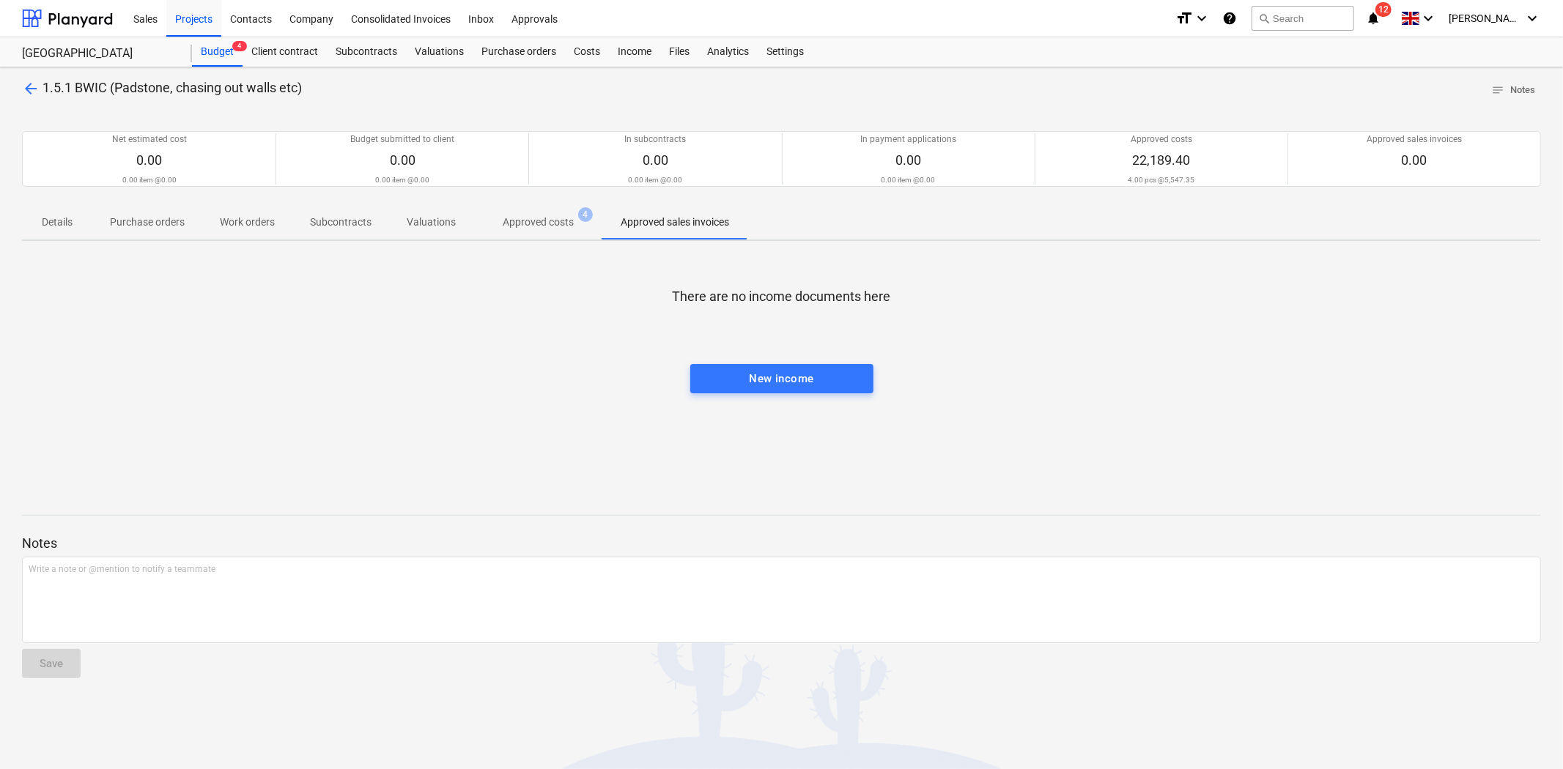
click at [508, 228] on p "Approved costs" at bounding box center [538, 222] width 71 height 15
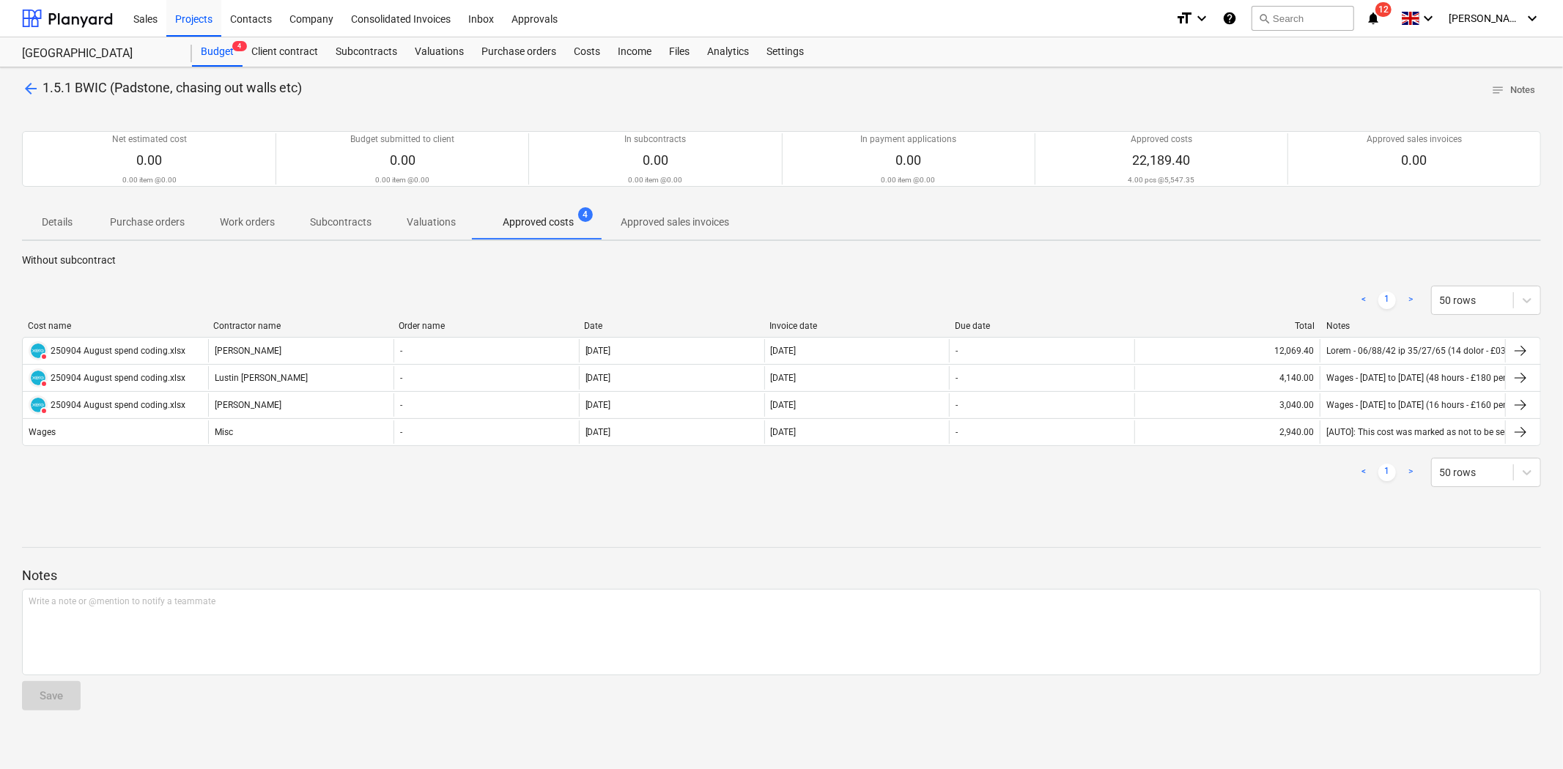
click at [23, 84] on span "arrow_back" at bounding box center [31, 89] width 18 height 18
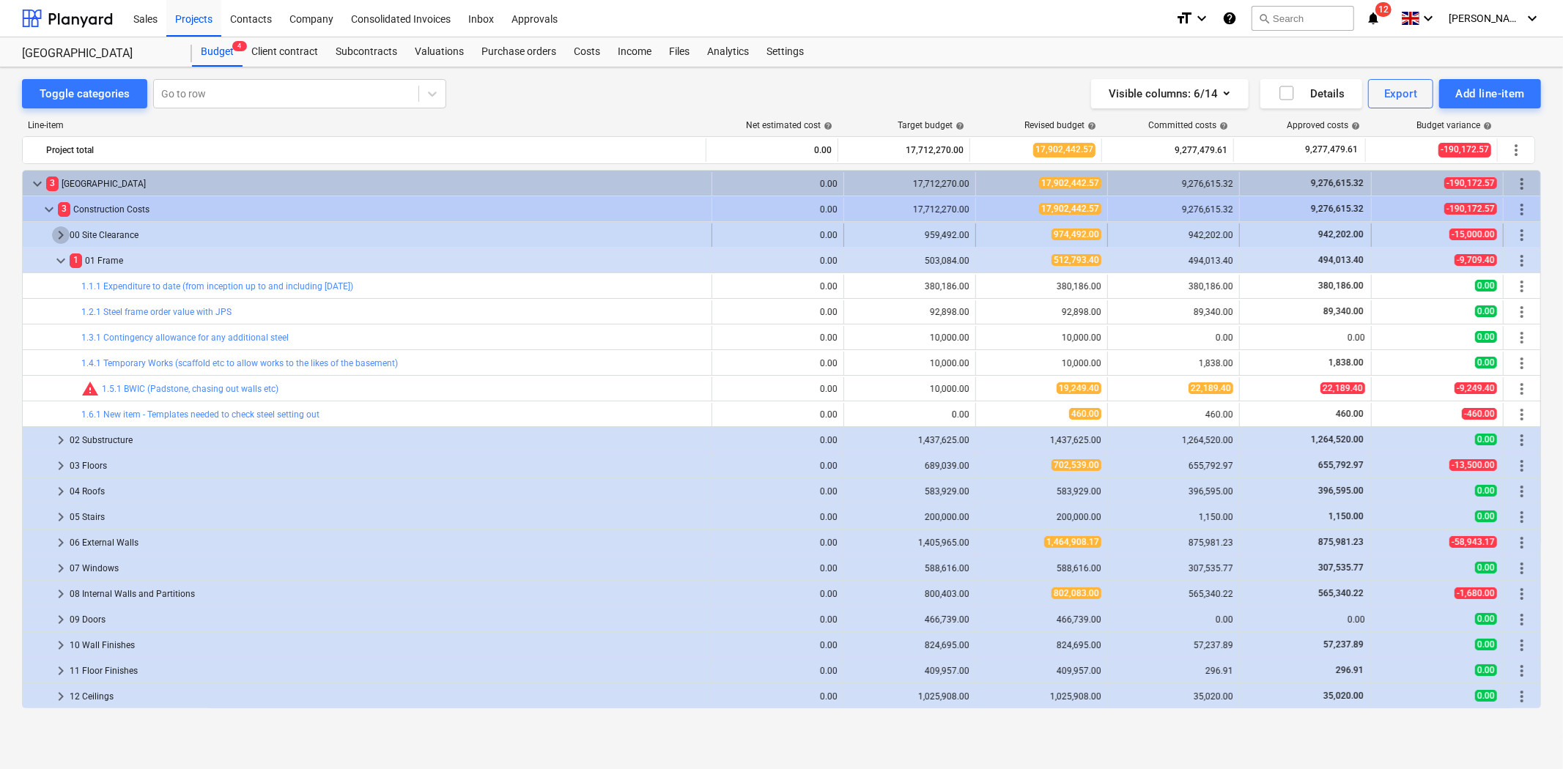
click at [61, 233] on span "keyboard_arrow_right" at bounding box center [61, 235] width 18 height 18
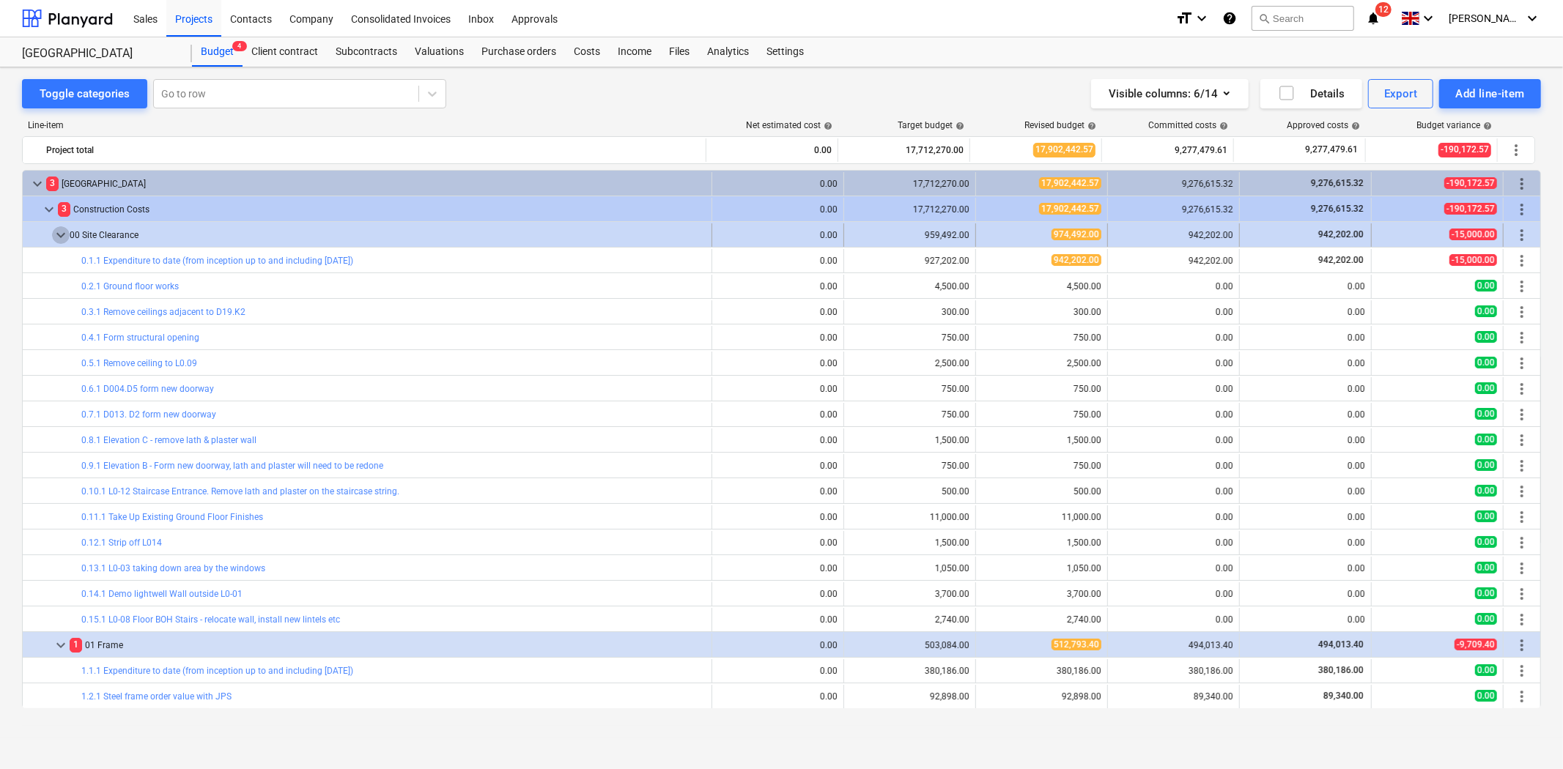
click at [60, 233] on span "keyboard_arrow_down" at bounding box center [61, 235] width 18 height 18
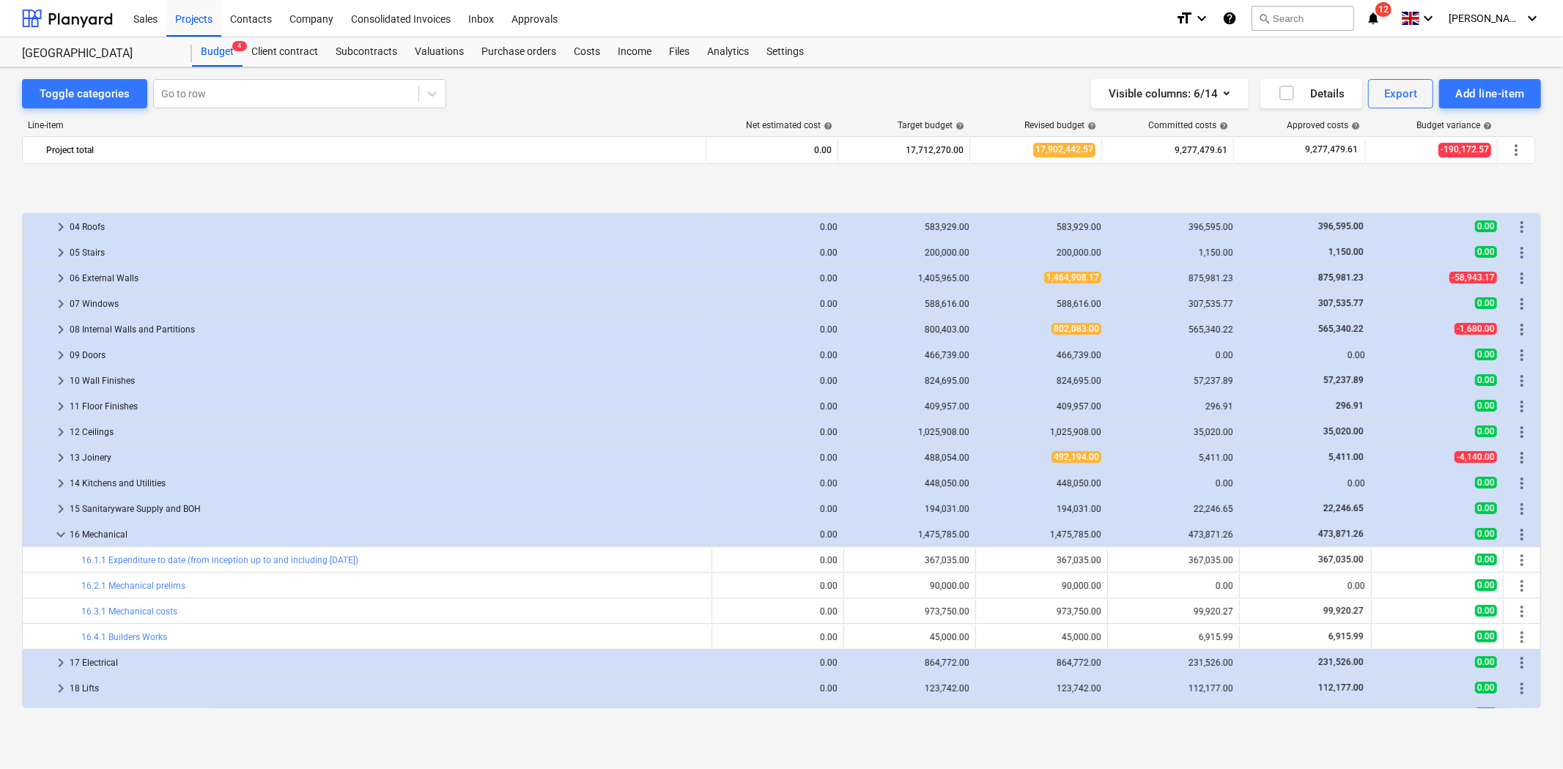
scroll to position [359, 0]
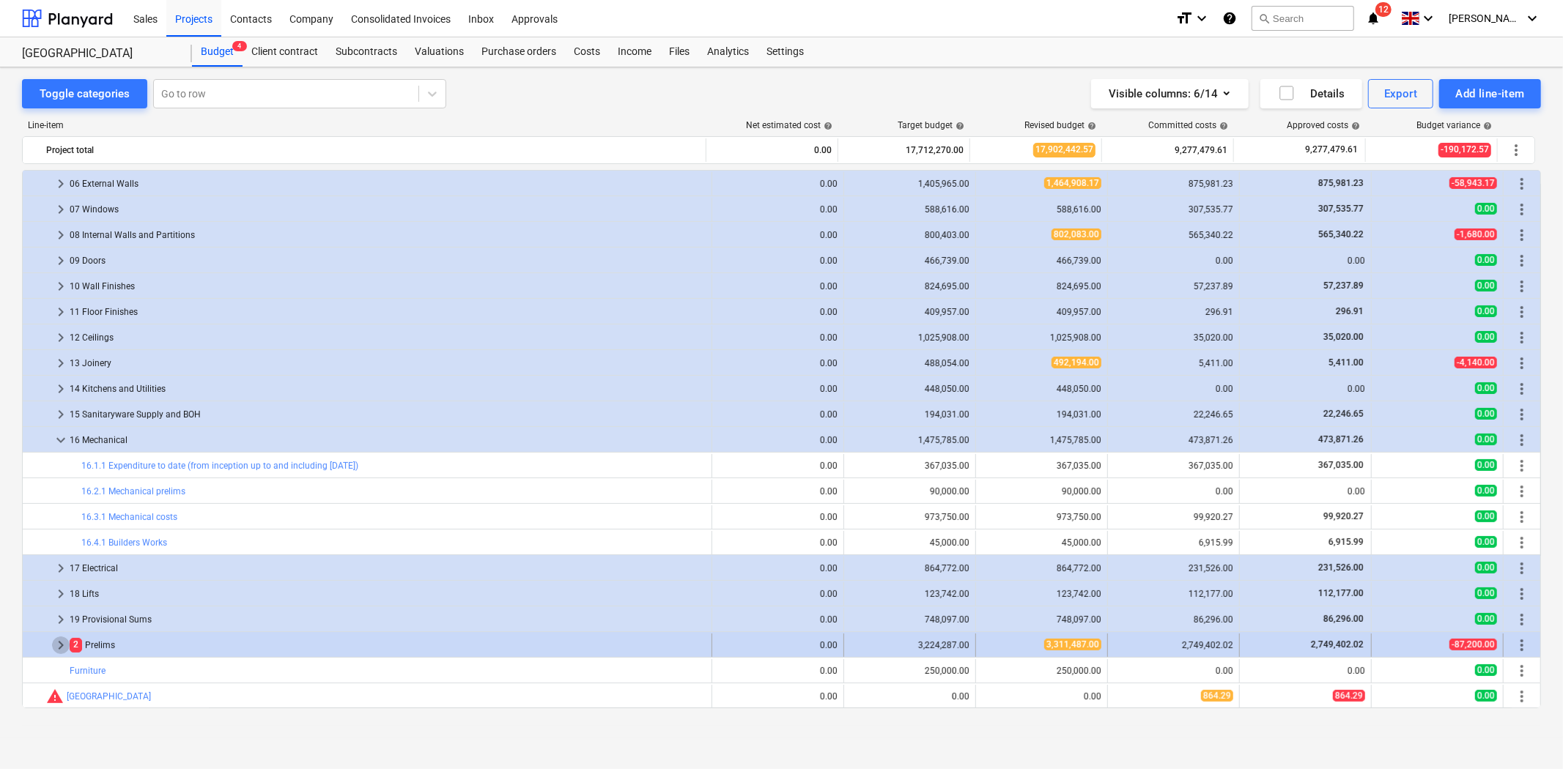
click at [53, 646] on span "keyboard_arrow_right" at bounding box center [61, 646] width 18 height 18
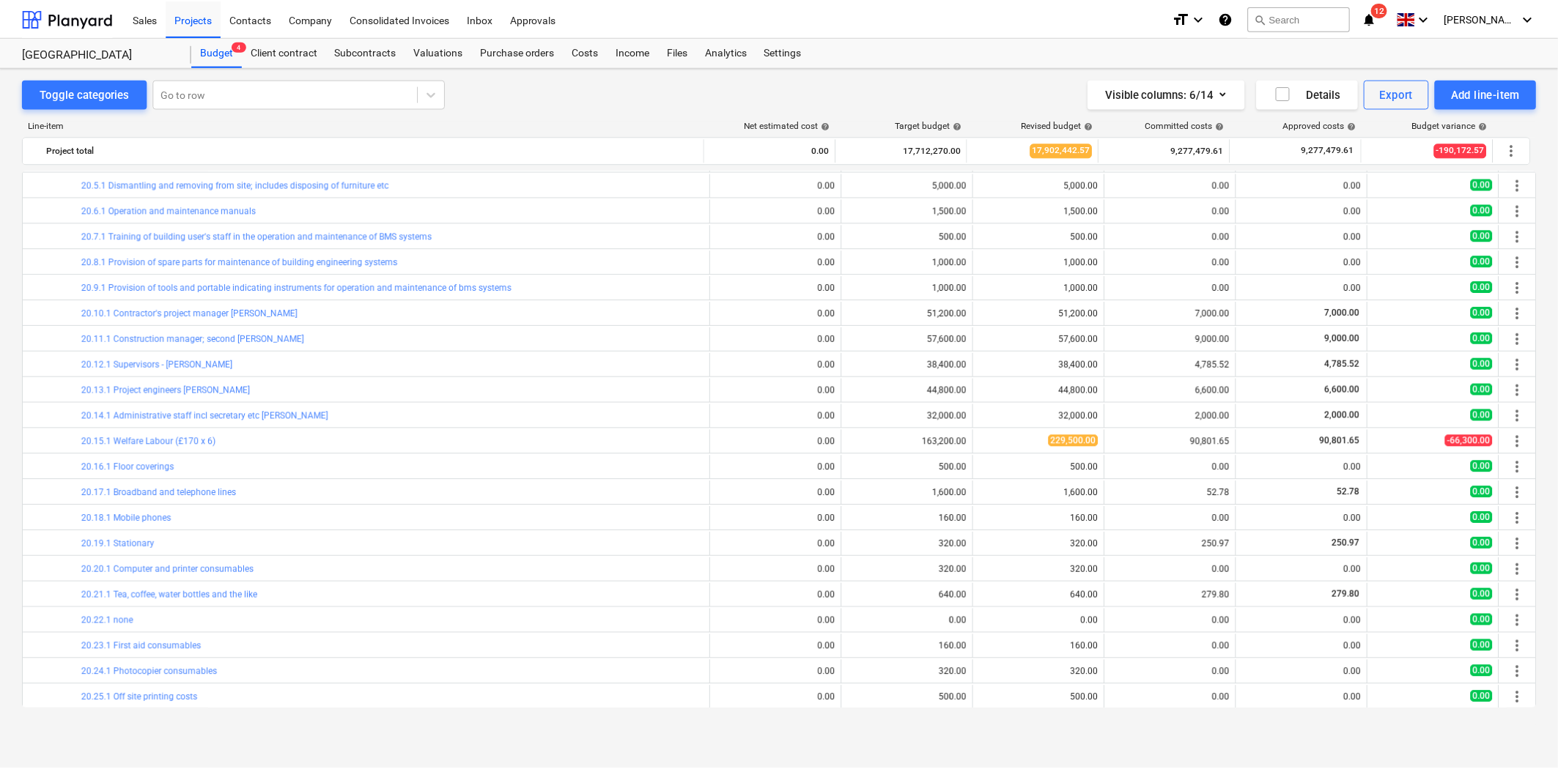
scroll to position [944, 0]
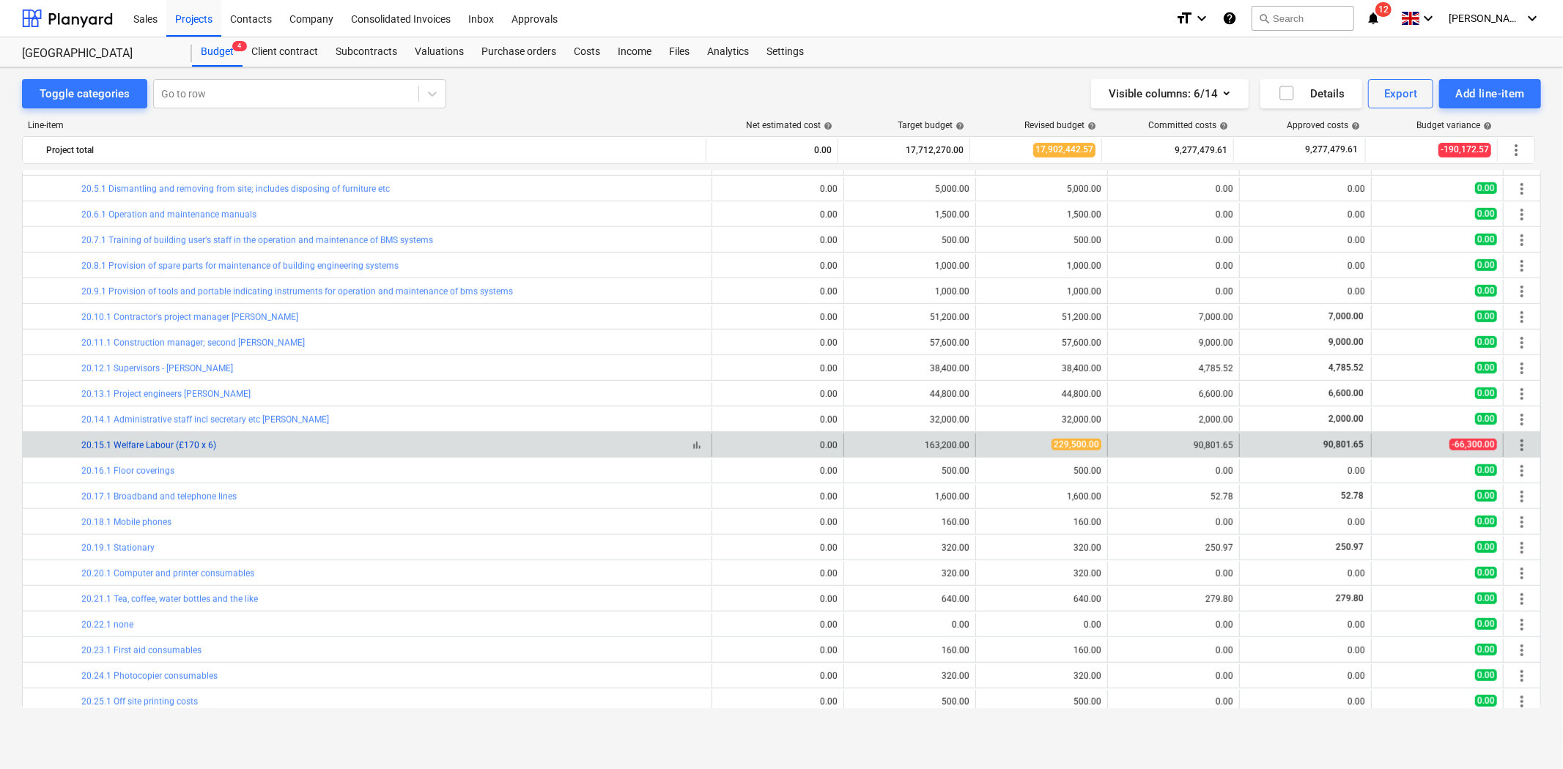
click at [170, 441] on link "20.15.1 Welfare Labour (£170 x 6)" at bounding box center [148, 445] width 135 height 10
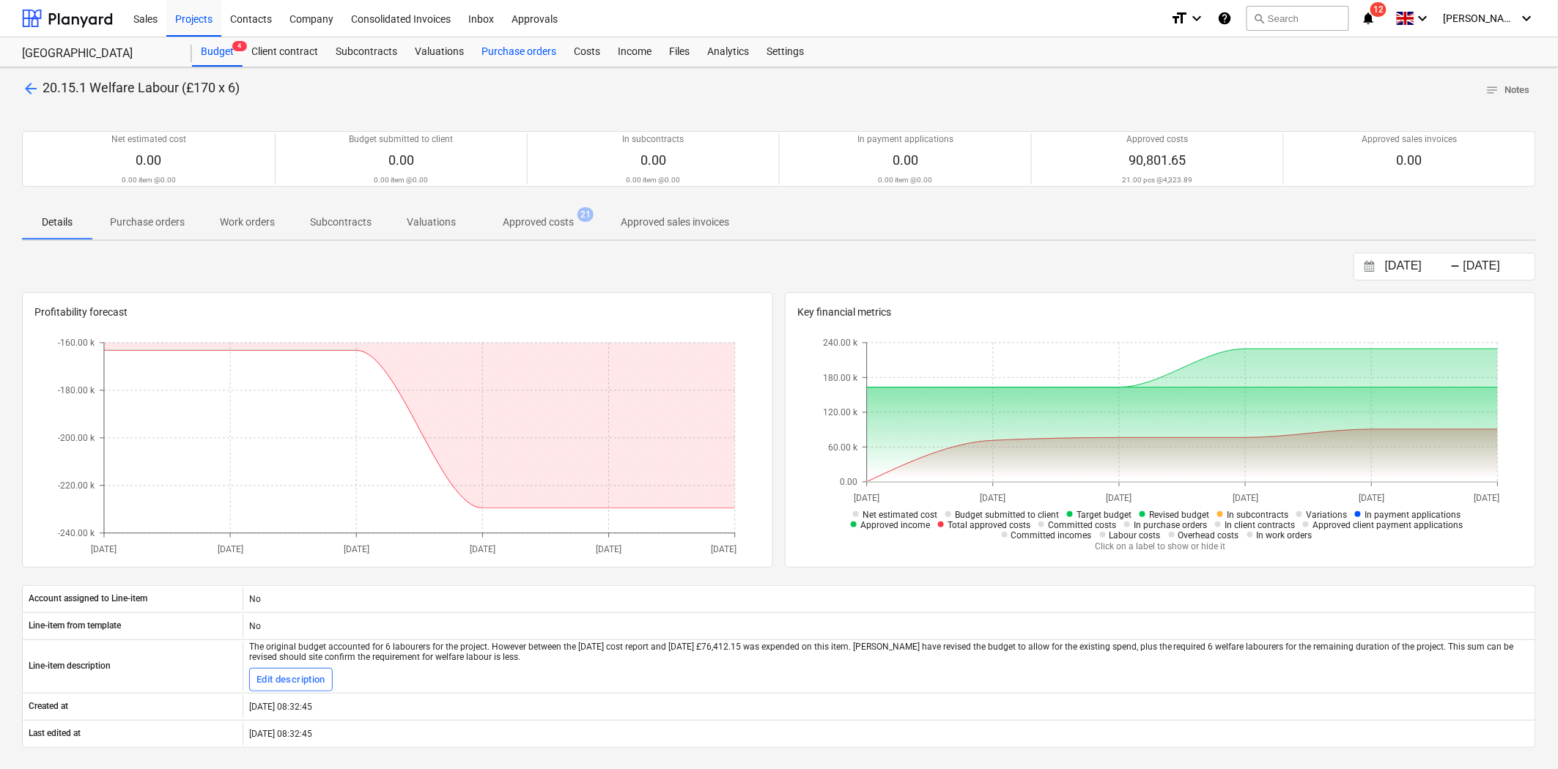
click at [547, 48] on div "Purchase orders" at bounding box center [519, 51] width 92 height 29
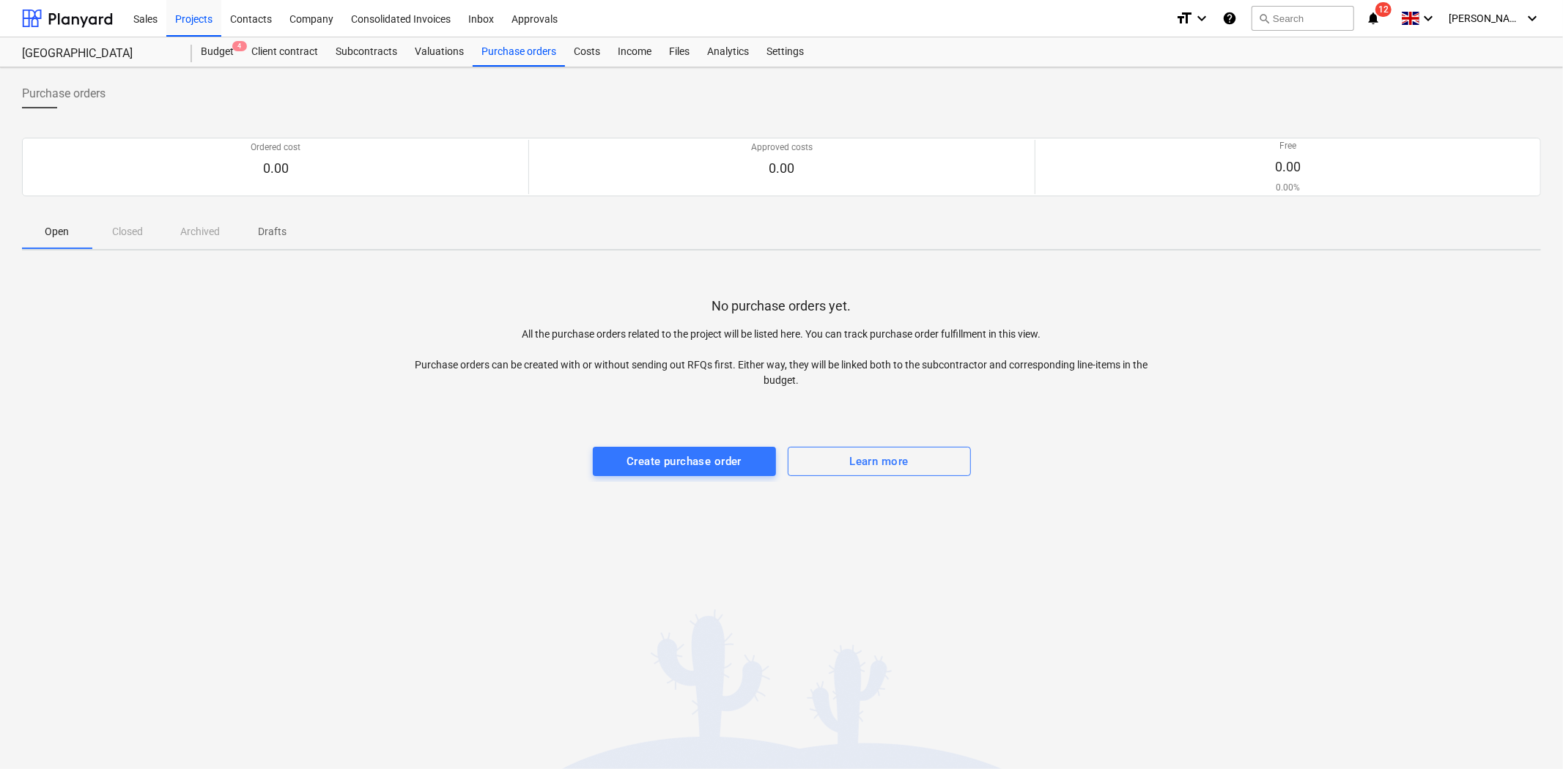
click at [838, 586] on div "Purchase orders Ordered cost 0.00 Approved costs 0.00 Free 0.00 0.00% Please wa…" at bounding box center [781, 418] width 1563 height 702
click at [209, 46] on div "Budget 4" at bounding box center [217, 51] width 51 height 29
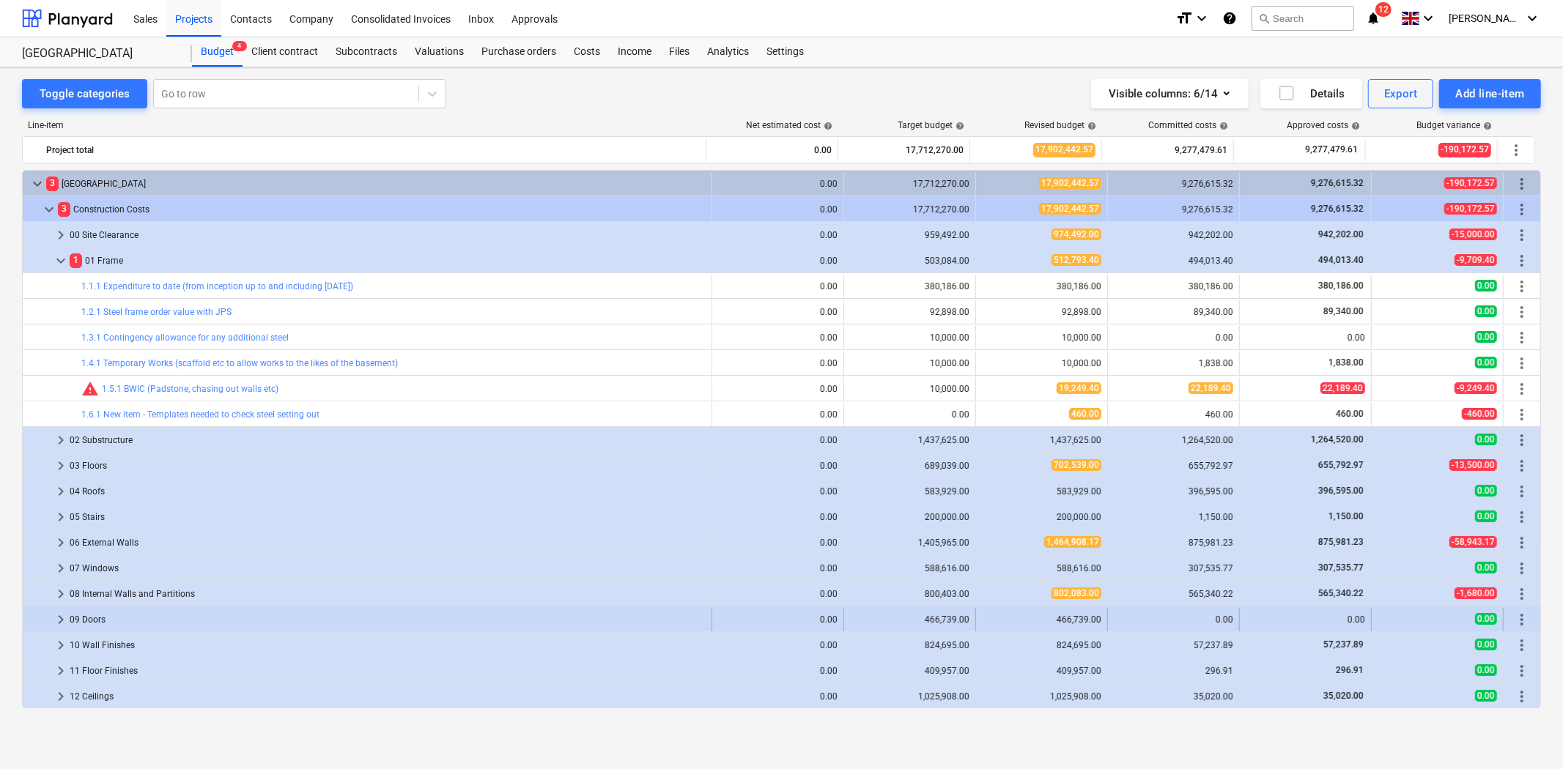
scroll to position [244, 0]
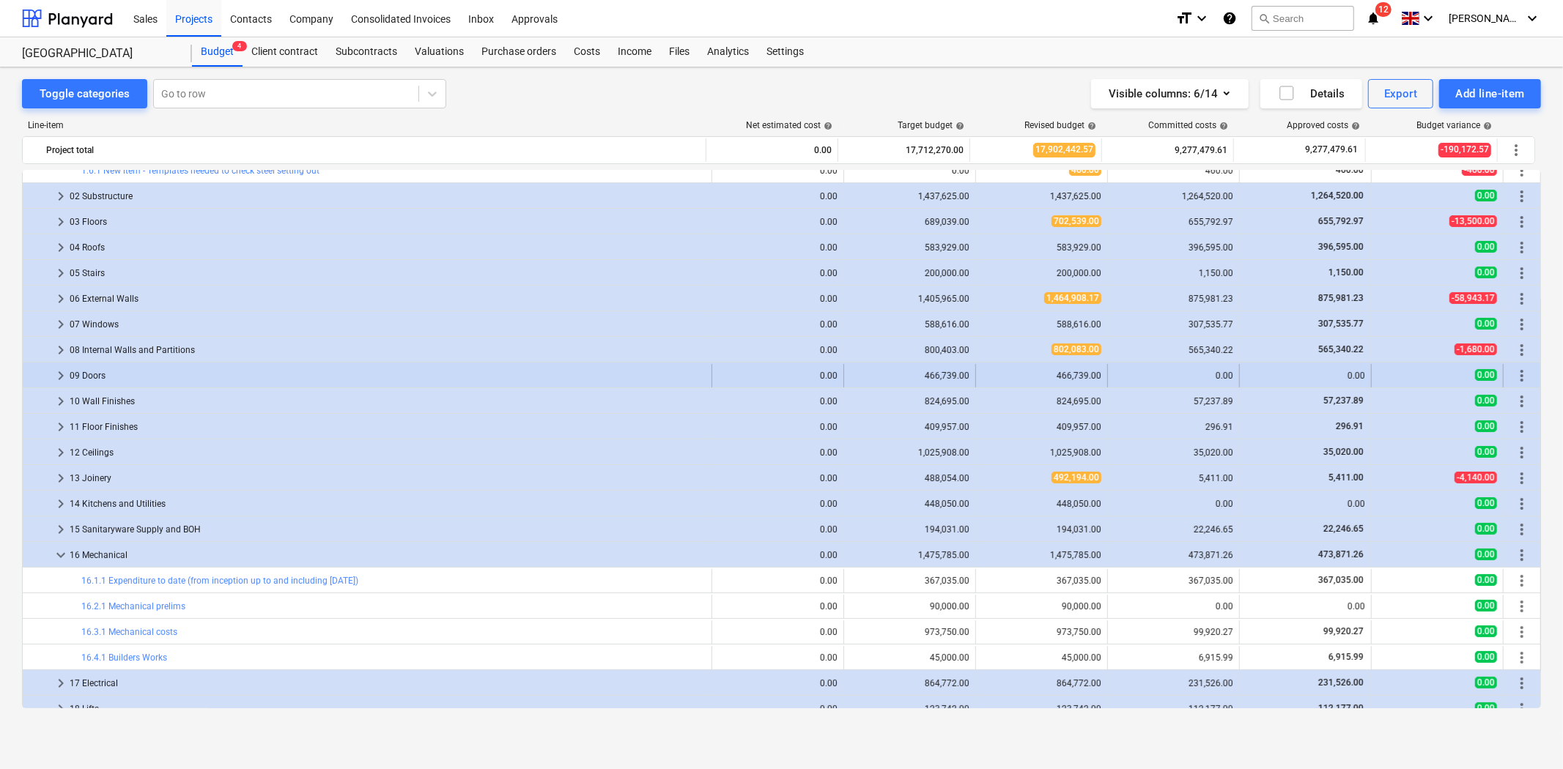
click at [62, 377] on span "keyboard_arrow_right" at bounding box center [61, 376] width 18 height 18
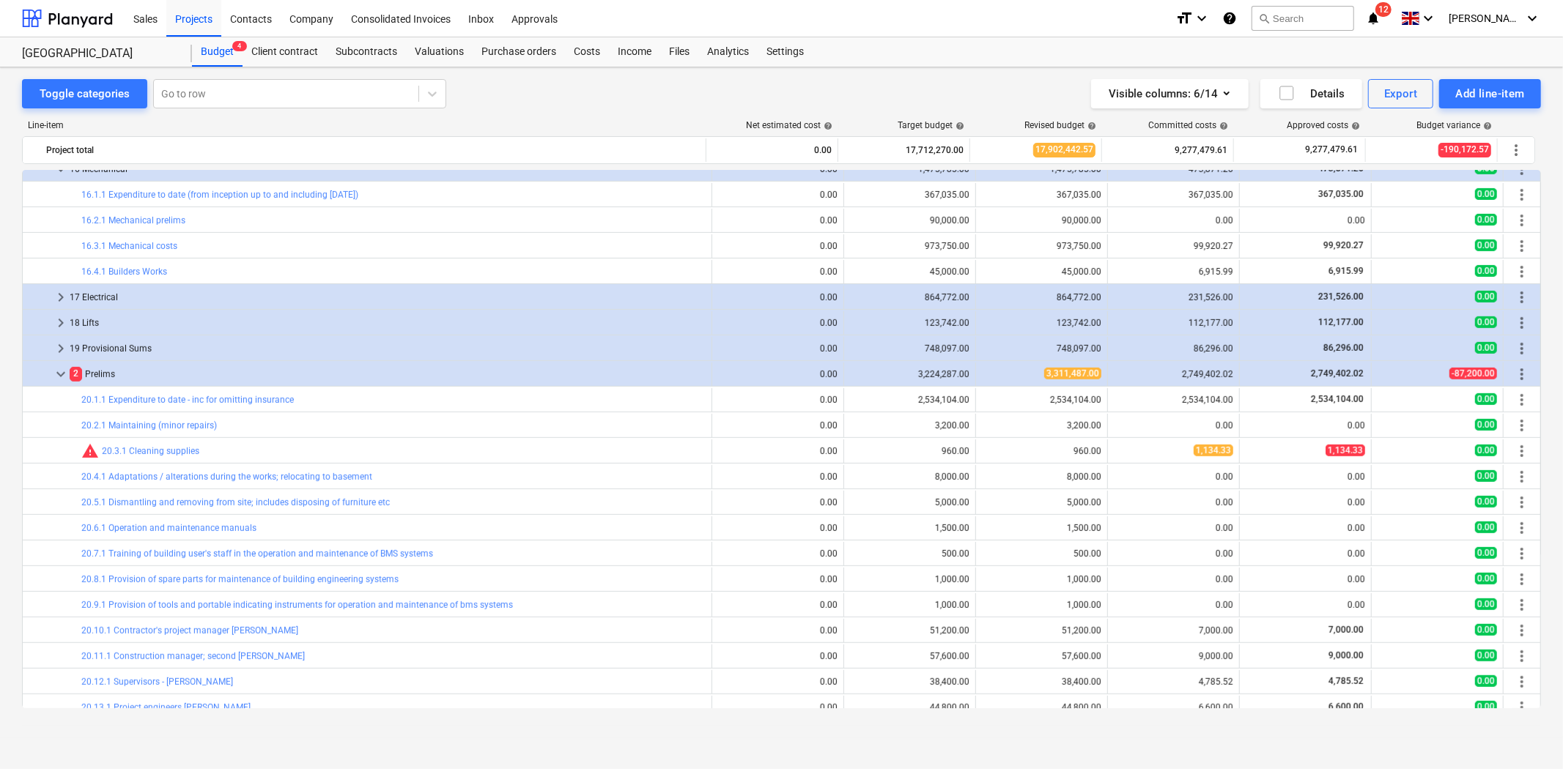
scroll to position [325, 0]
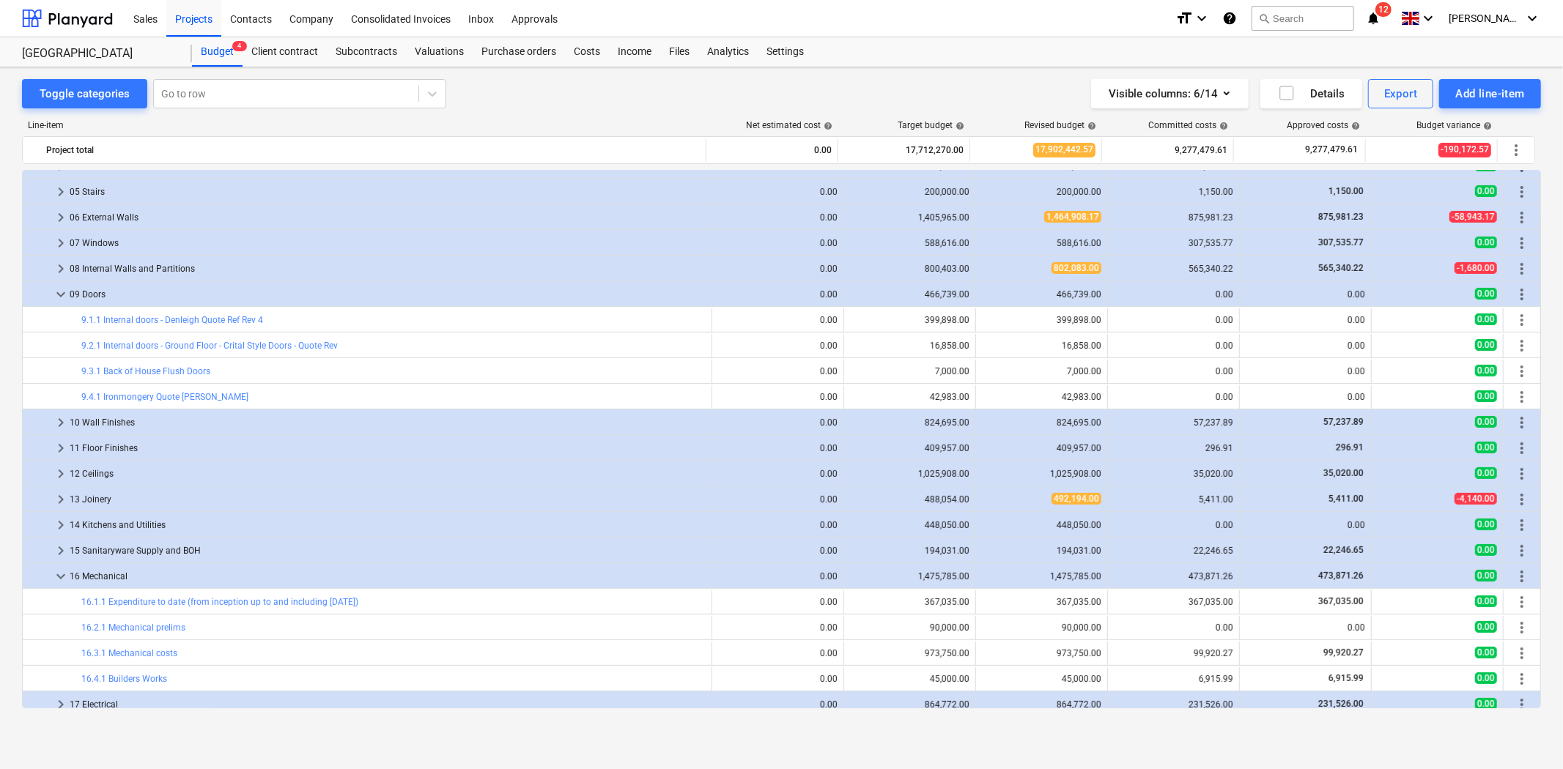
click at [82, 243] on div "07 Windows" at bounding box center [388, 243] width 636 height 23
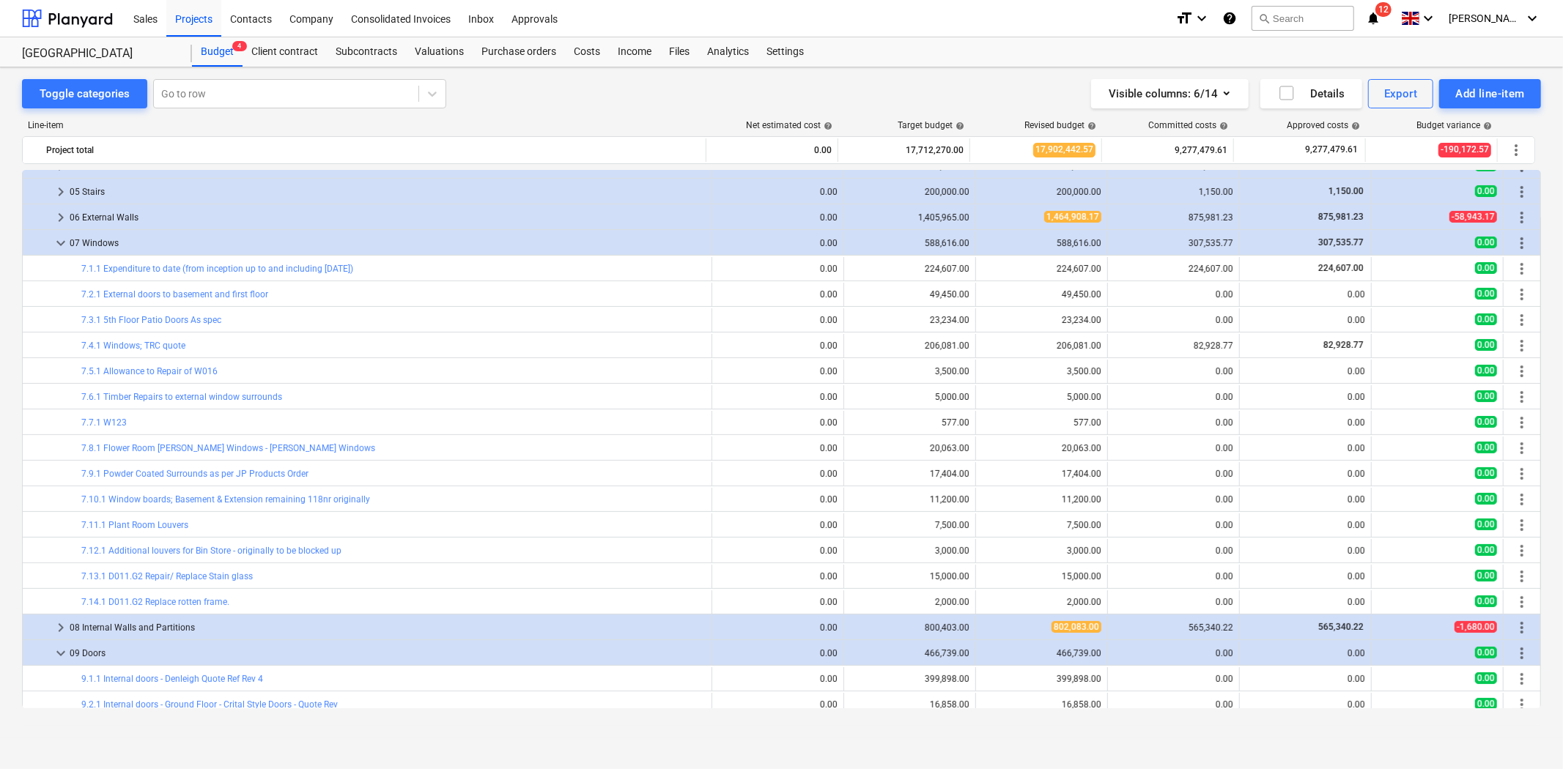
click at [1146, 738] on div "Toggle categories Go to row Visible columns : 6/14 Details Export Add line-item…" at bounding box center [781, 418] width 1563 height 702
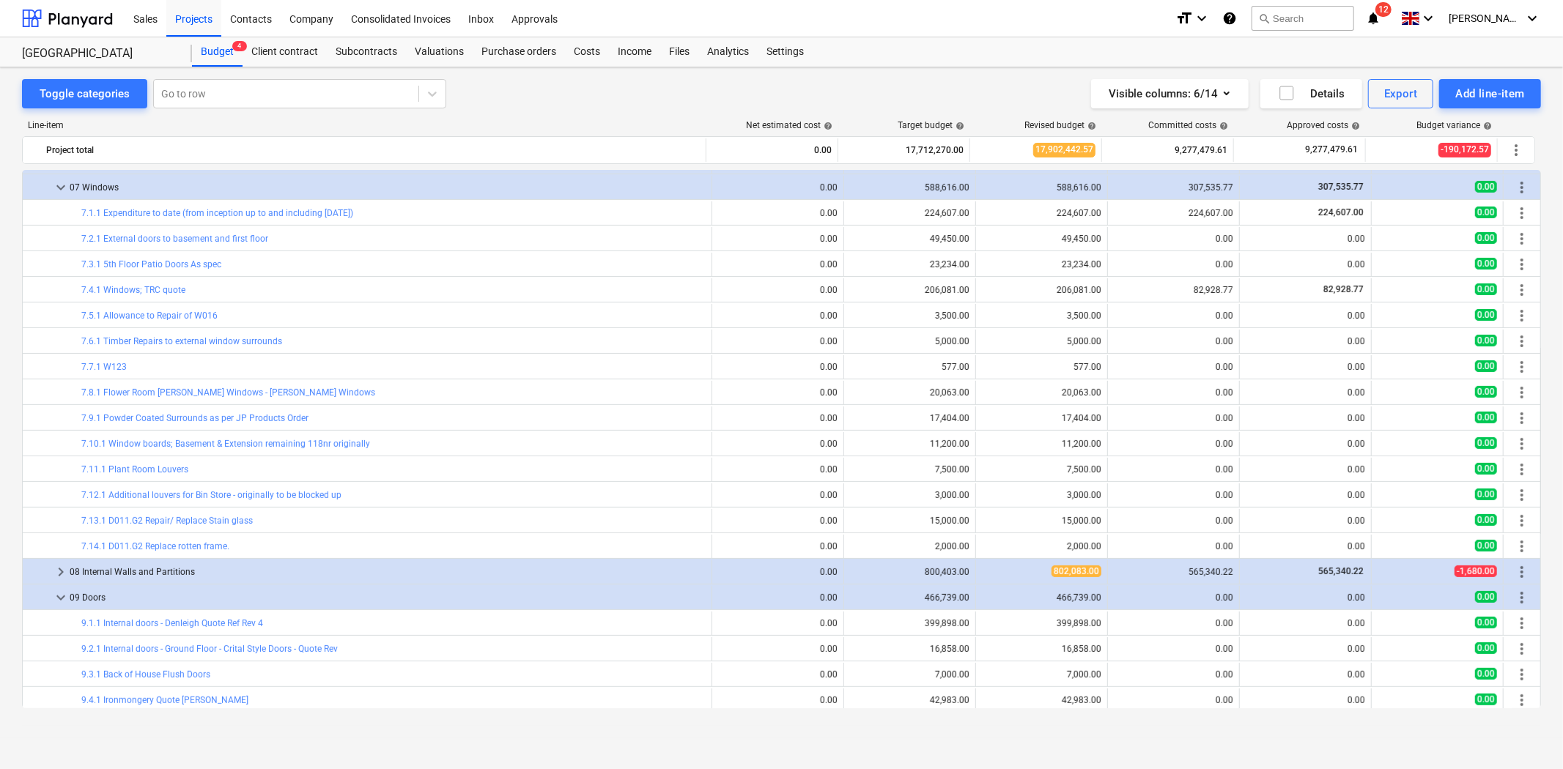
scroll to position [407, 0]
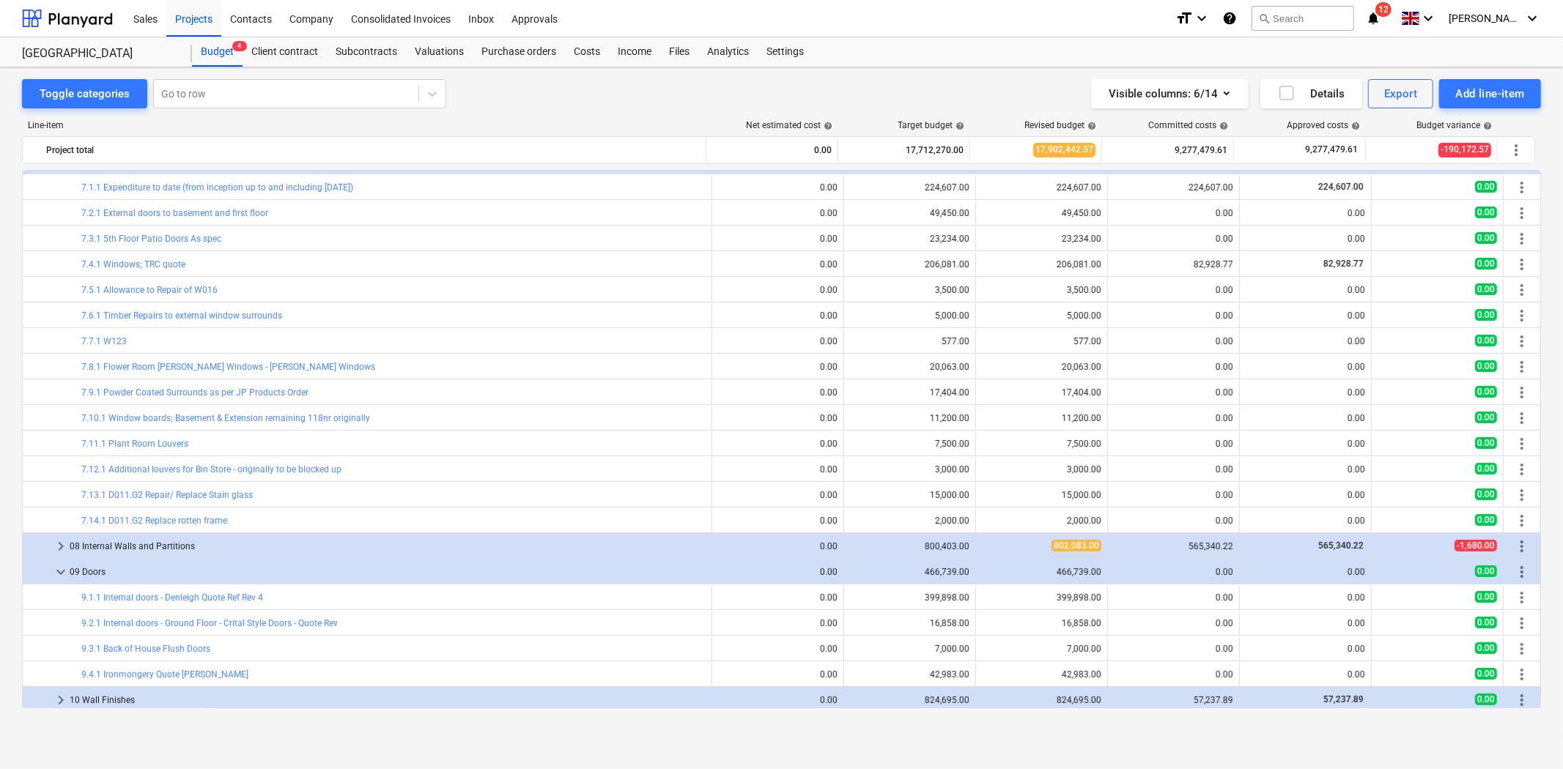
click at [1215, 728] on div "Toggle categories Go to row Visible columns : 6/14 Details Export Add line-item…" at bounding box center [781, 402] width 1563 height 670
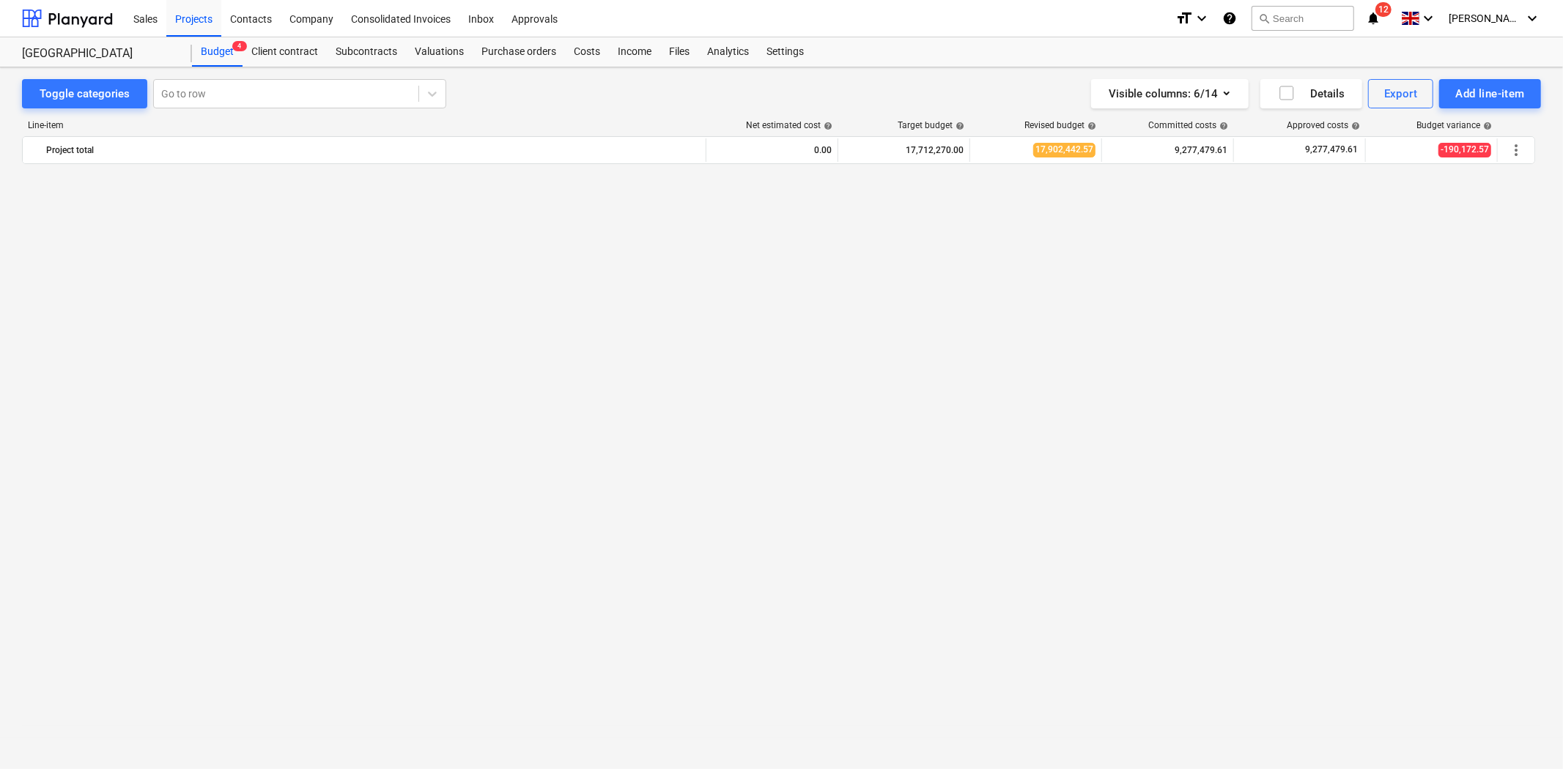
scroll to position [0, 0]
